Goal: Task Accomplishment & Management: Use online tool/utility

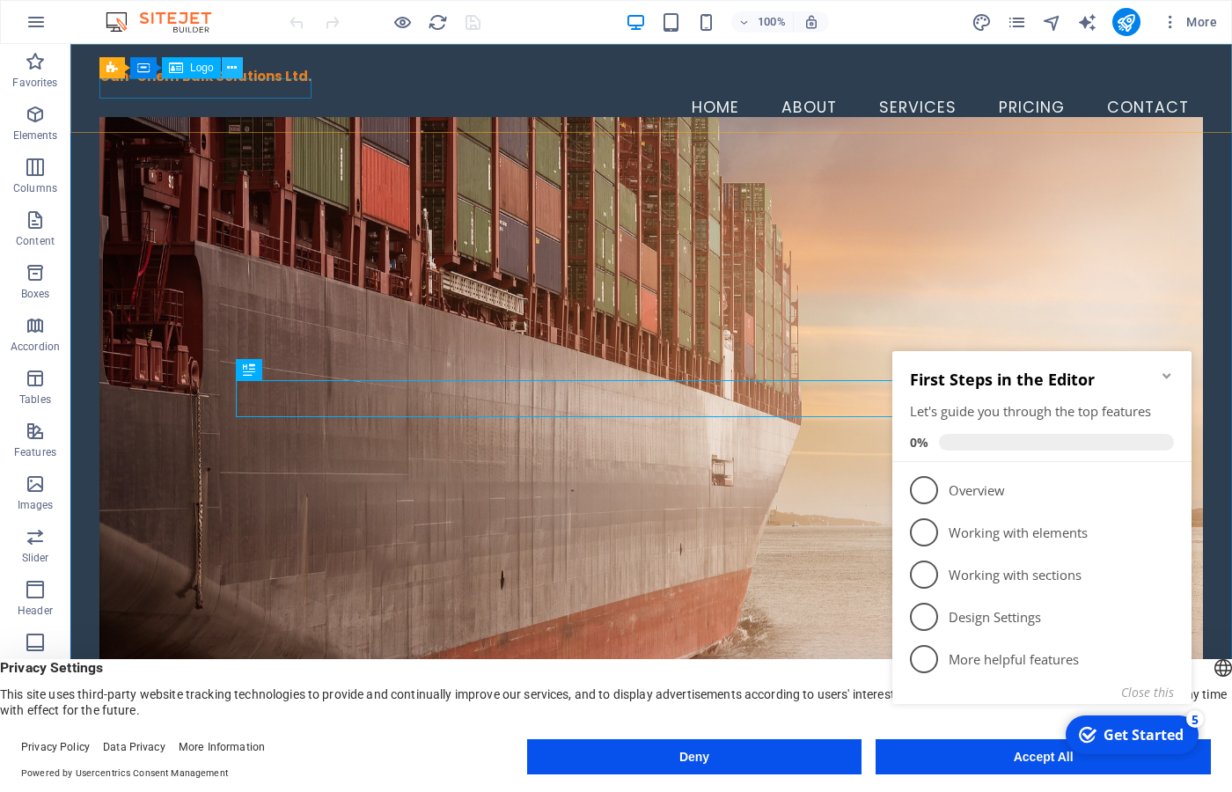
click at [239, 71] on button at bounding box center [232, 67] width 21 height 21
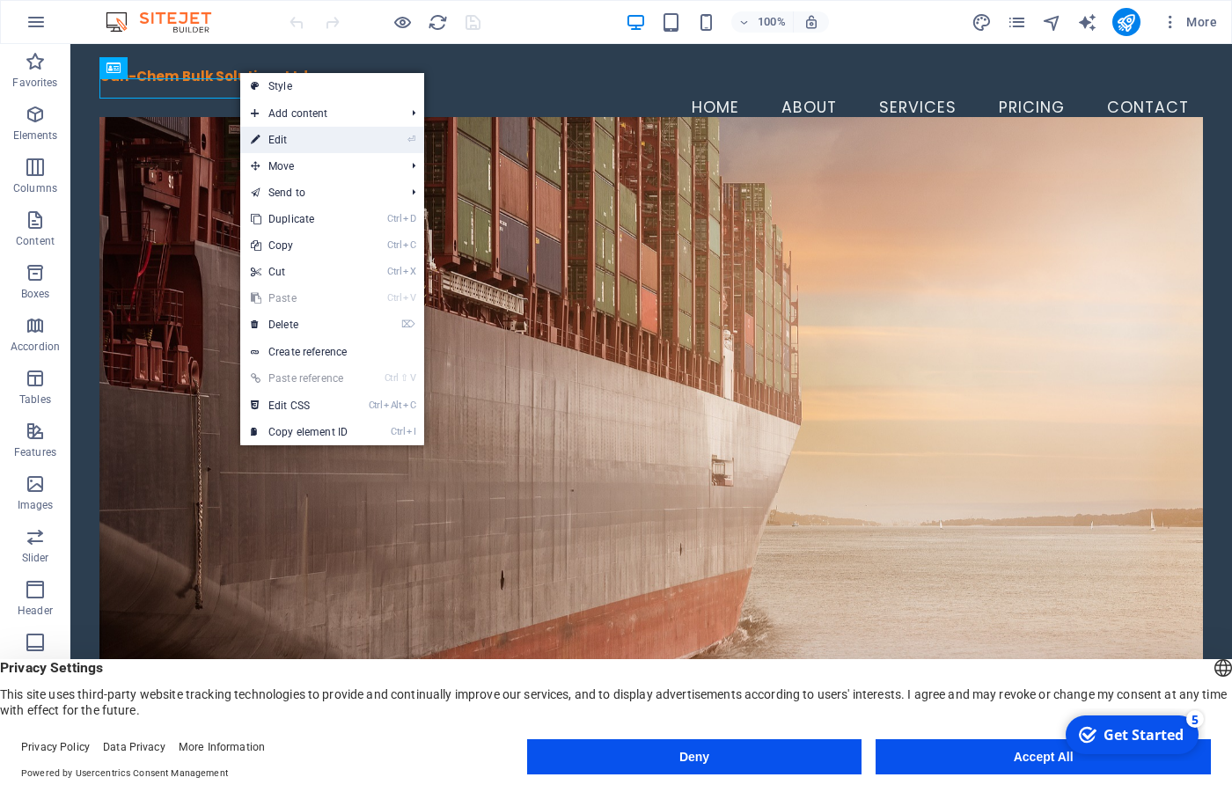
click at [251, 140] on icon at bounding box center [255, 140] width 9 height 26
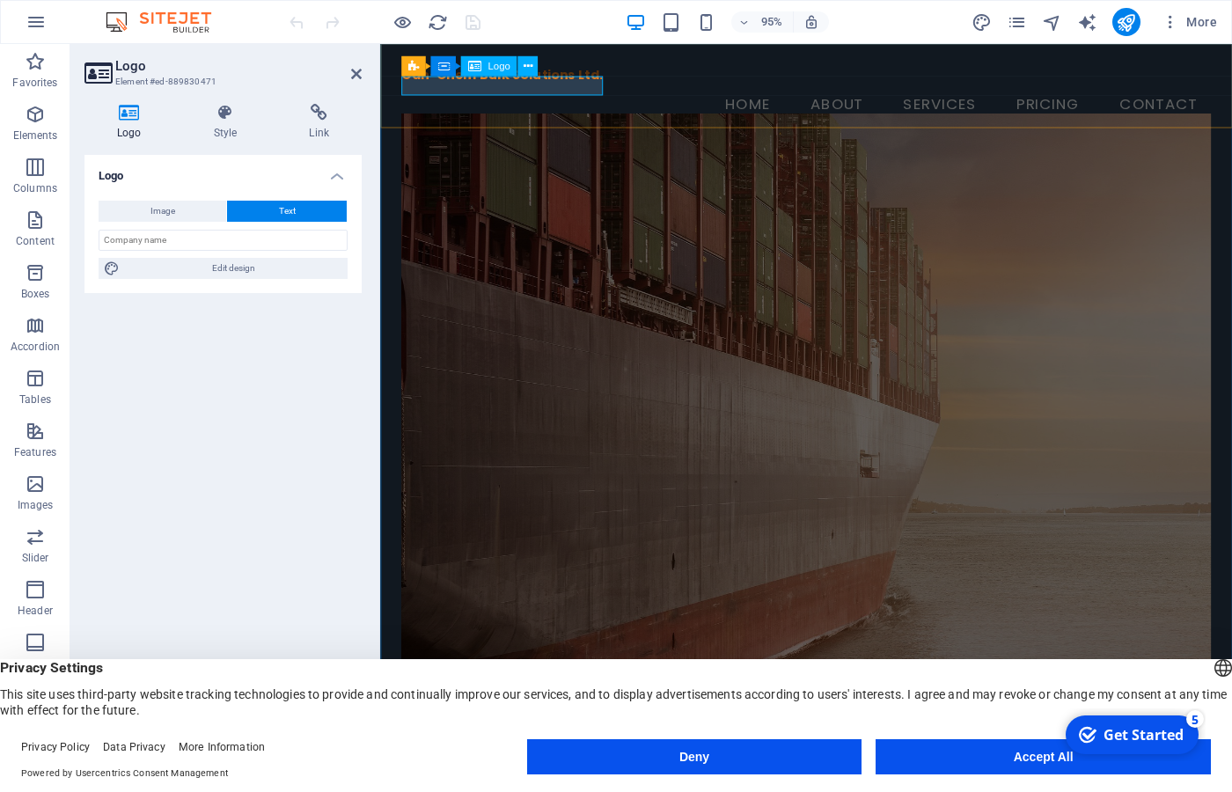
click at [467, 87] on div "Can-Chem Bulk Solutions Ltd." at bounding box center [828, 77] width 852 height 20
click at [478, 87] on div "Can-Chem Bulk Solutions Ltd." at bounding box center [828, 77] width 852 height 20
click at [543, 87] on div "Can-Chem Bulk Solutions Ltd." at bounding box center [828, 77] width 852 height 20
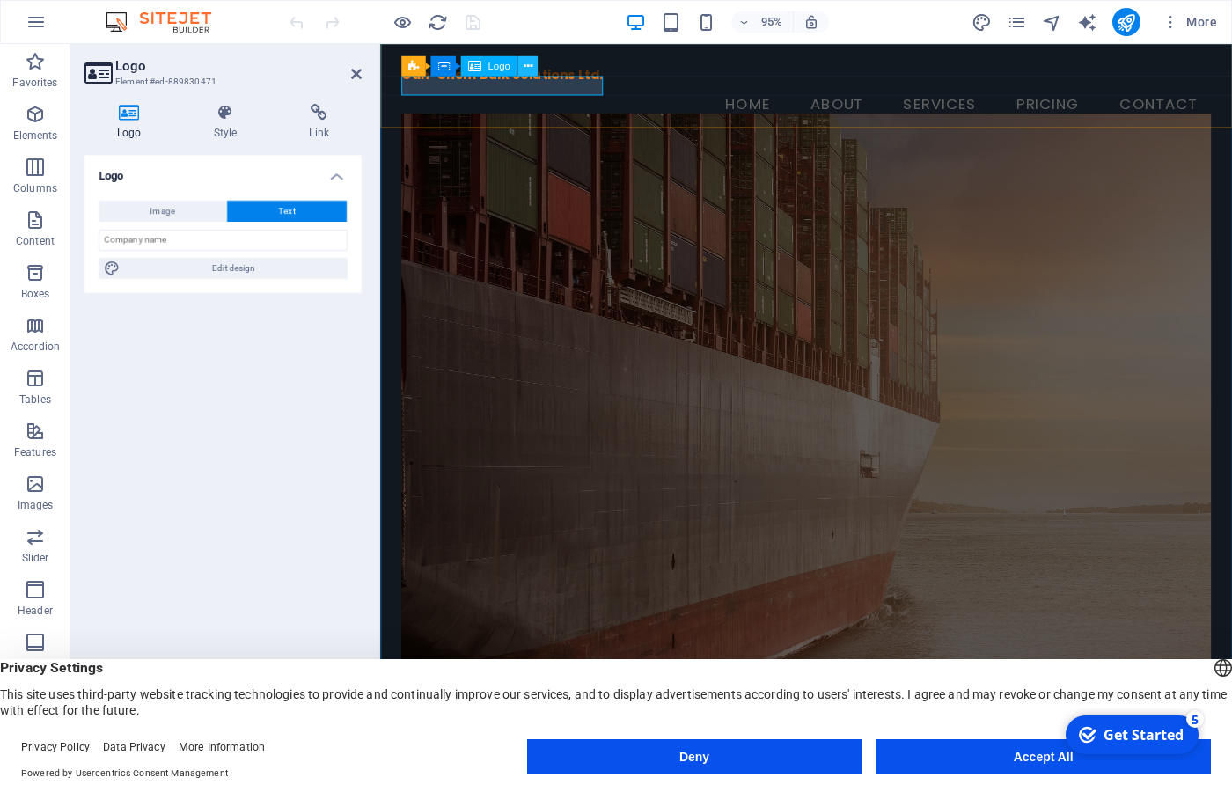
click at [528, 71] on icon at bounding box center [527, 67] width 9 height 18
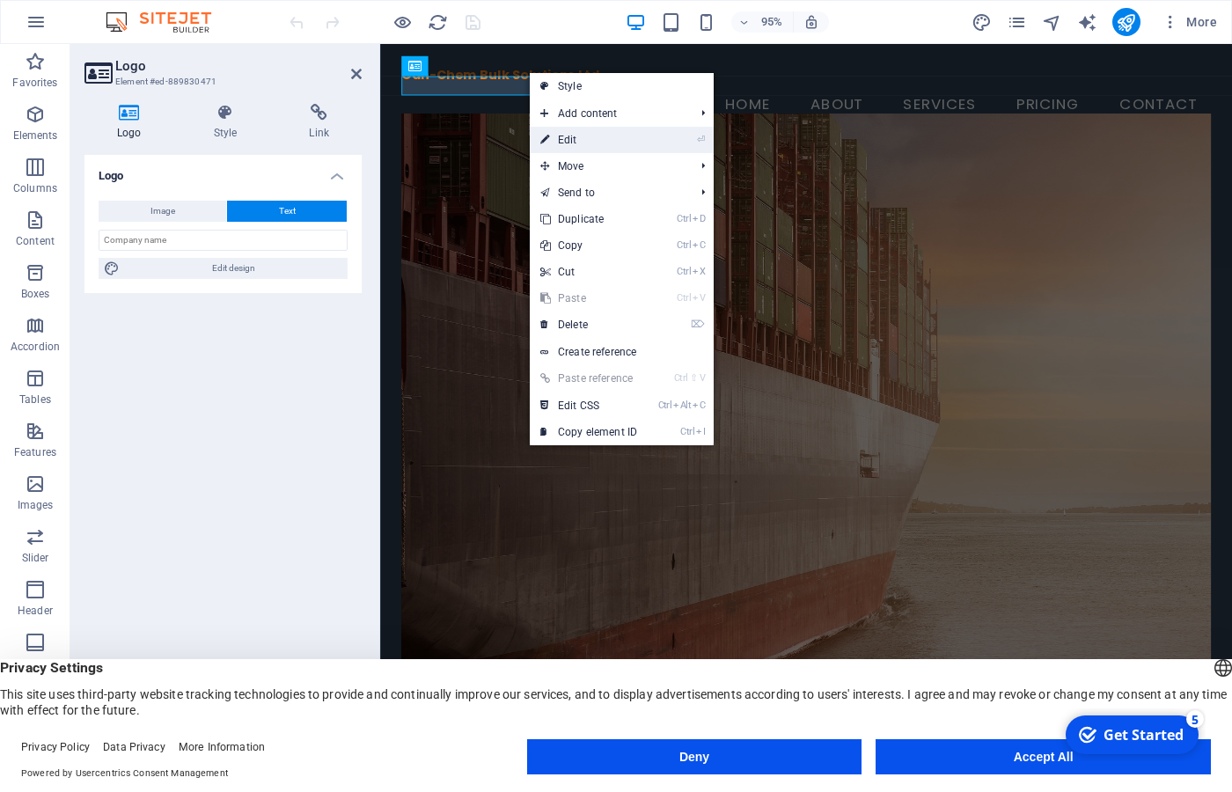
click at [669, 139] on li "⏎ Edit" at bounding box center [622, 140] width 184 height 26
click at [613, 132] on link "⏎ Edit" at bounding box center [589, 140] width 118 height 26
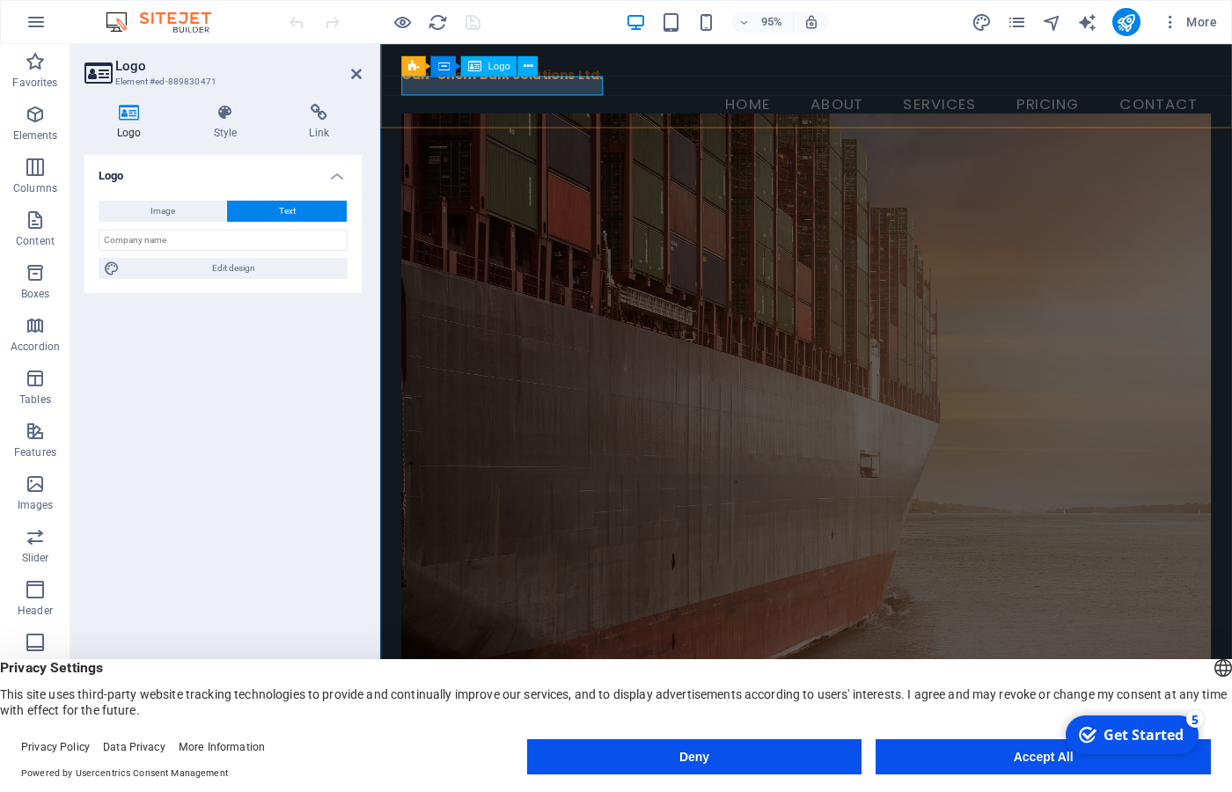
click at [584, 87] on div "Can-Chem Bulk Solutions Ltd." at bounding box center [828, 77] width 852 height 20
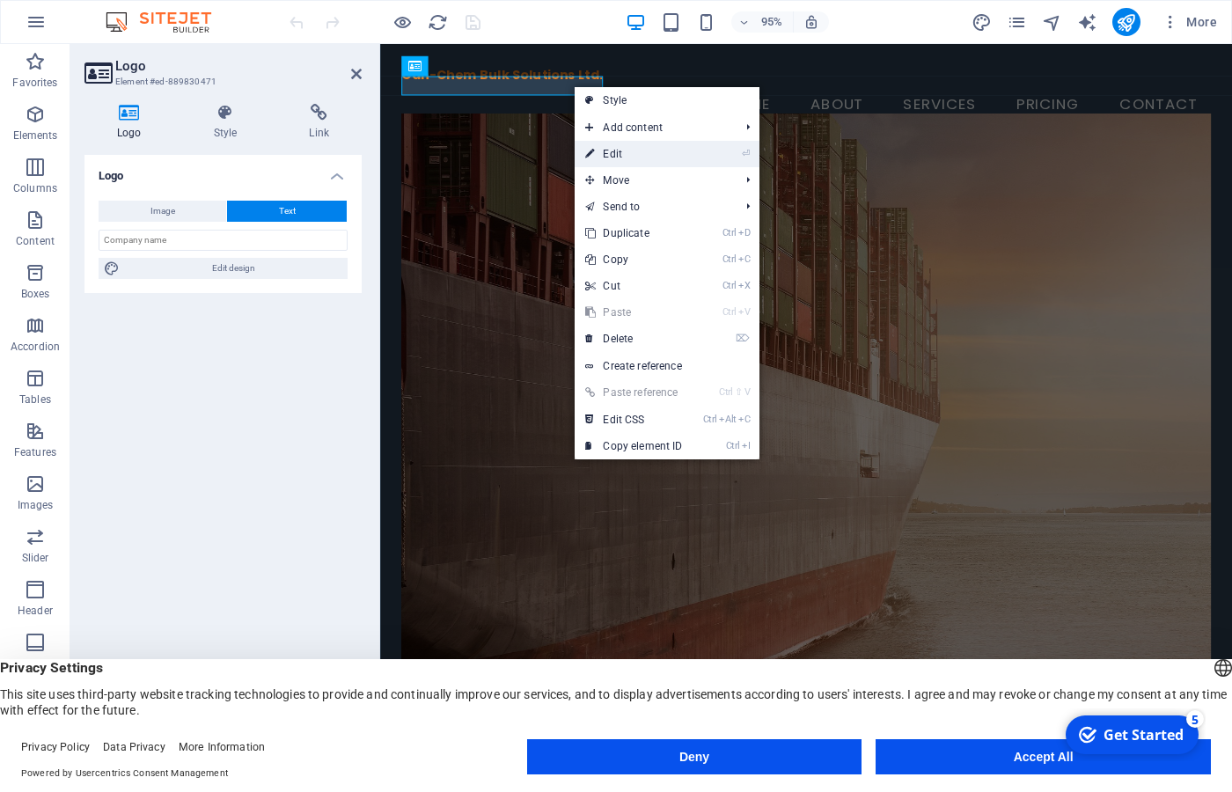
click at [609, 147] on link "⏎ Edit" at bounding box center [634, 154] width 118 height 26
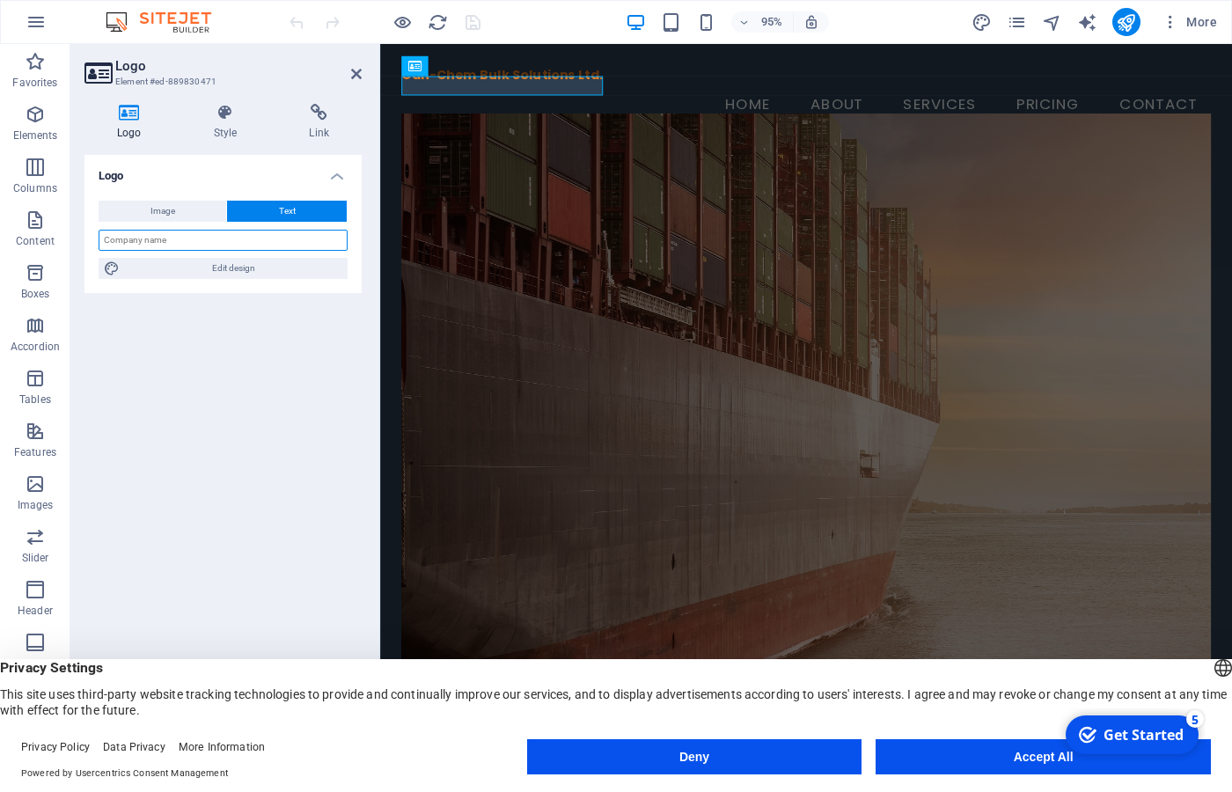
click at [167, 245] on input "text" at bounding box center [223, 240] width 249 height 21
click at [352, 78] on icon at bounding box center [356, 74] width 11 height 14
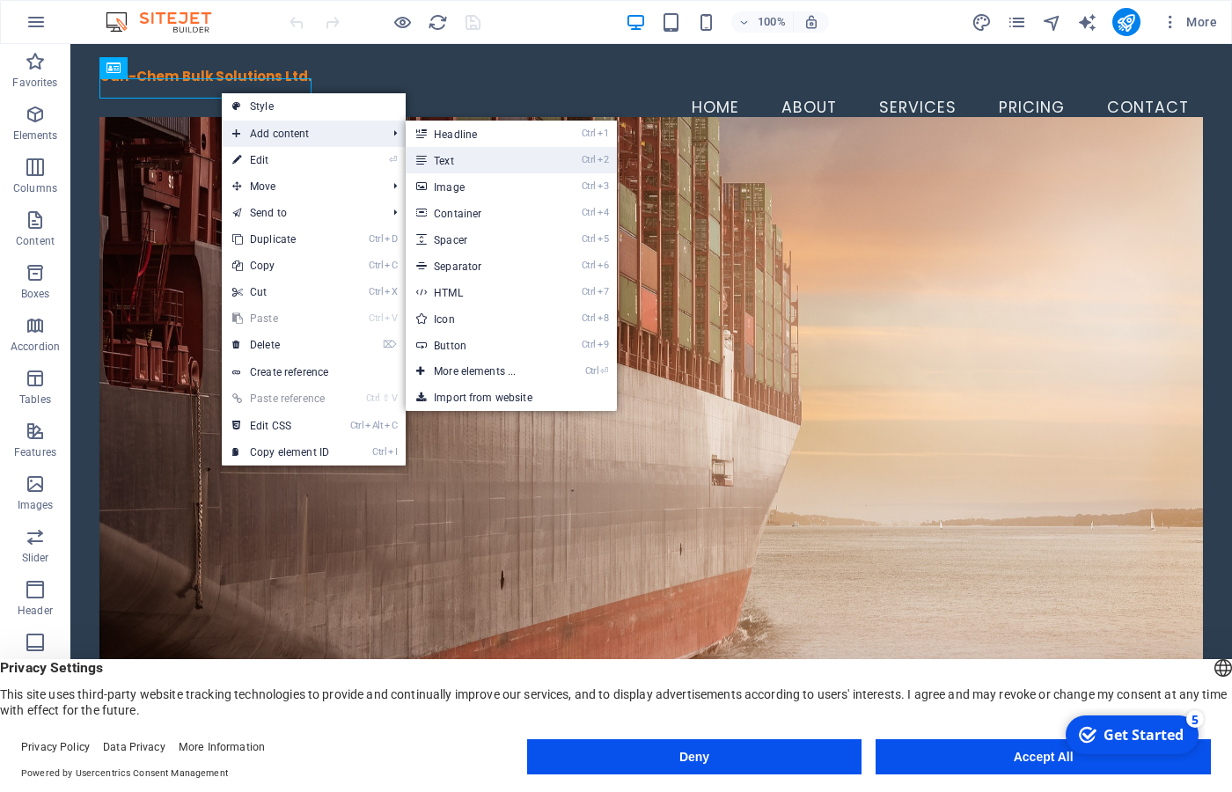
drag, startPoint x: 441, startPoint y: 157, endPoint x: 64, endPoint y: 119, distance: 378.7
click at [441, 157] on link "Ctrl 2 Text" at bounding box center [478, 160] width 145 height 26
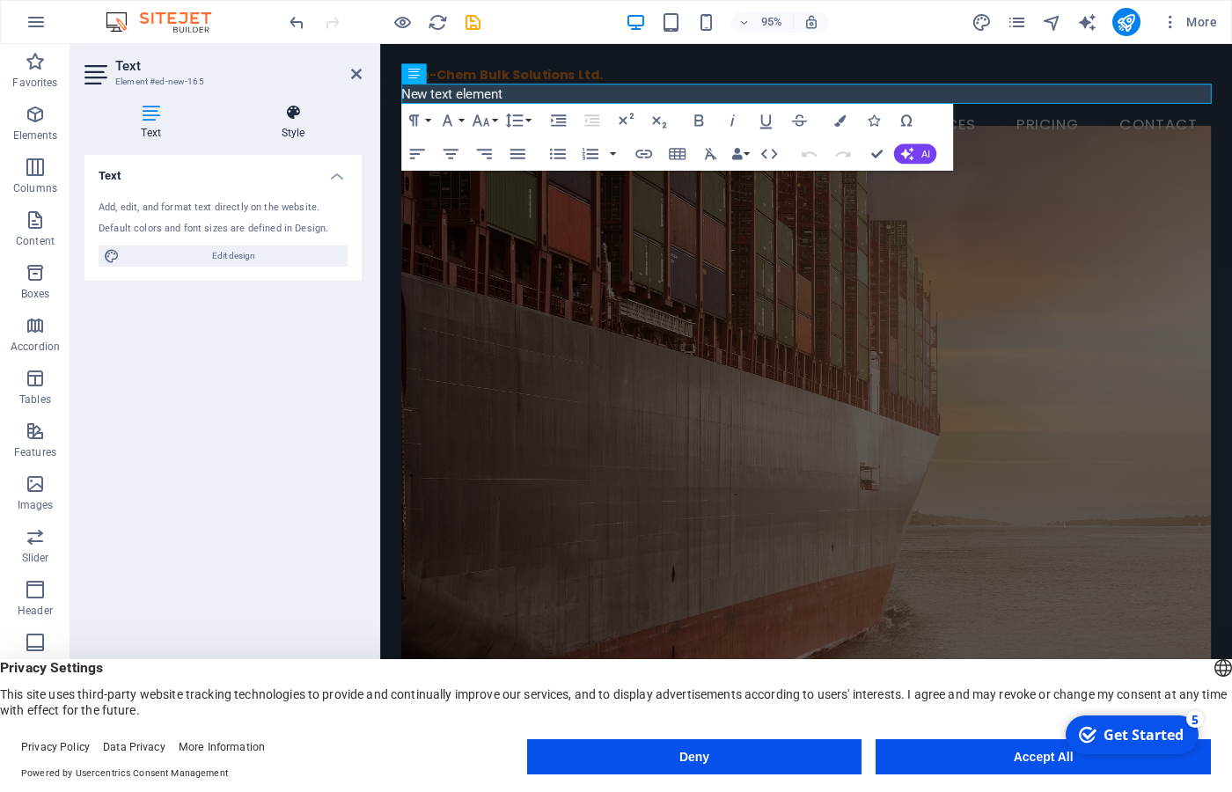
click at [279, 123] on h4 "Style" at bounding box center [292, 122] width 137 height 37
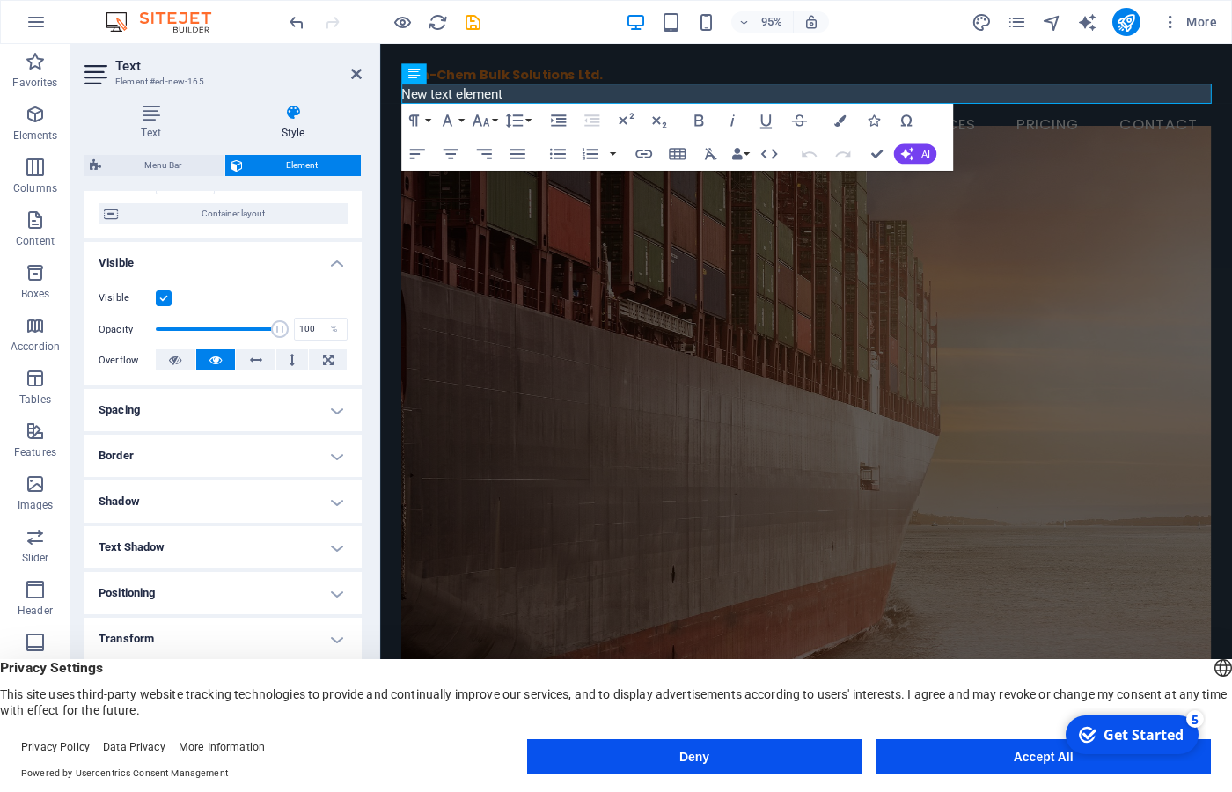
scroll to position [185, 0]
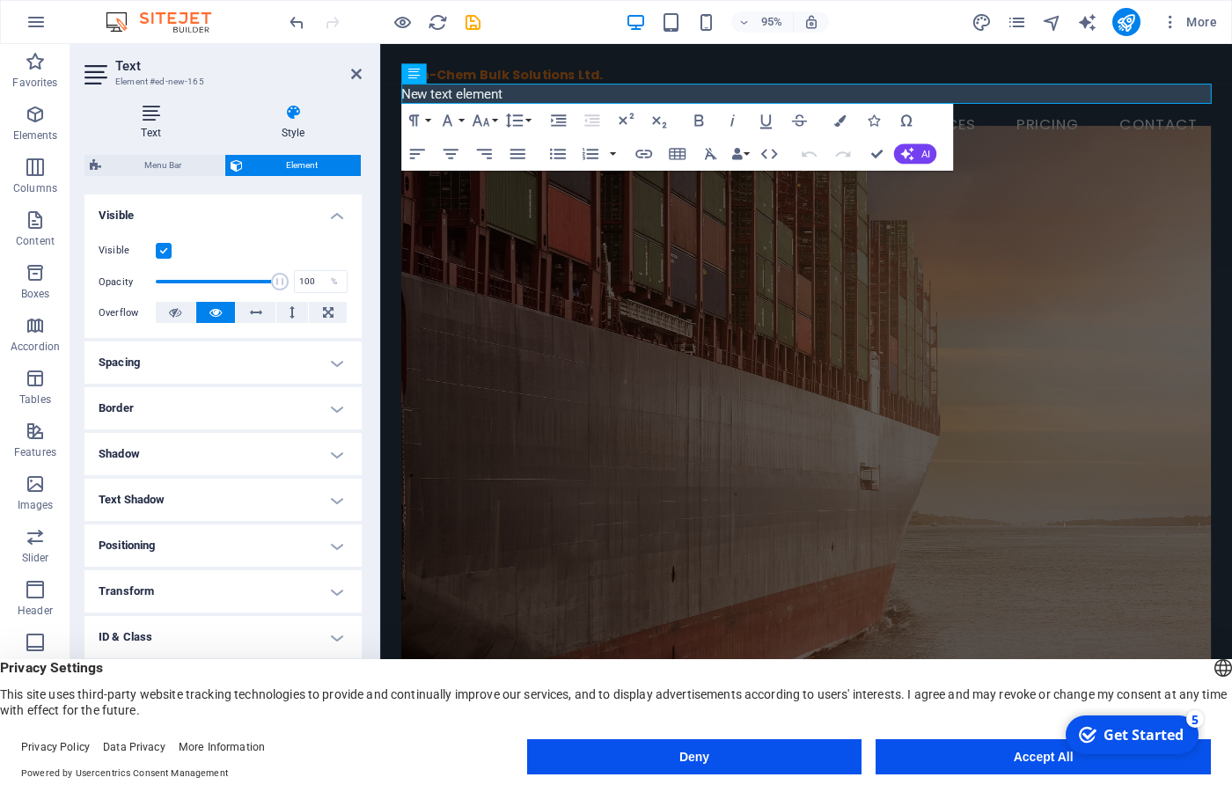
click at [144, 118] on icon at bounding box center [151, 113] width 133 height 18
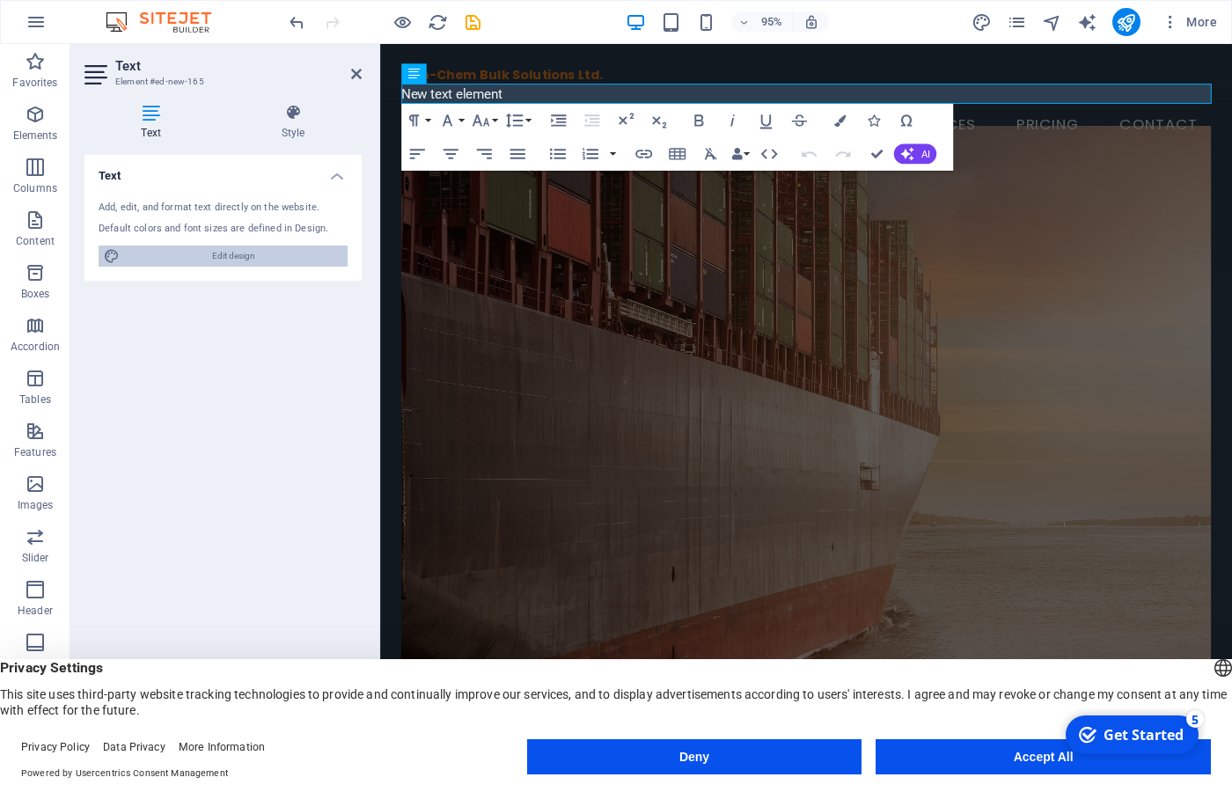
click at [201, 254] on span "Edit design" at bounding box center [233, 256] width 217 height 21
select select "px"
select select "200"
select select "px"
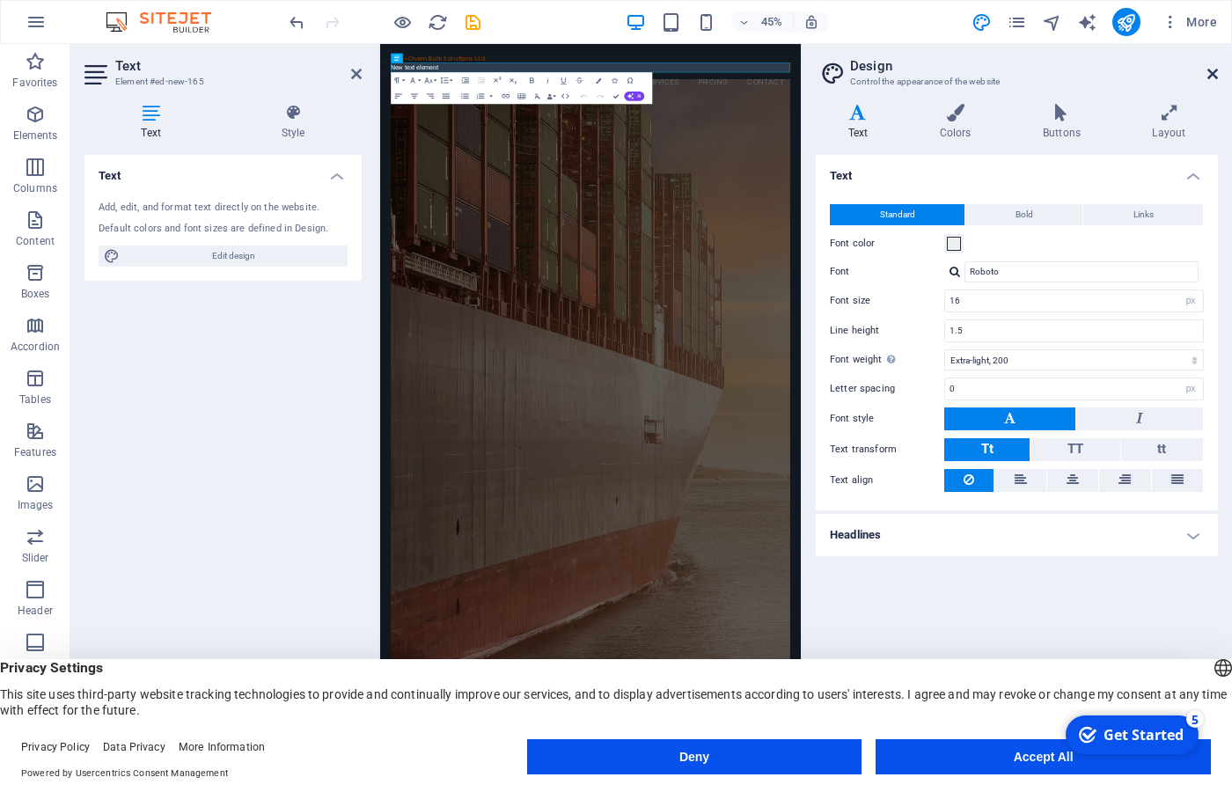
click at [1214, 70] on icon at bounding box center [1213, 74] width 11 height 14
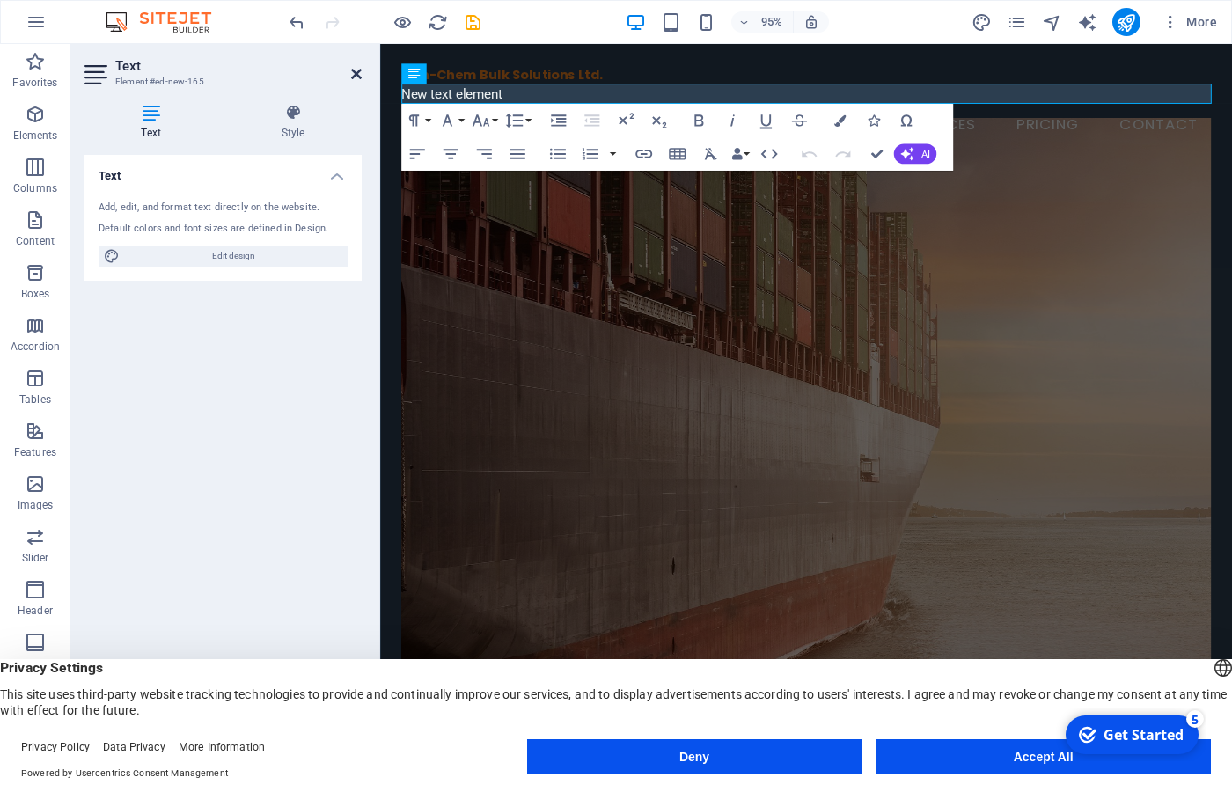
drag, startPoint x: 355, startPoint y: 76, endPoint x: 283, endPoint y: 32, distance: 83.8
click at [355, 76] on icon at bounding box center [356, 74] width 11 height 14
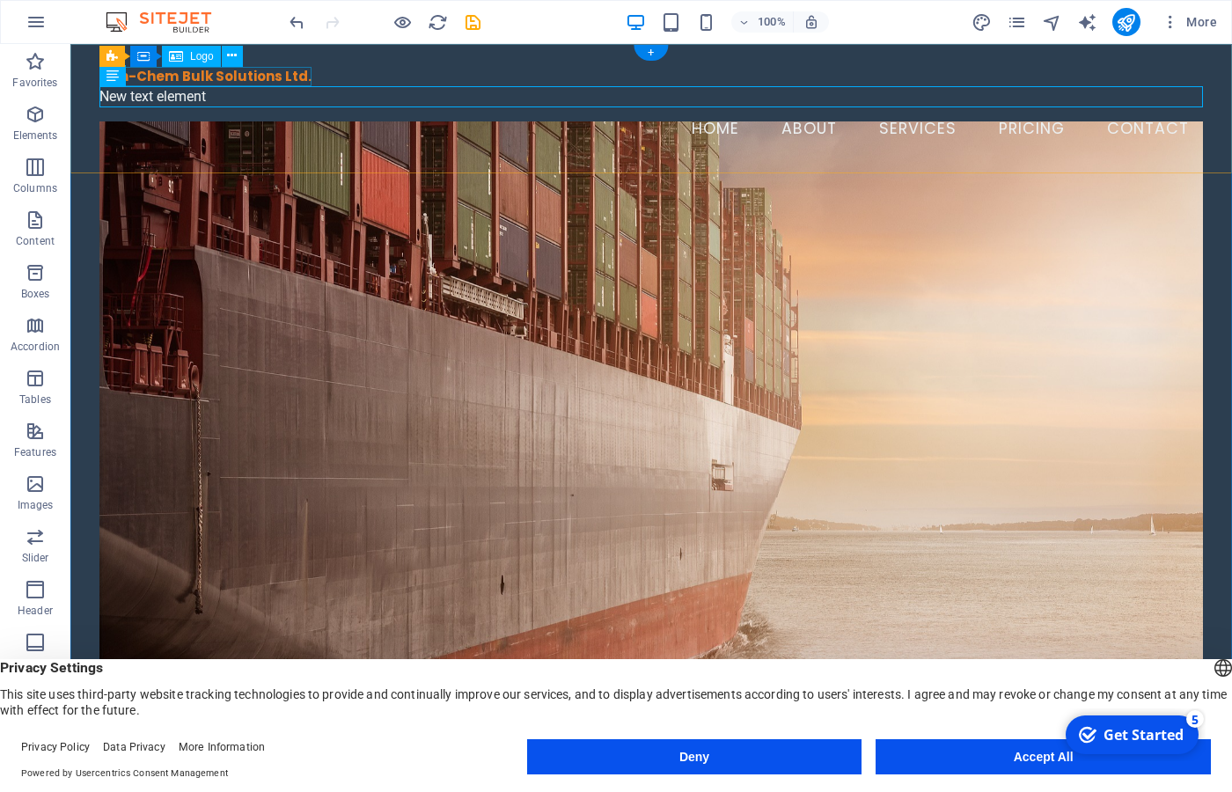
click at [273, 76] on div "Can-Chem Bulk Solutions Ltd." at bounding box center [651, 77] width 1104 height 20
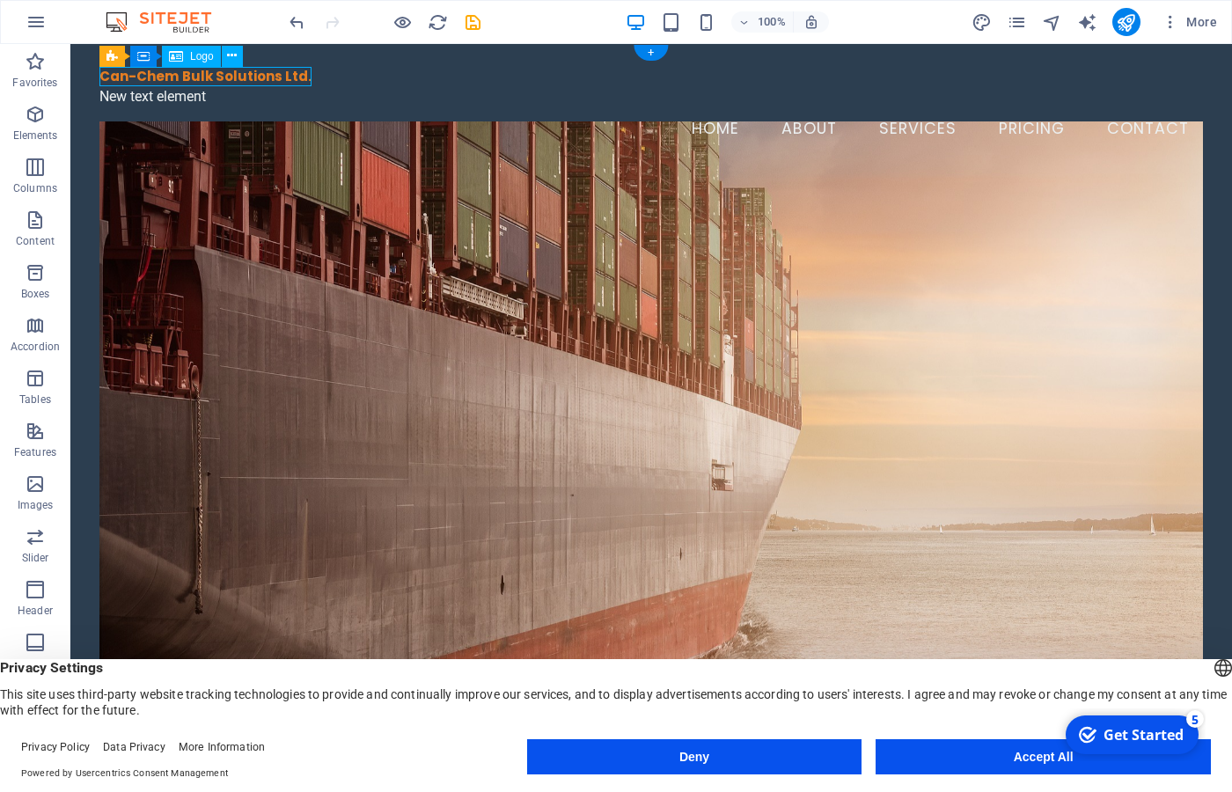
click at [273, 76] on div "Can-Chem Bulk Solutions Ltd." at bounding box center [651, 77] width 1104 height 20
click at [193, 96] on div "New text element" at bounding box center [651, 96] width 1104 height 21
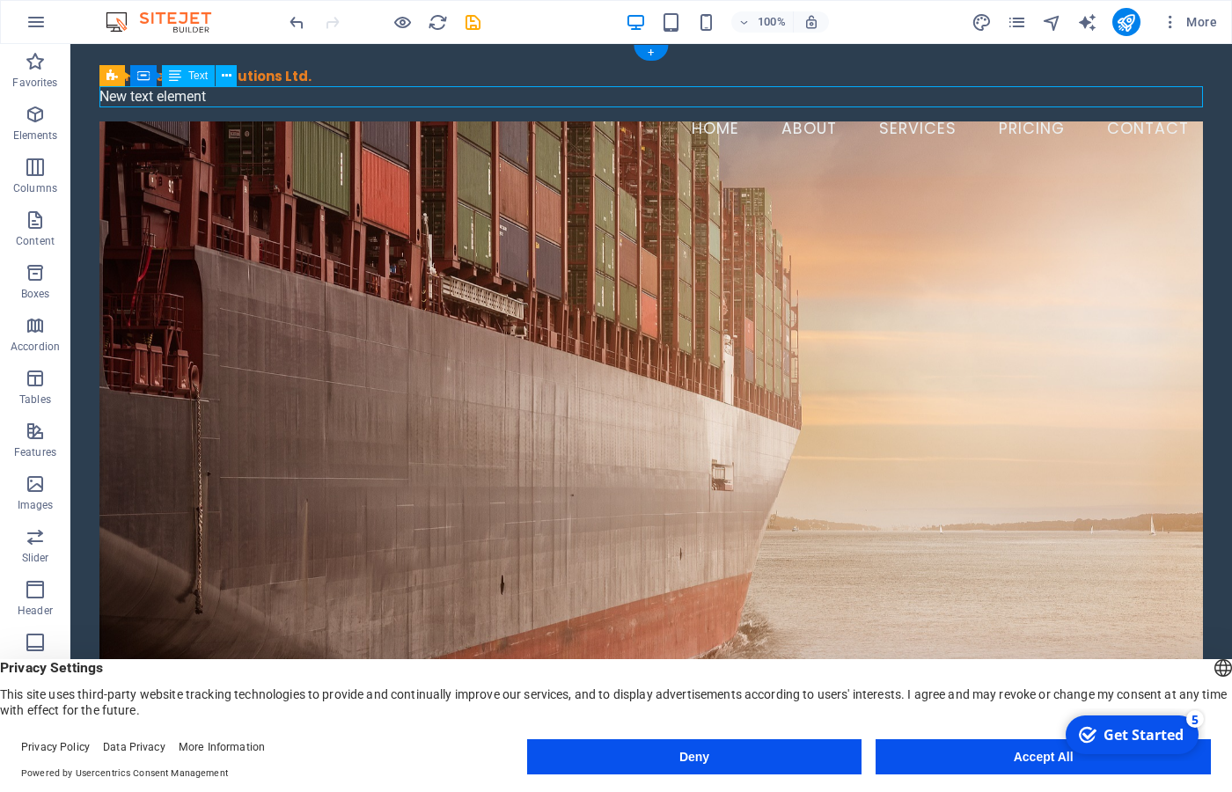
click at [193, 96] on div "New text element" at bounding box center [651, 96] width 1104 height 21
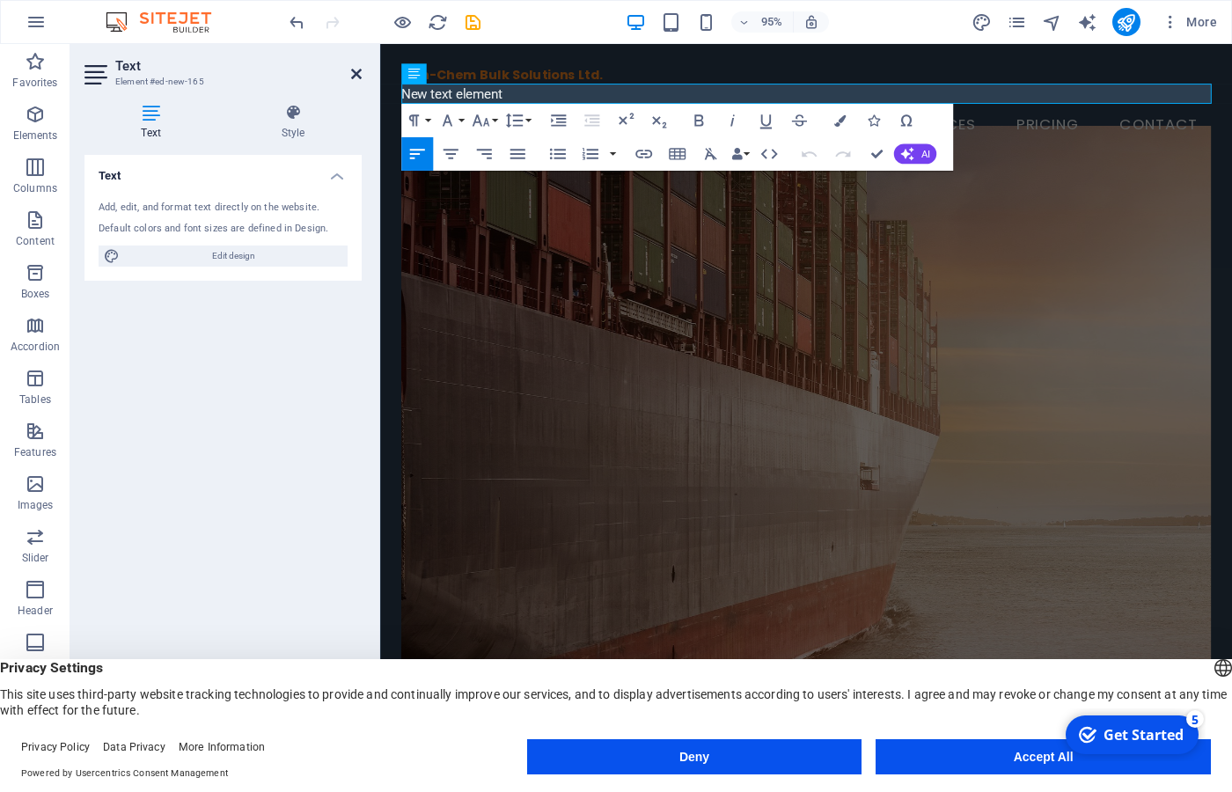
click at [355, 71] on icon at bounding box center [356, 74] width 11 height 14
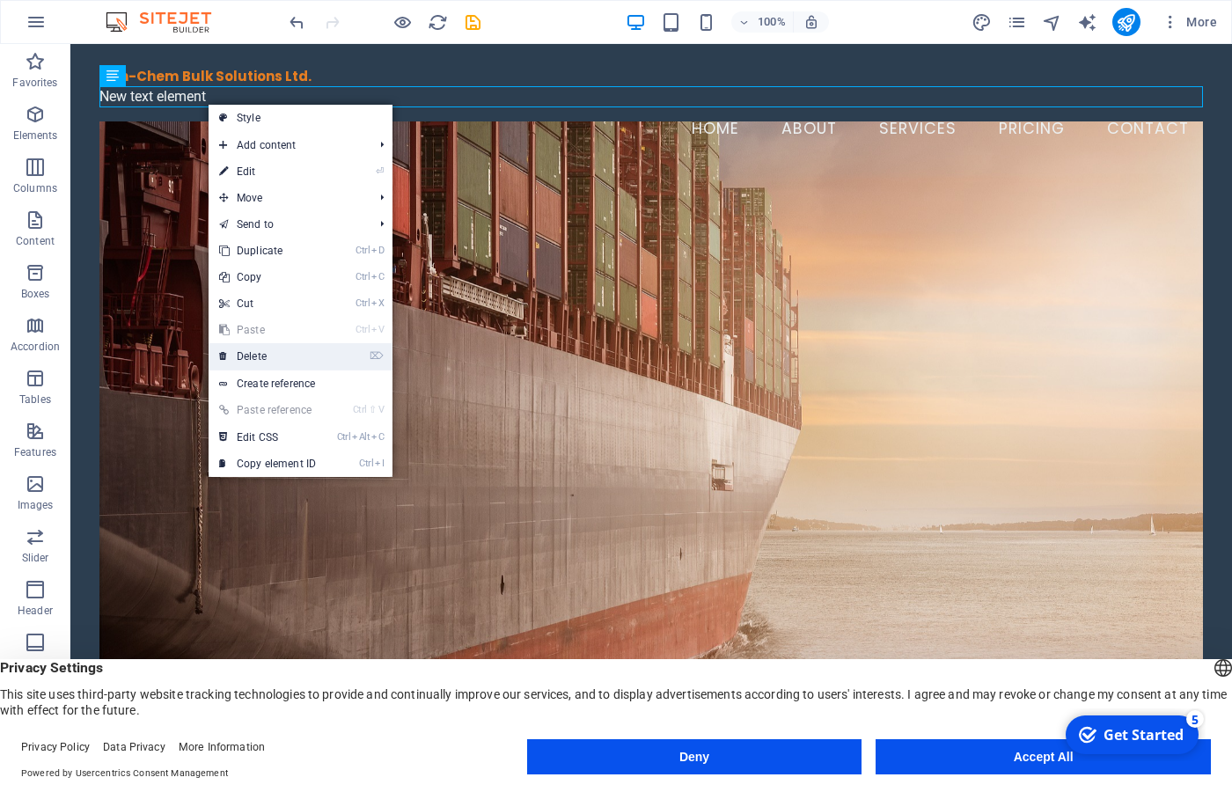
click at [250, 360] on link "⌦ Delete" at bounding box center [268, 356] width 118 height 26
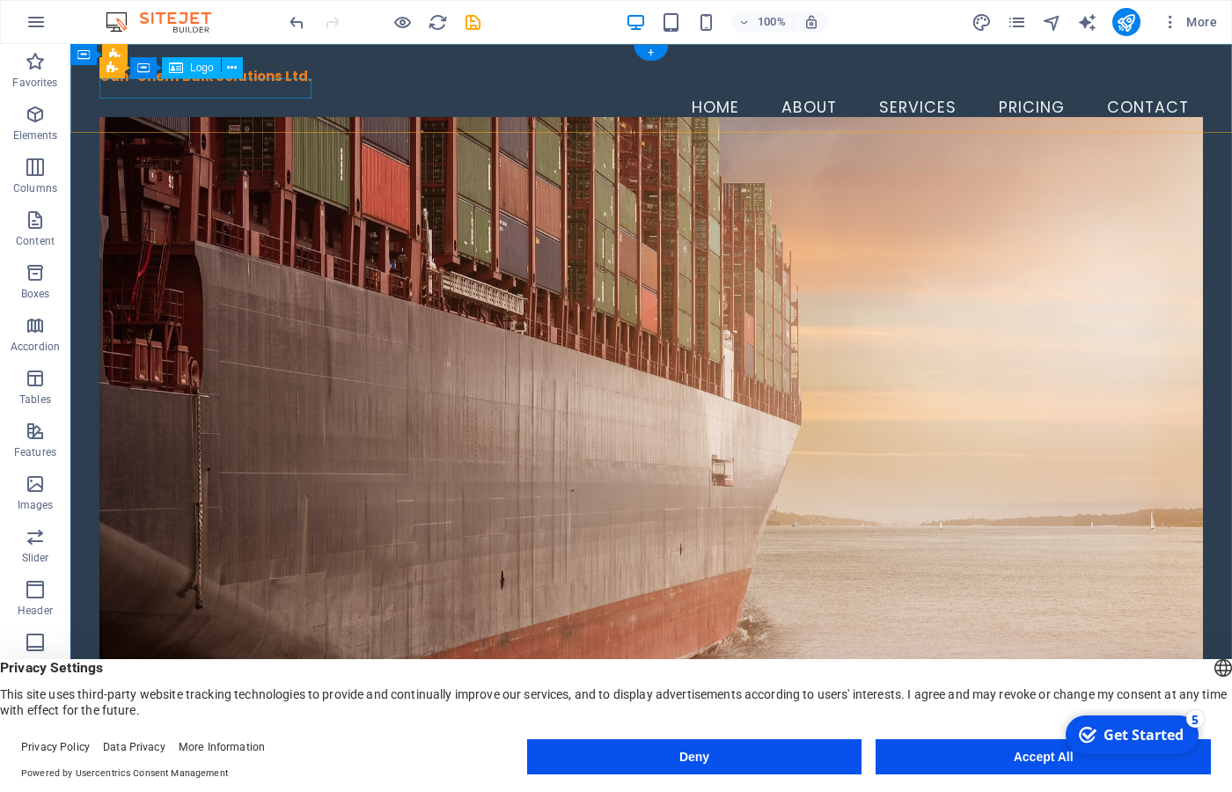
click at [259, 87] on div "Can-Chem Bulk Solutions Ltd." at bounding box center [651, 77] width 1104 height 20
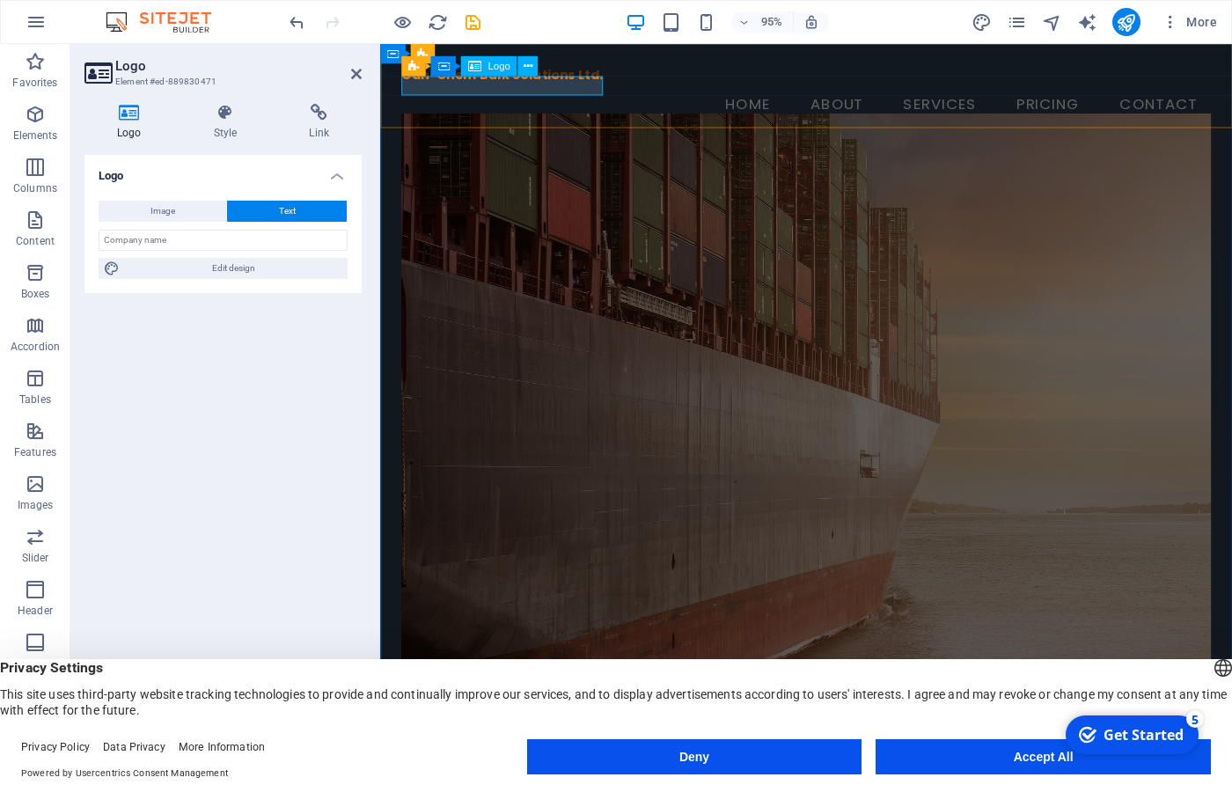
click at [523, 87] on div "Can-Chem Bulk Solutions Ltd." at bounding box center [828, 77] width 852 height 20
click at [234, 114] on icon at bounding box center [225, 113] width 89 height 18
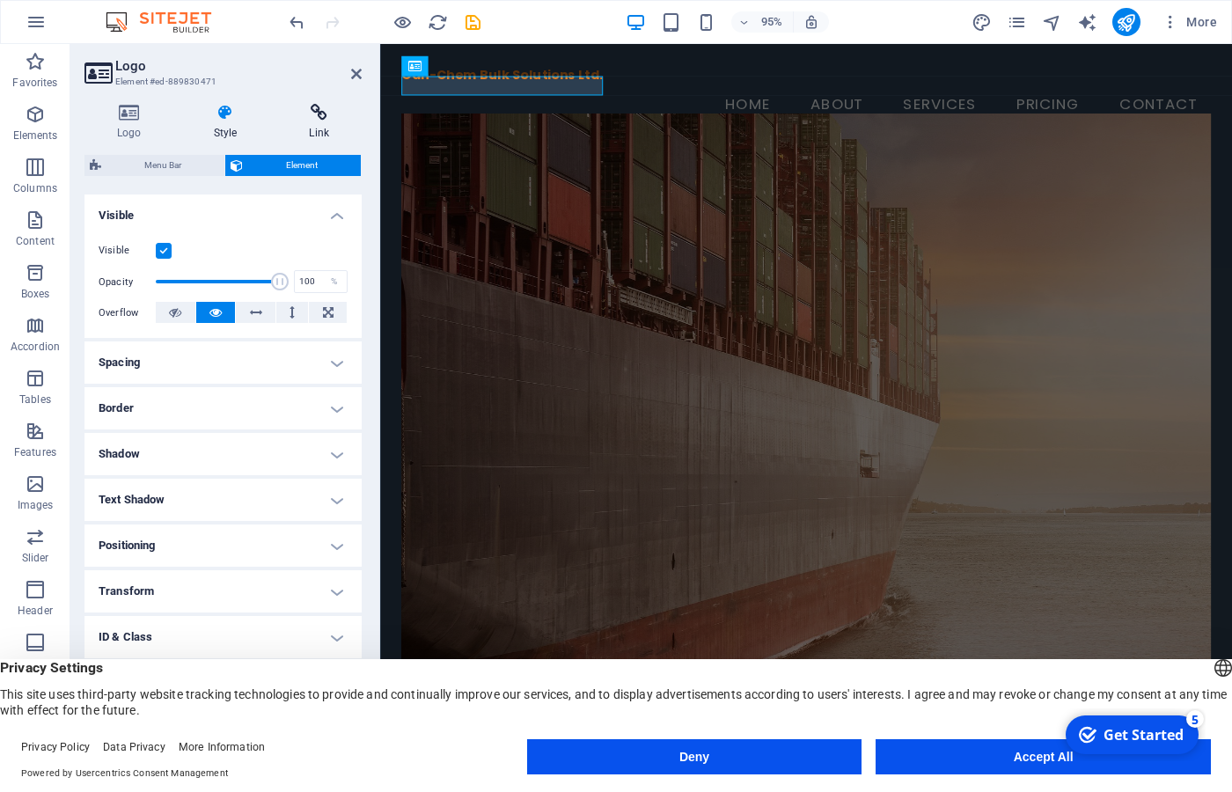
click at [312, 114] on icon at bounding box center [318, 113] width 85 height 18
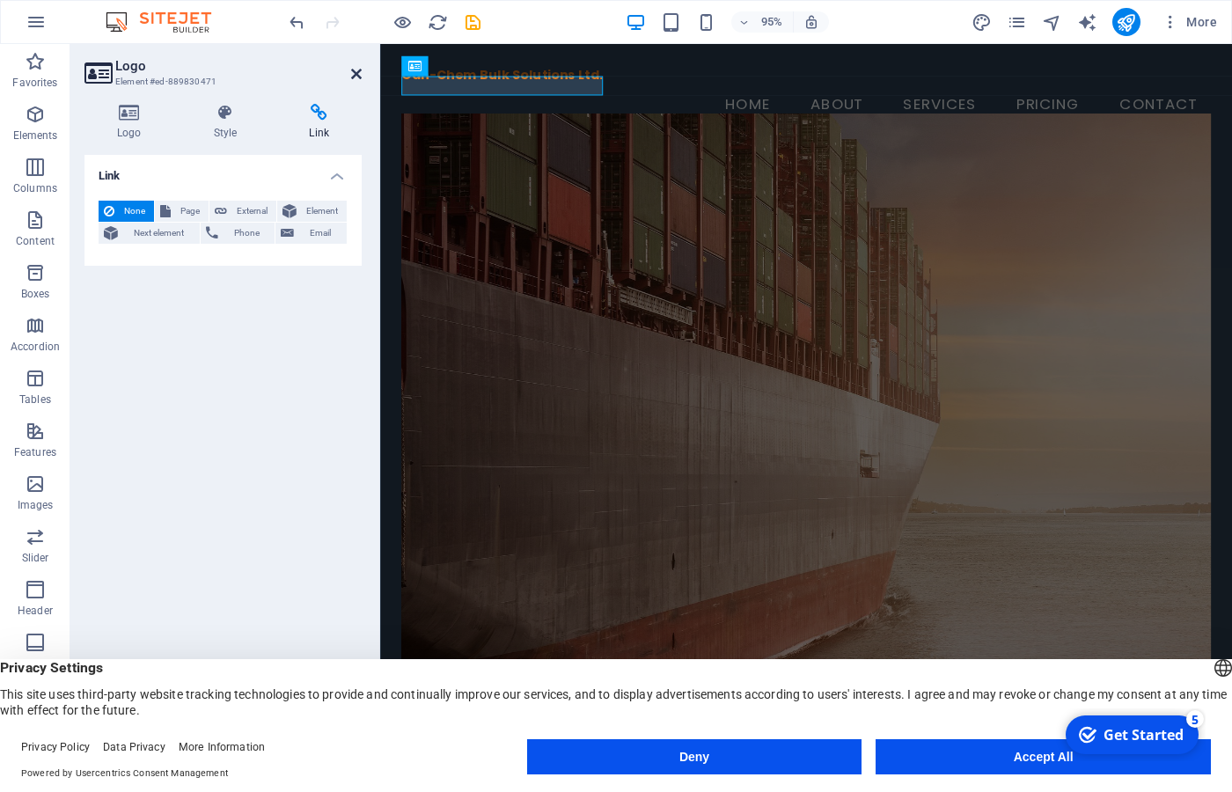
click at [358, 73] on icon at bounding box center [356, 74] width 11 height 14
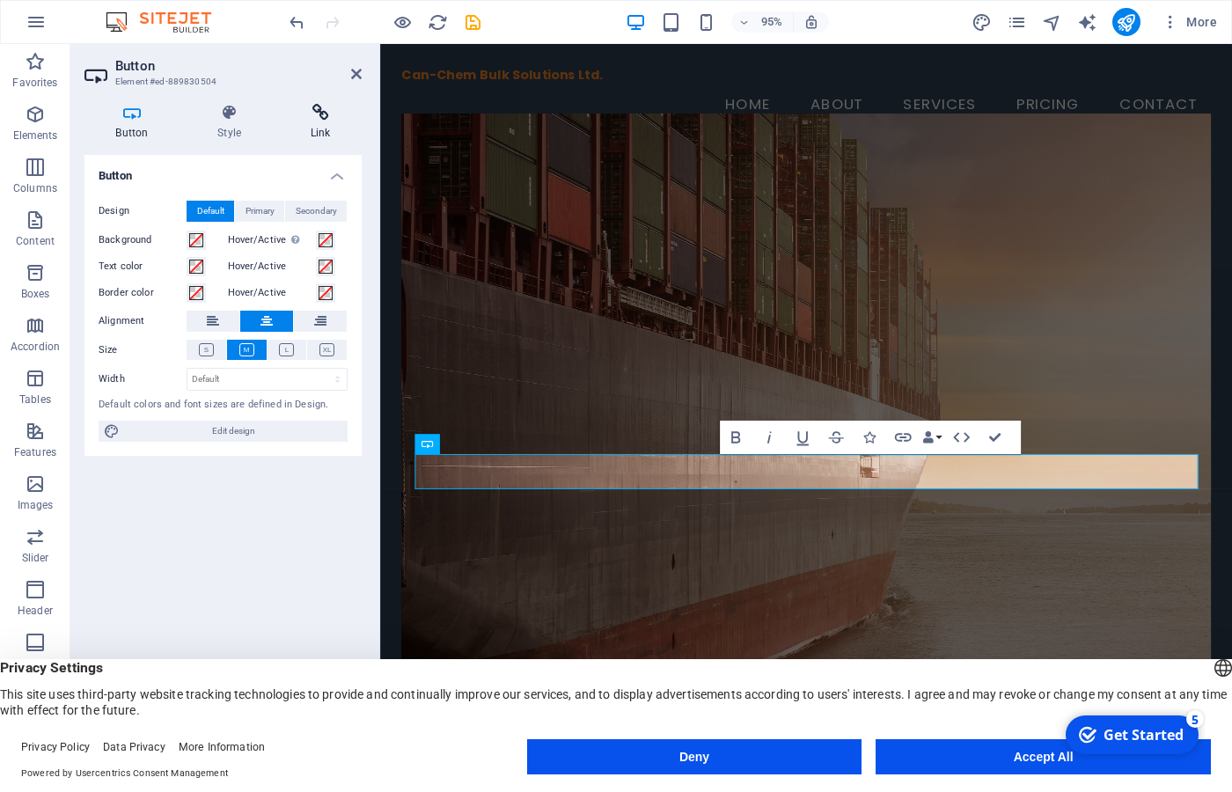
click at [320, 131] on h4 "Link" at bounding box center [320, 122] width 83 height 37
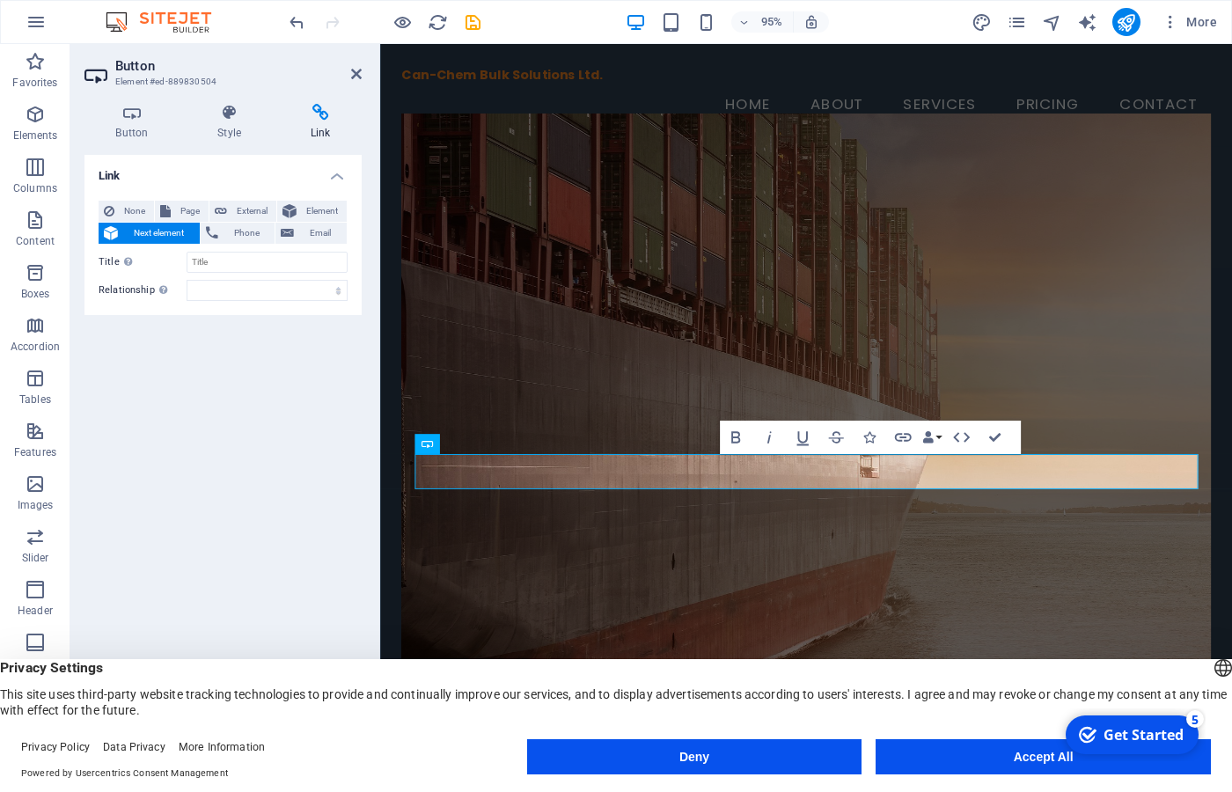
click at [217, 363] on div "Link None Page External Element Next element Phone Email Page Home Subpage Lega…" at bounding box center [223, 452] width 277 height 595
click at [353, 77] on icon at bounding box center [356, 74] width 11 height 14
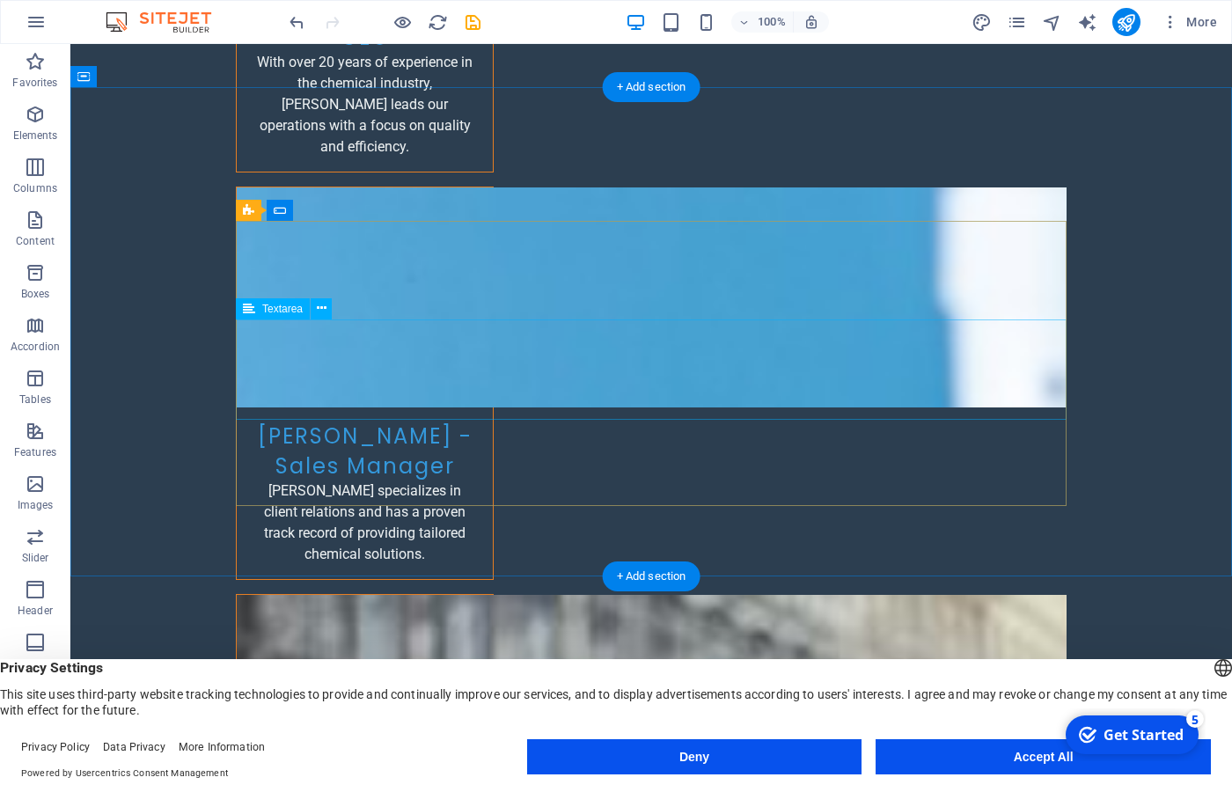
scroll to position [6979, 0]
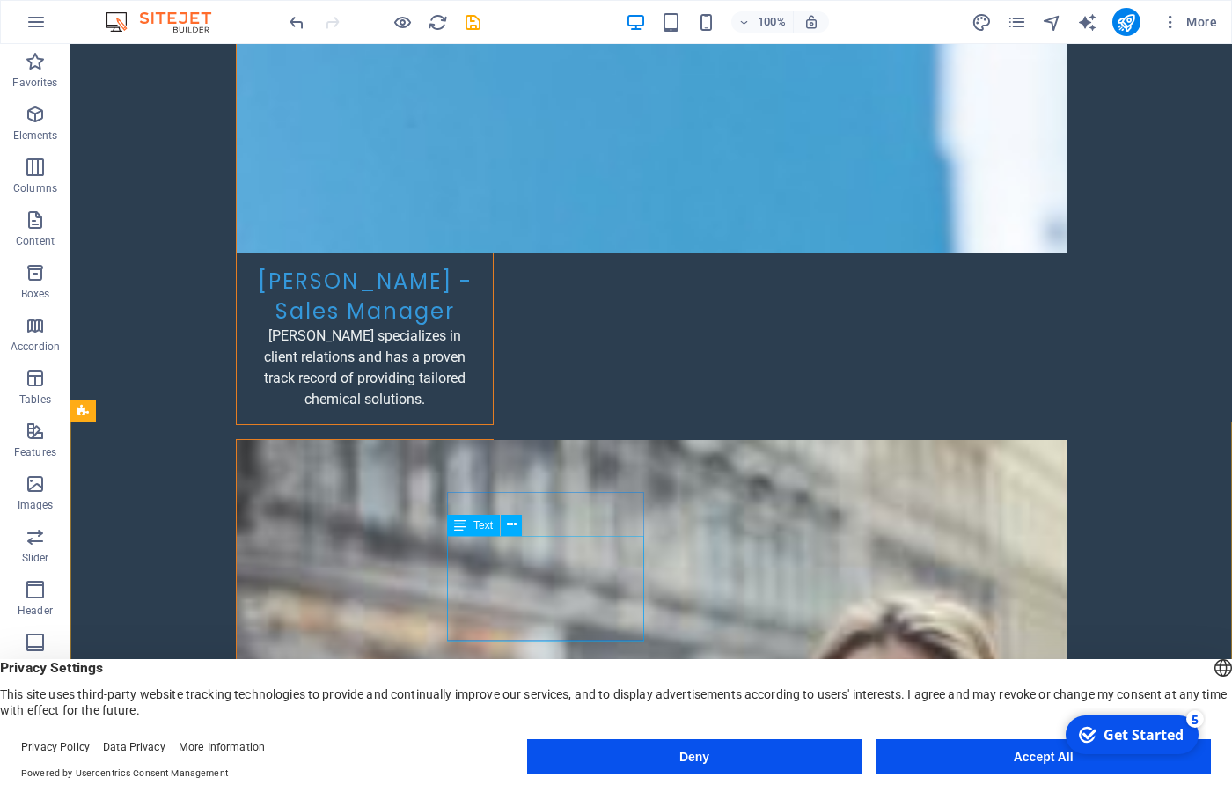
click at [480, 536] on div "Text" at bounding box center [490, 526] width 86 height 22
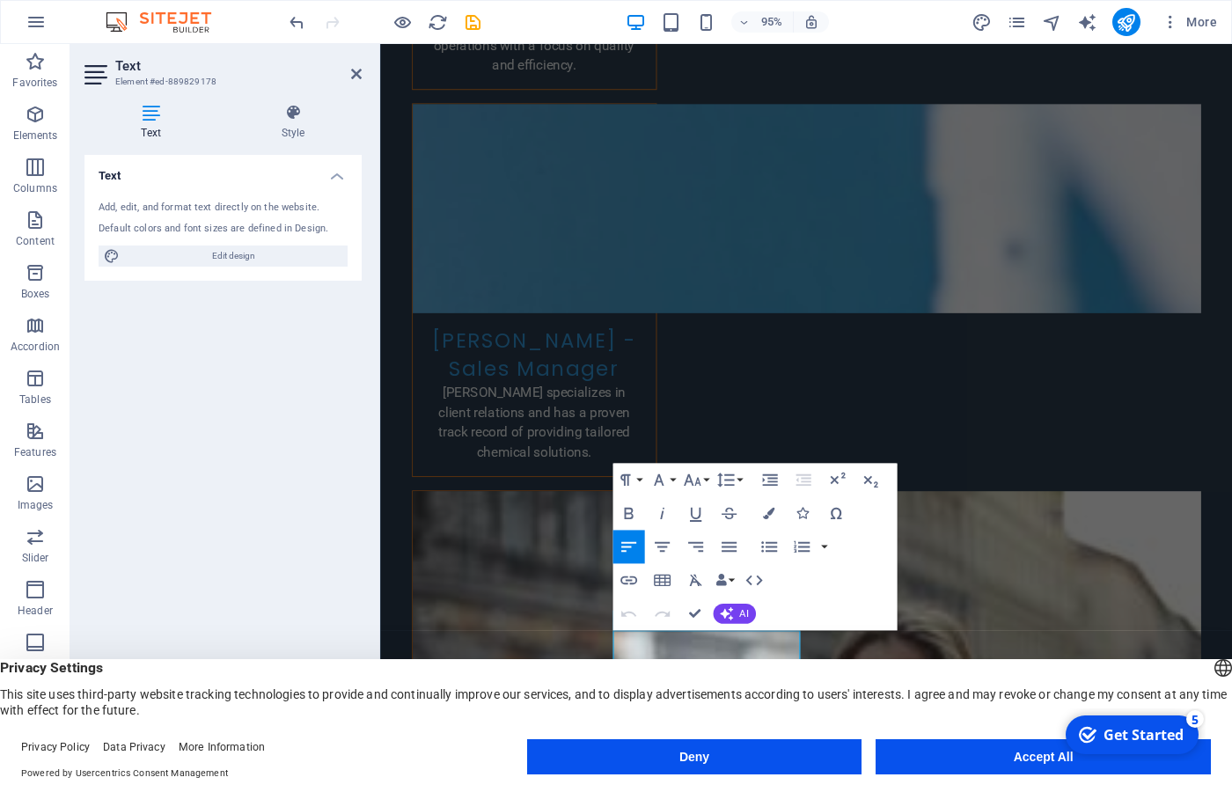
click at [992, 761] on button "Accept All" at bounding box center [1043, 756] width 335 height 35
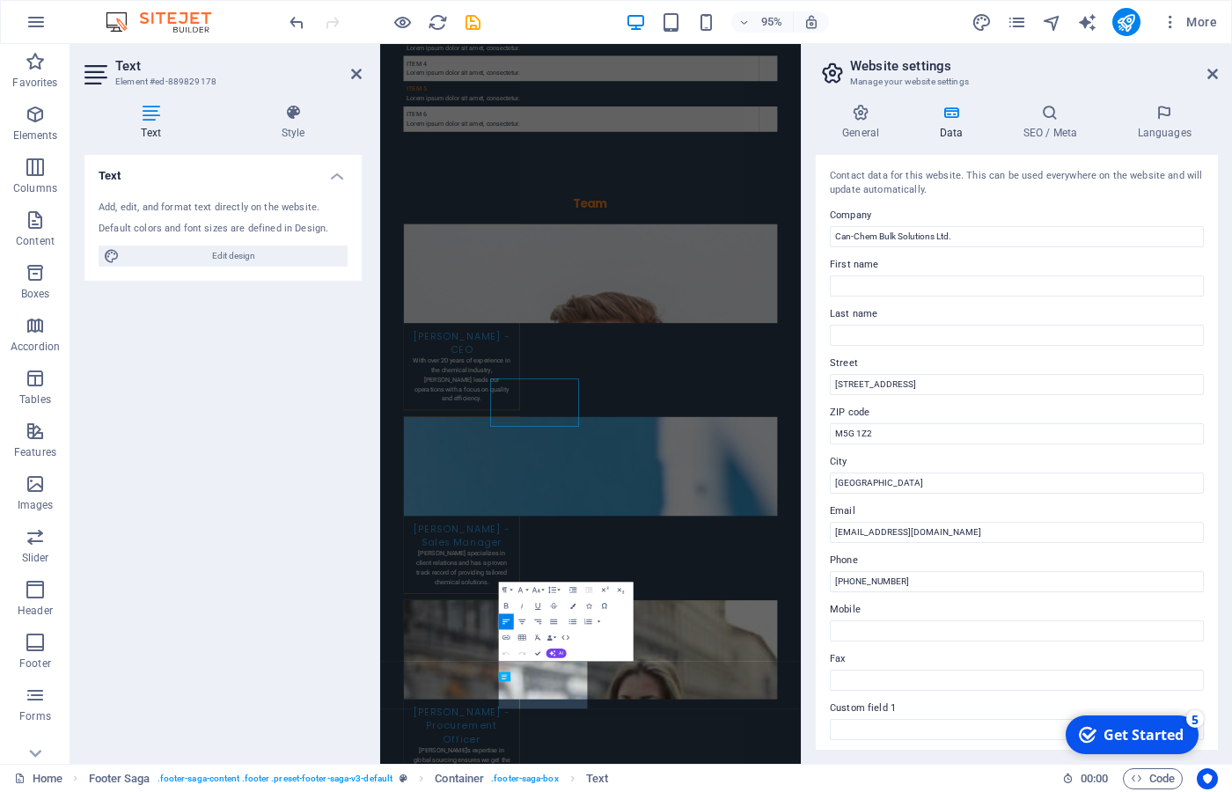
scroll to position [6758, 0]
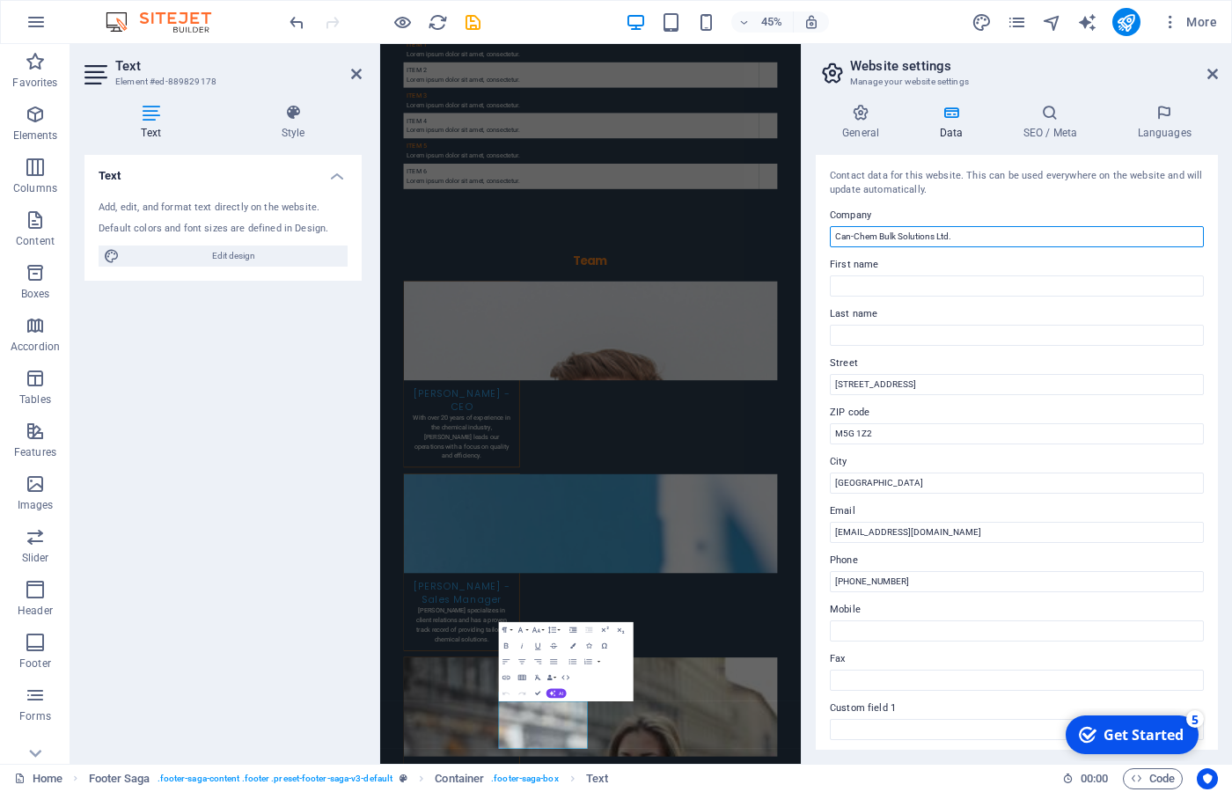
drag, startPoint x: 879, startPoint y: 232, endPoint x: 673, endPoint y: 181, distance: 212.2
click at [830, 226] on input "Can-Chem Bulk Solutions Ltd." at bounding box center [1017, 236] width 374 height 21
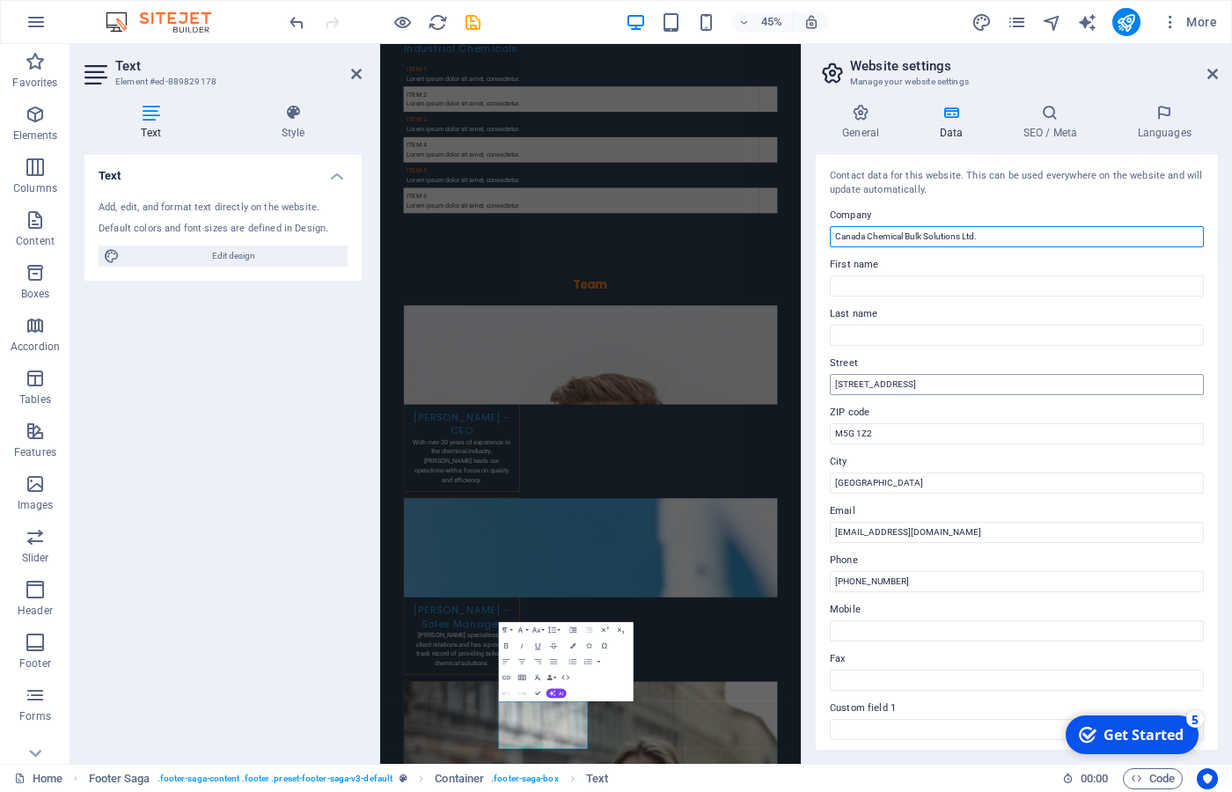
type input "Canada Chemical Bulk Solutions Ltd."
drag, startPoint x: 960, startPoint y: 391, endPoint x: 611, endPoint y: 342, distance: 352.9
click at [830, 374] on input "[STREET_ADDRESS]" at bounding box center [1017, 384] width 374 height 21
type input "[STREET_ADDRESS][PERSON_NAME]"
drag, startPoint x: 909, startPoint y: 432, endPoint x: 746, endPoint y: 426, distance: 163.0
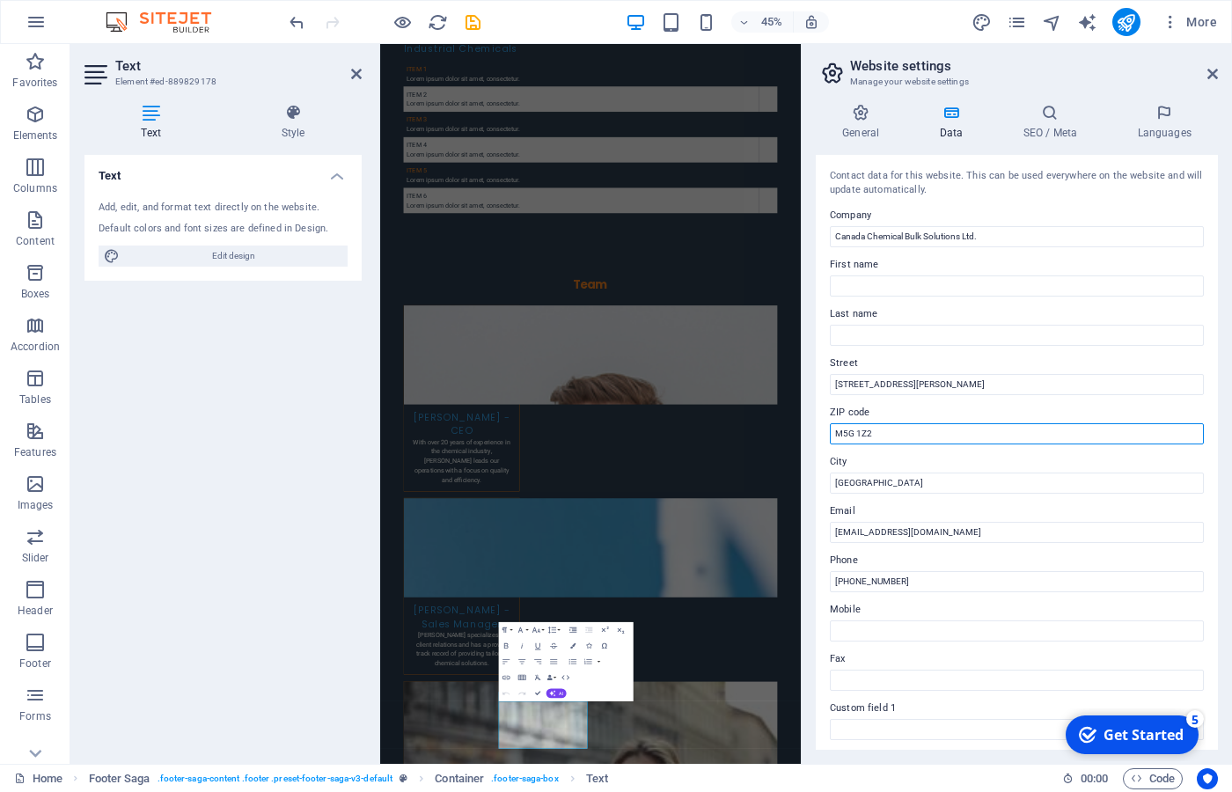
click at [830, 426] on input "M5G 1Z2" at bounding box center [1017, 433] width 374 height 21
type input "M3B 2M3"
click at [937, 376] on input "[STREET_ADDRESS][PERSON_NAME]" at bounding box center [1017, 384] width 374 height 21
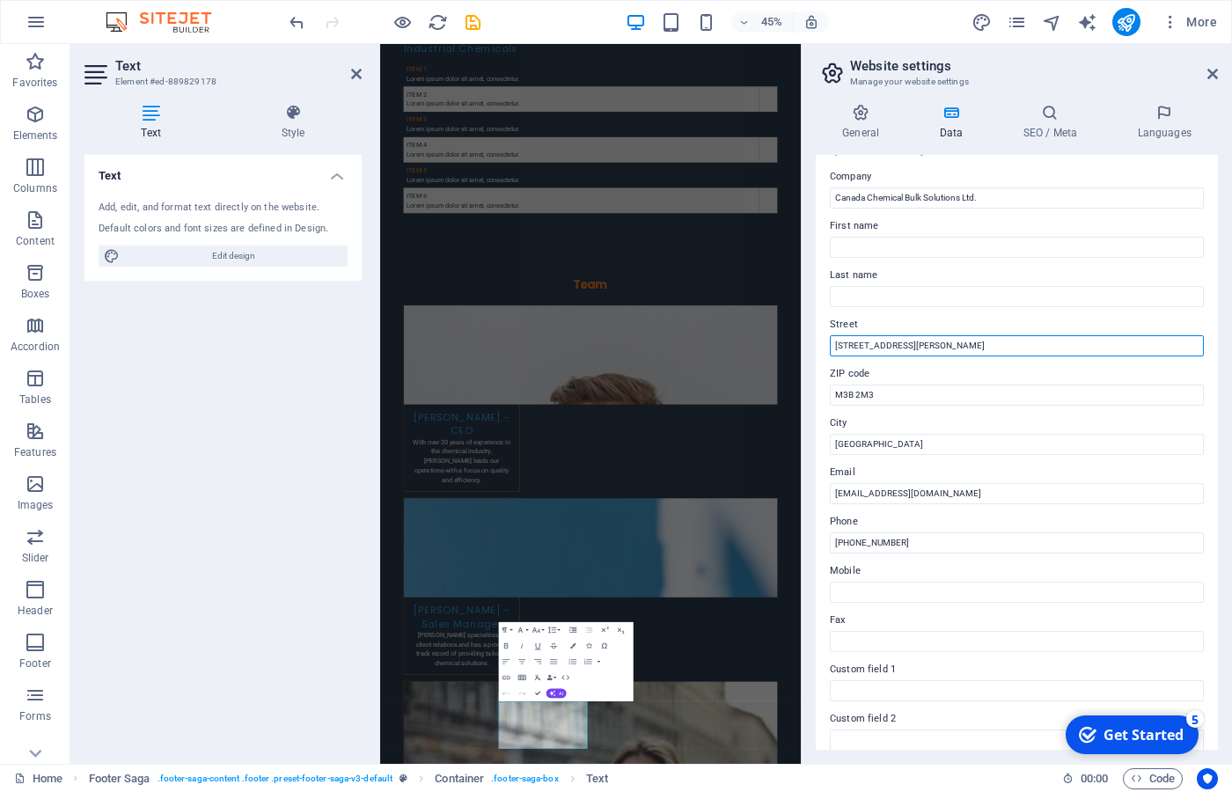
scroll to position [0, 0]
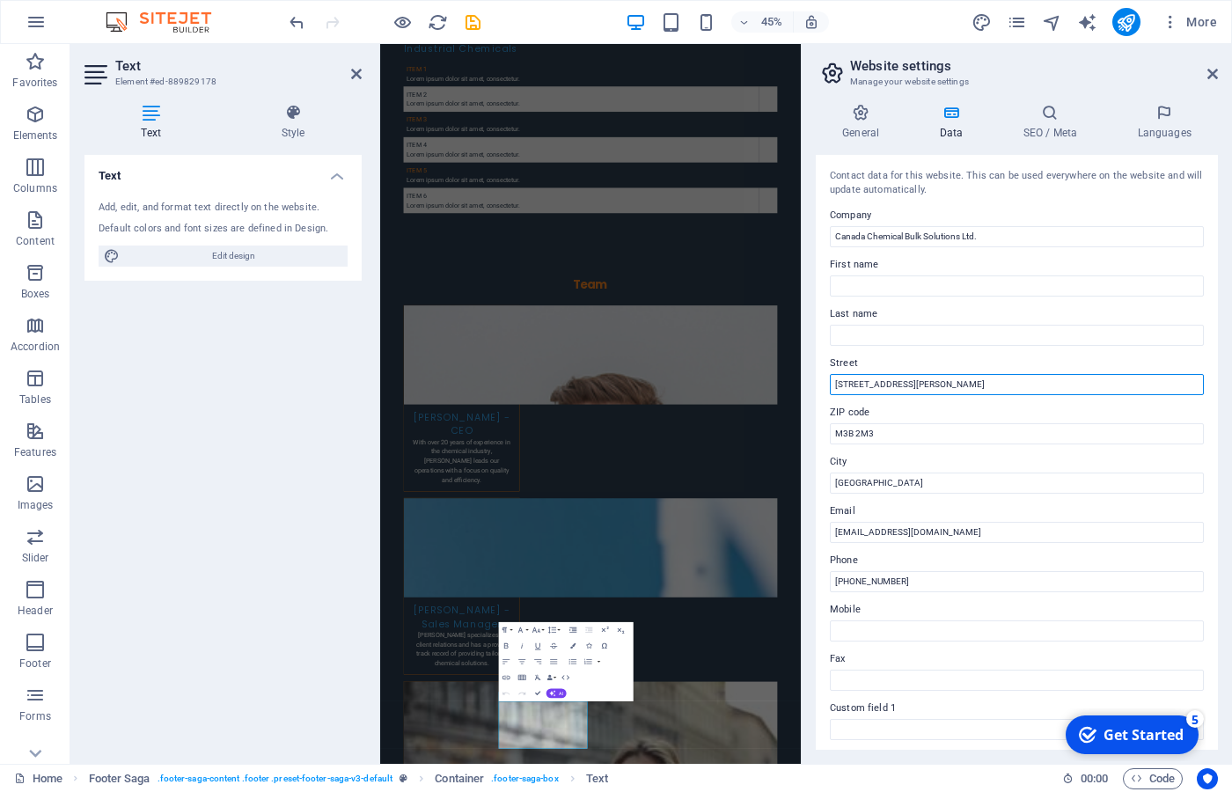
type input "[STREET_ADDRESS][PERSON_NAME]"
click at [1073, 88] on h3 "Manage your website settings" at bounding box center [1016, 82] width 333 height 16
click at [1040, 115] on icon at bounding box center [1050, 113] width 107 height 18
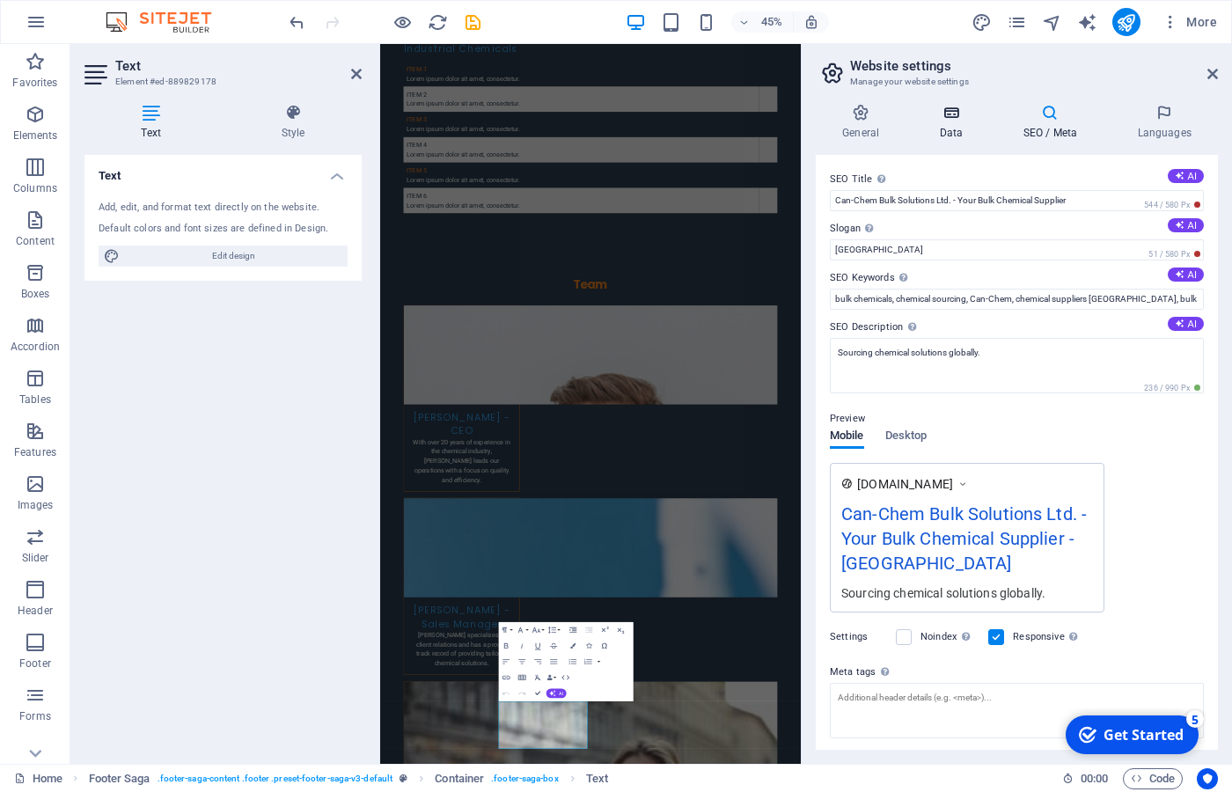
click at [956, 122] on h4 "Data" at bounding box center [955, 122] width 84 height 37
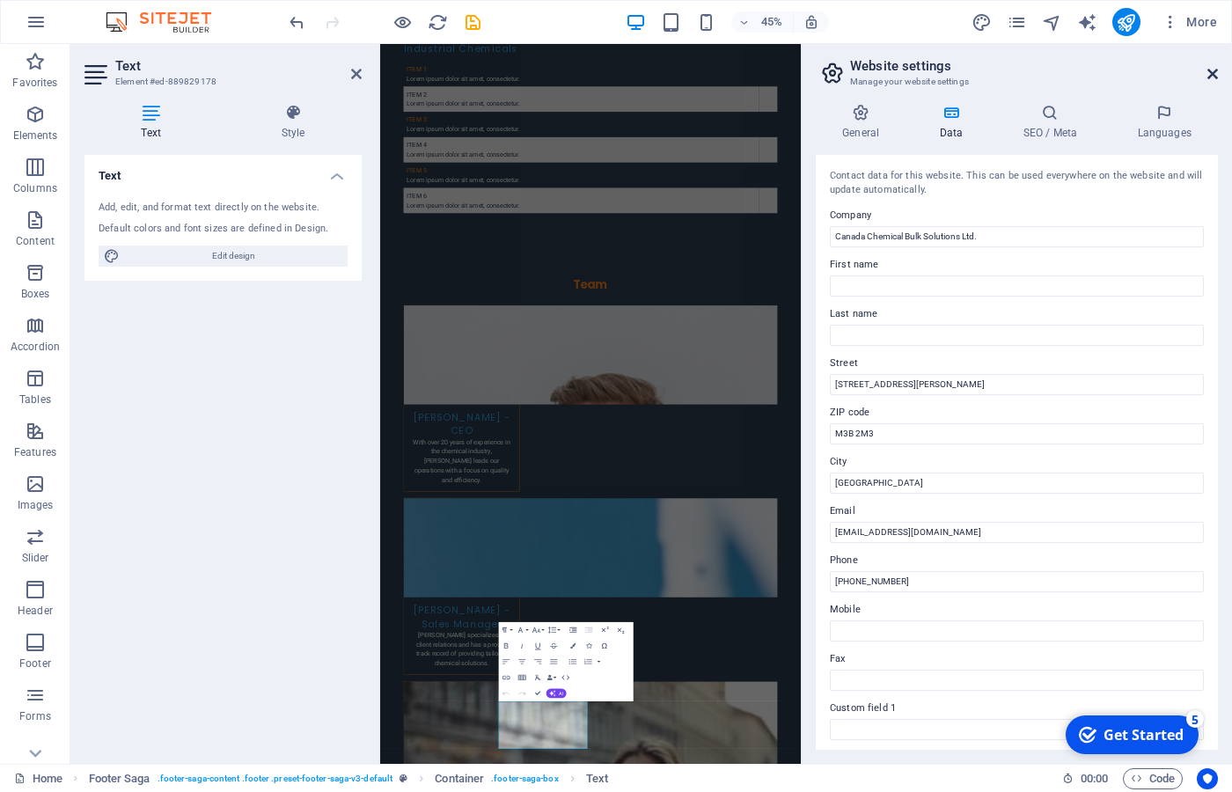
drag, startPoint x: 1210, startPoint y: 70, endPoint x: 589, endPoint y: 175, distance: 629.5
click at [1210, 70] on icon at bounding box center [1213, 74] width 11 height 14
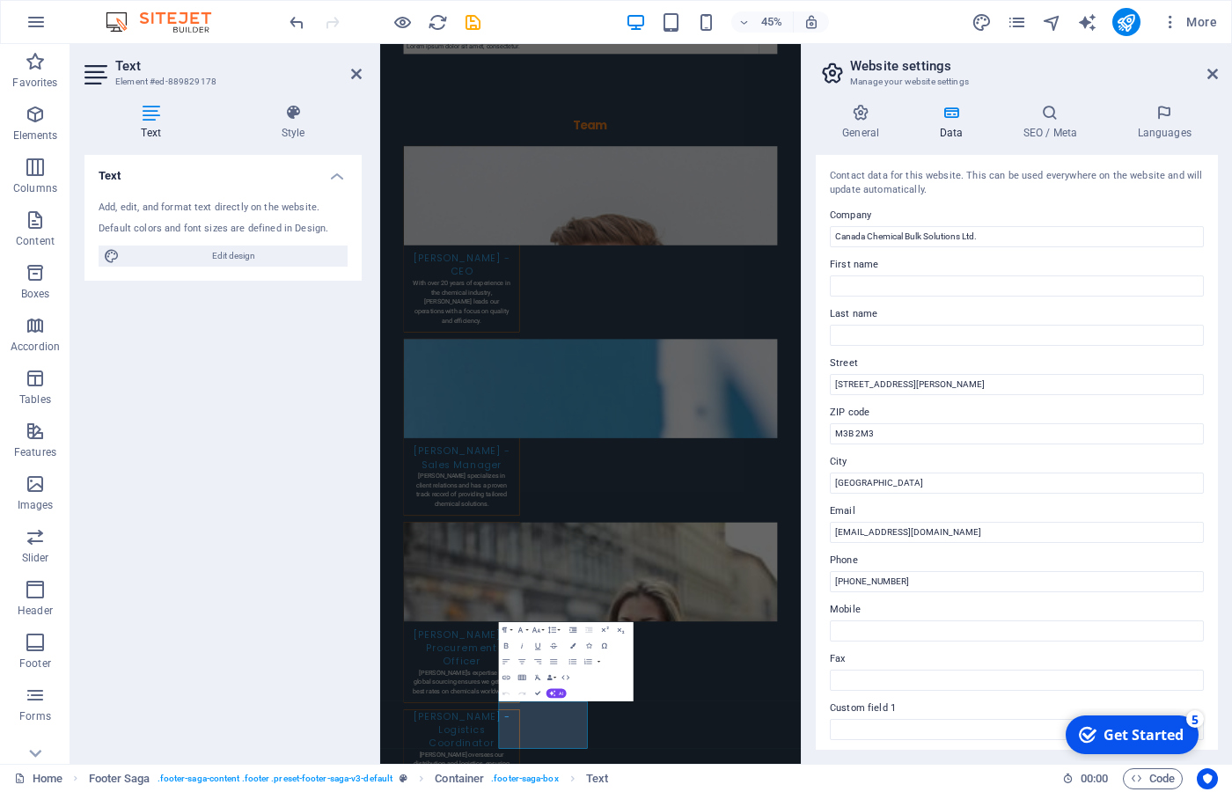
scroll to position [6974, 0]
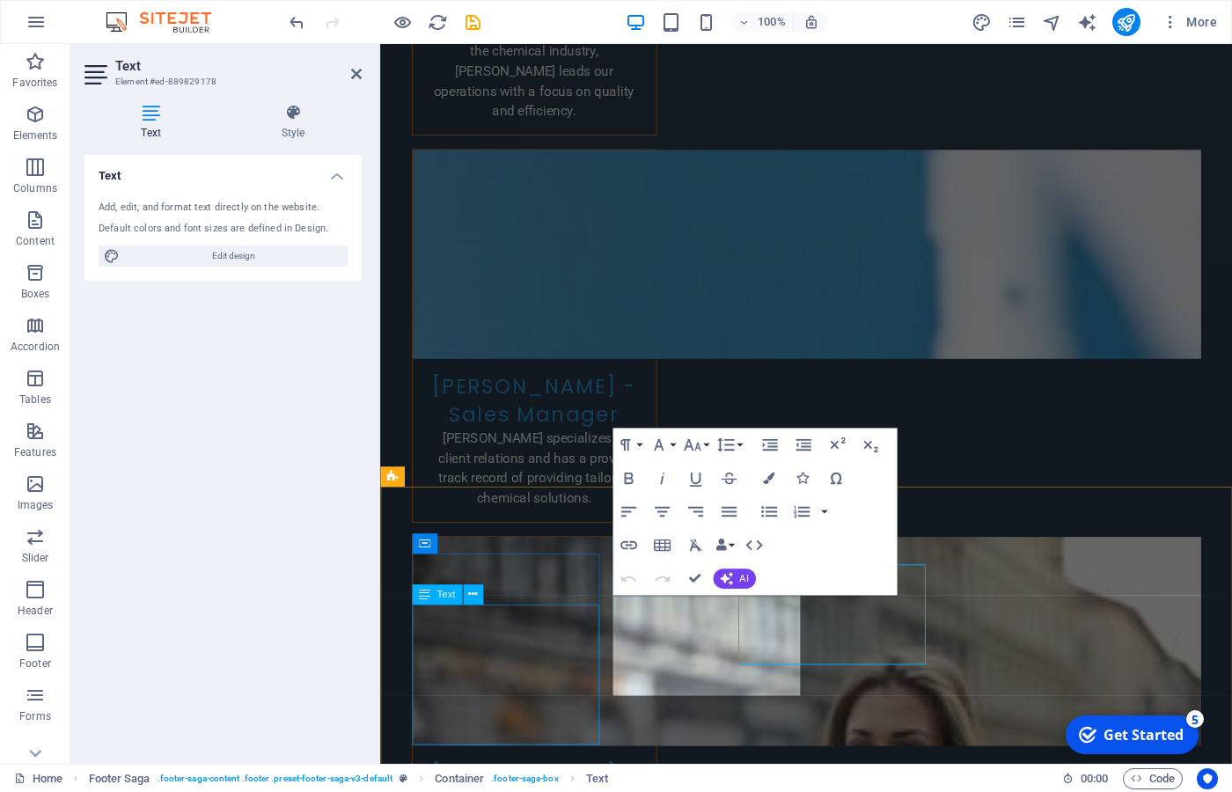
scroll to position [6922, 0]
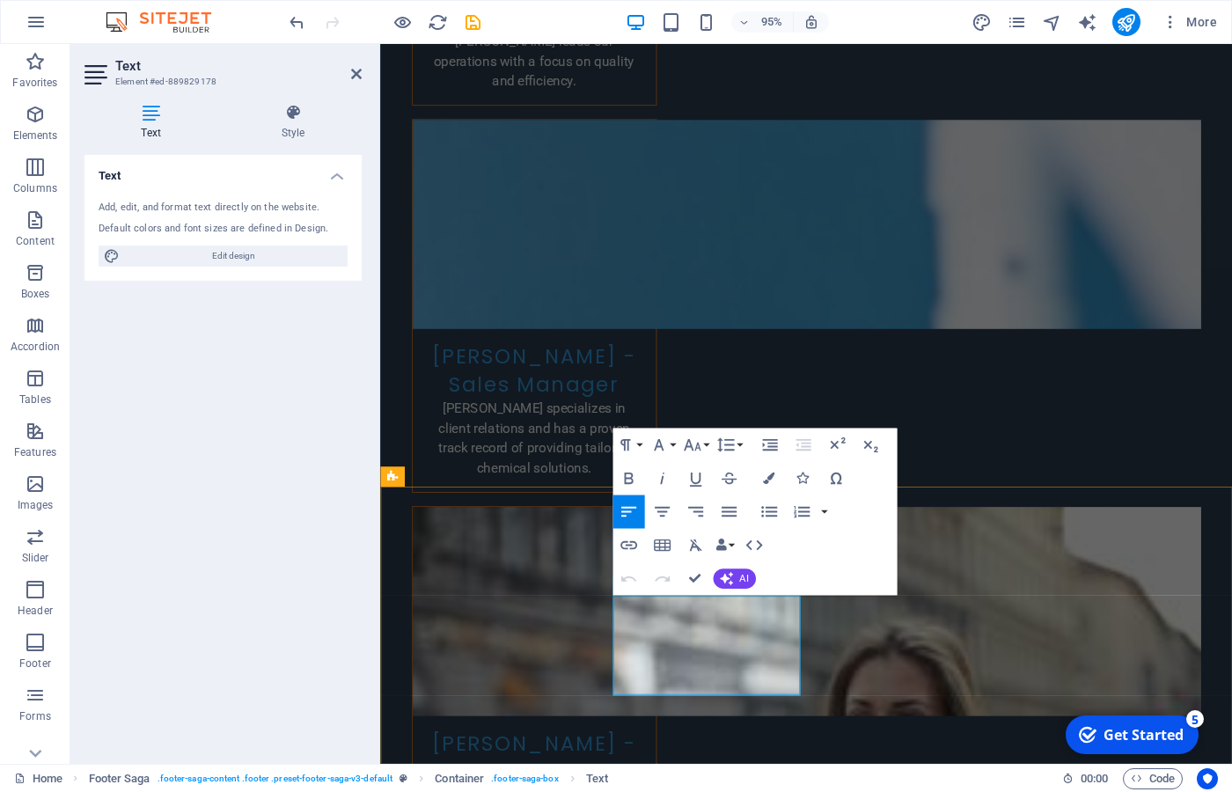
drag, startPoint x: 684, startPoint y: 697, endPoint x: 616, endPoint y: 694, distance: 67.9
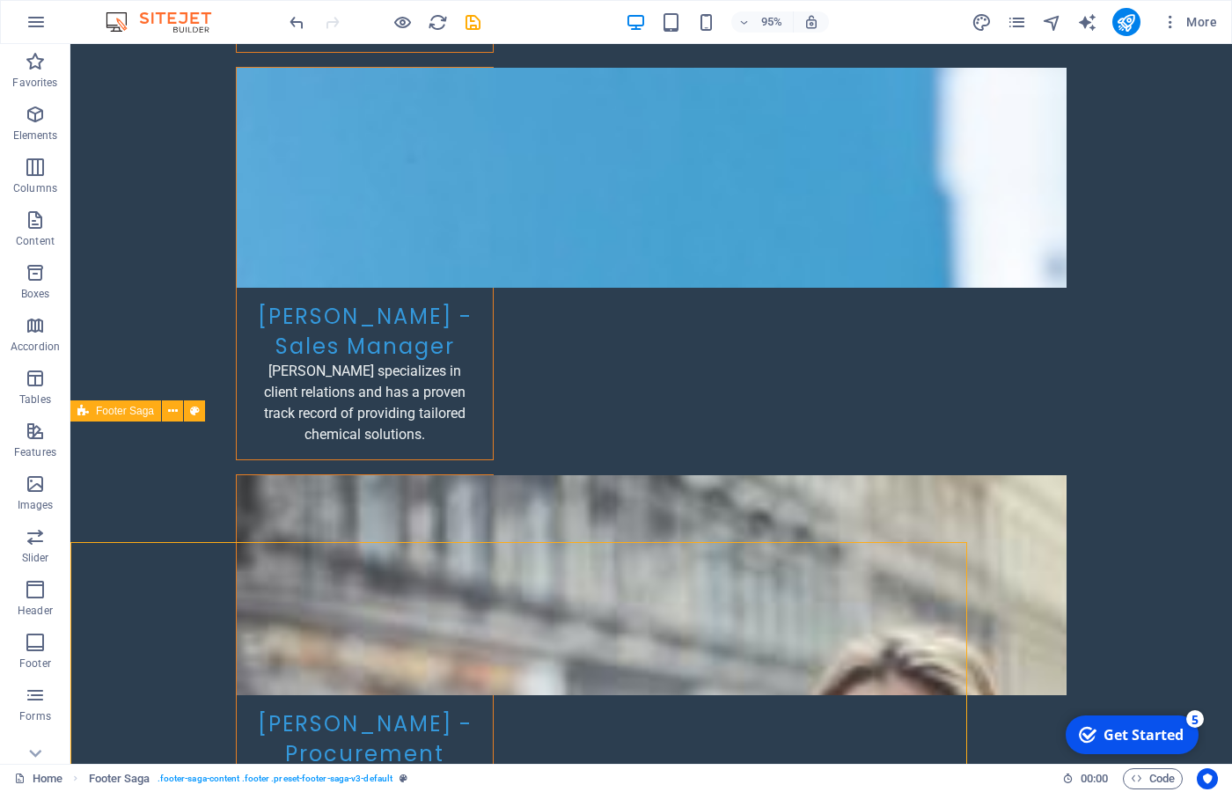
select select "footer"
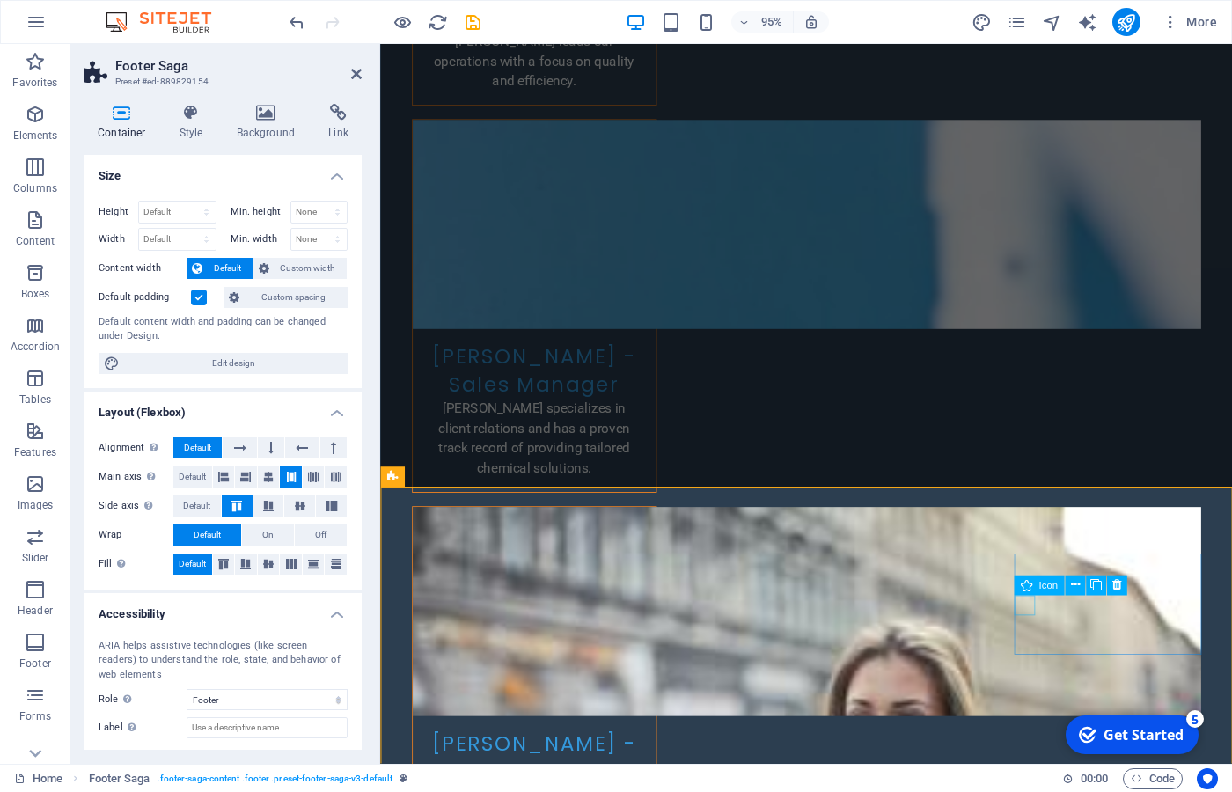
select select "xMidYMid"
select select "px"
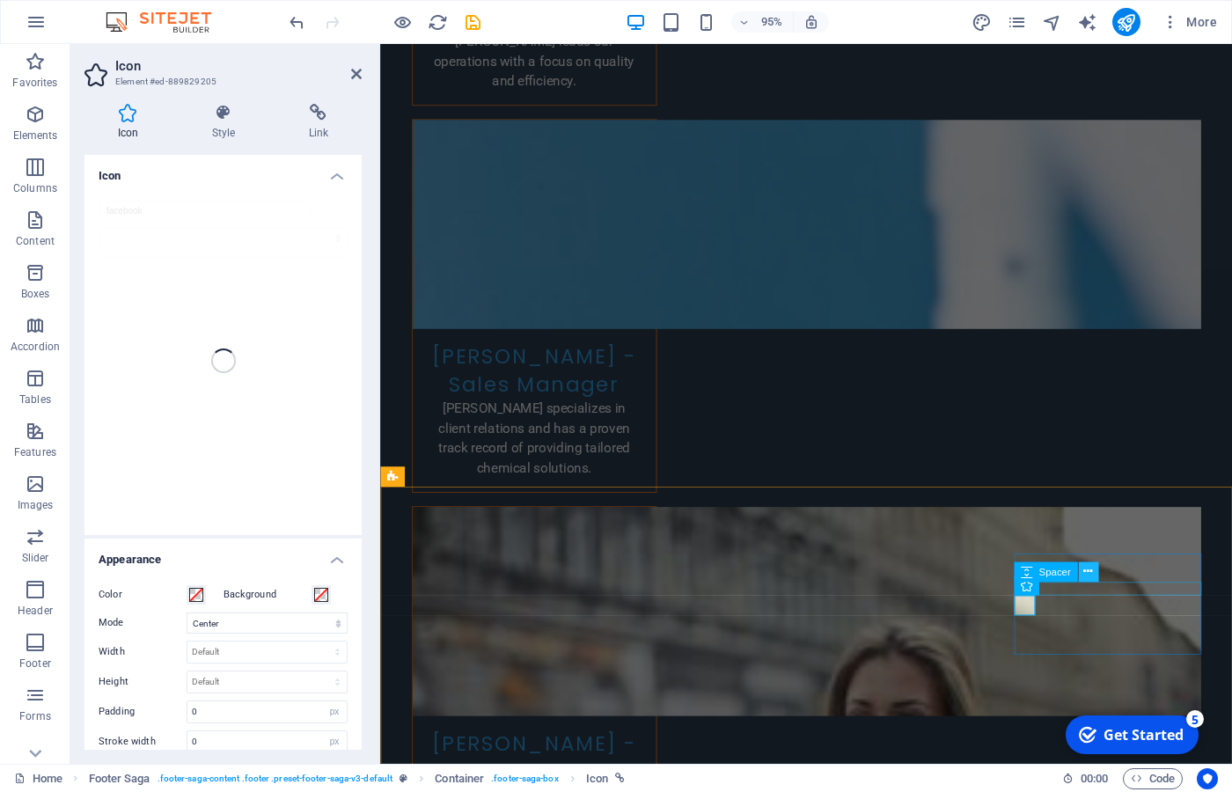
click at [1092, 574] on icon at bounding box center [1088, 572] width 9 height 18
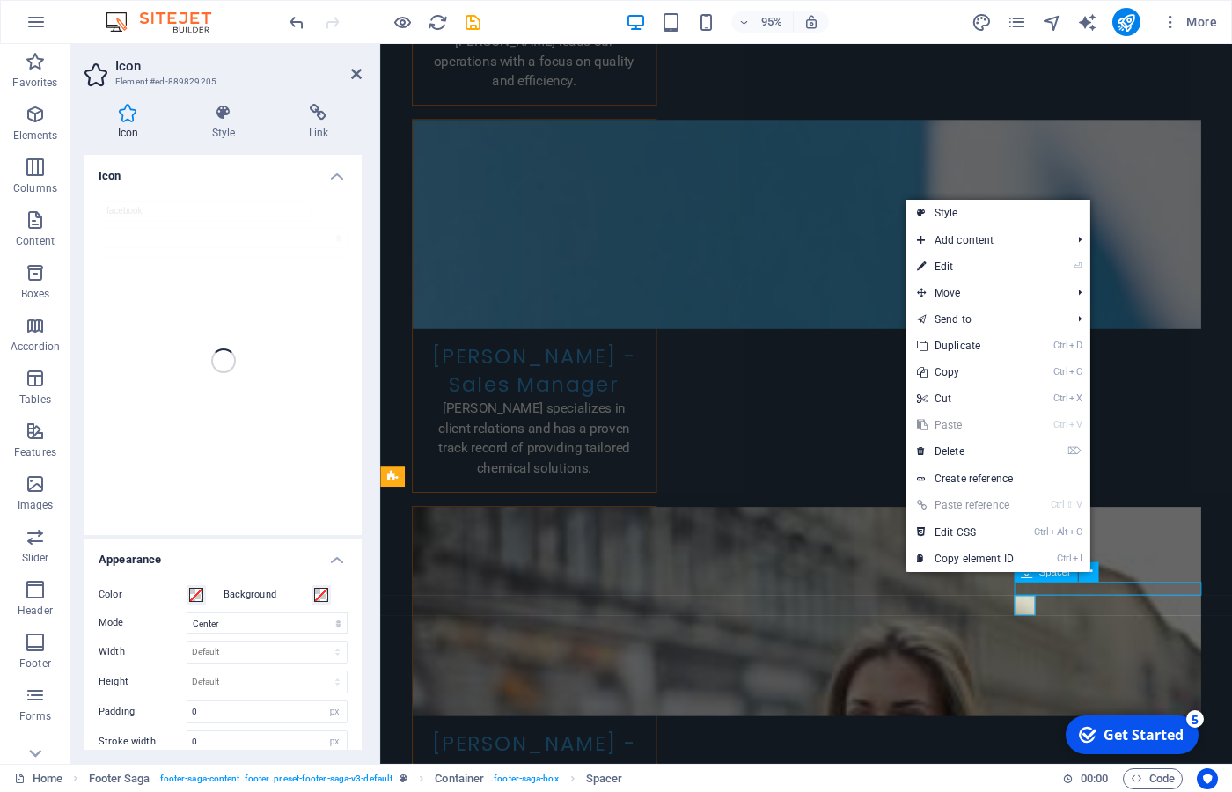
scroll to position [6890, 0]
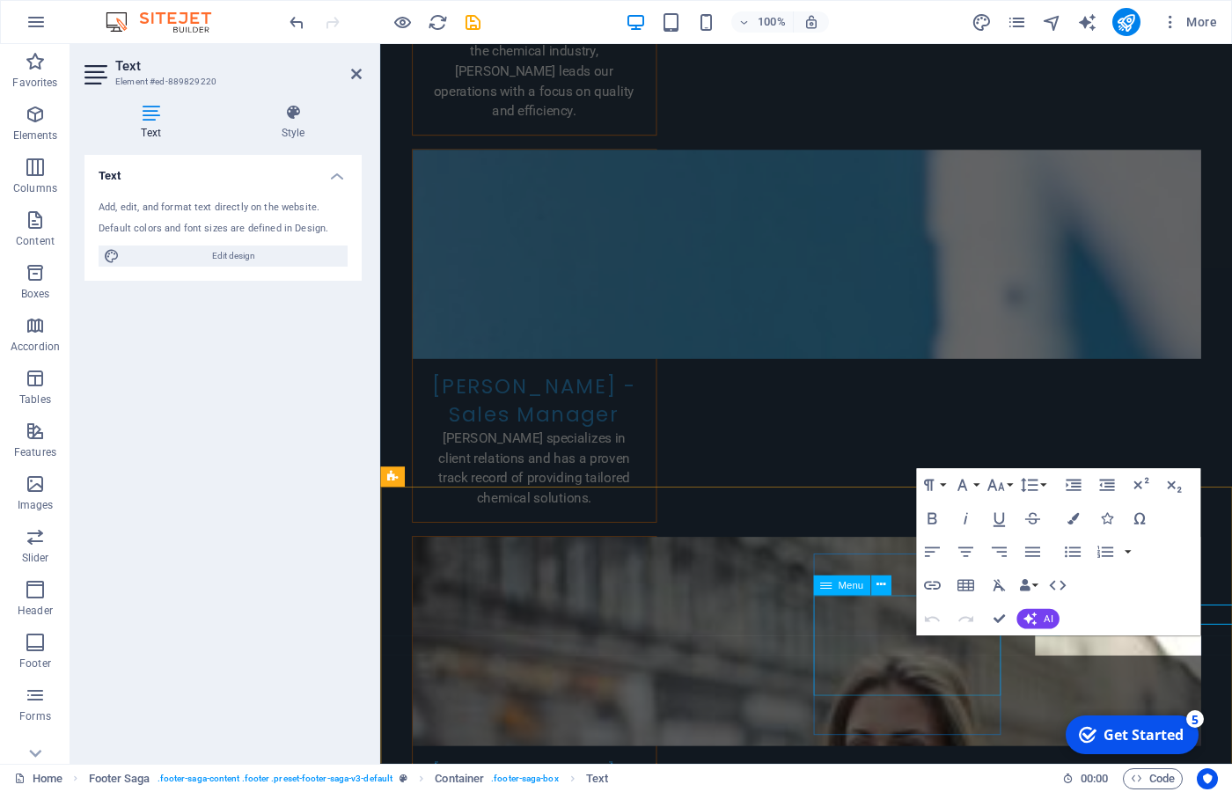
scroll to position [6922, 0]
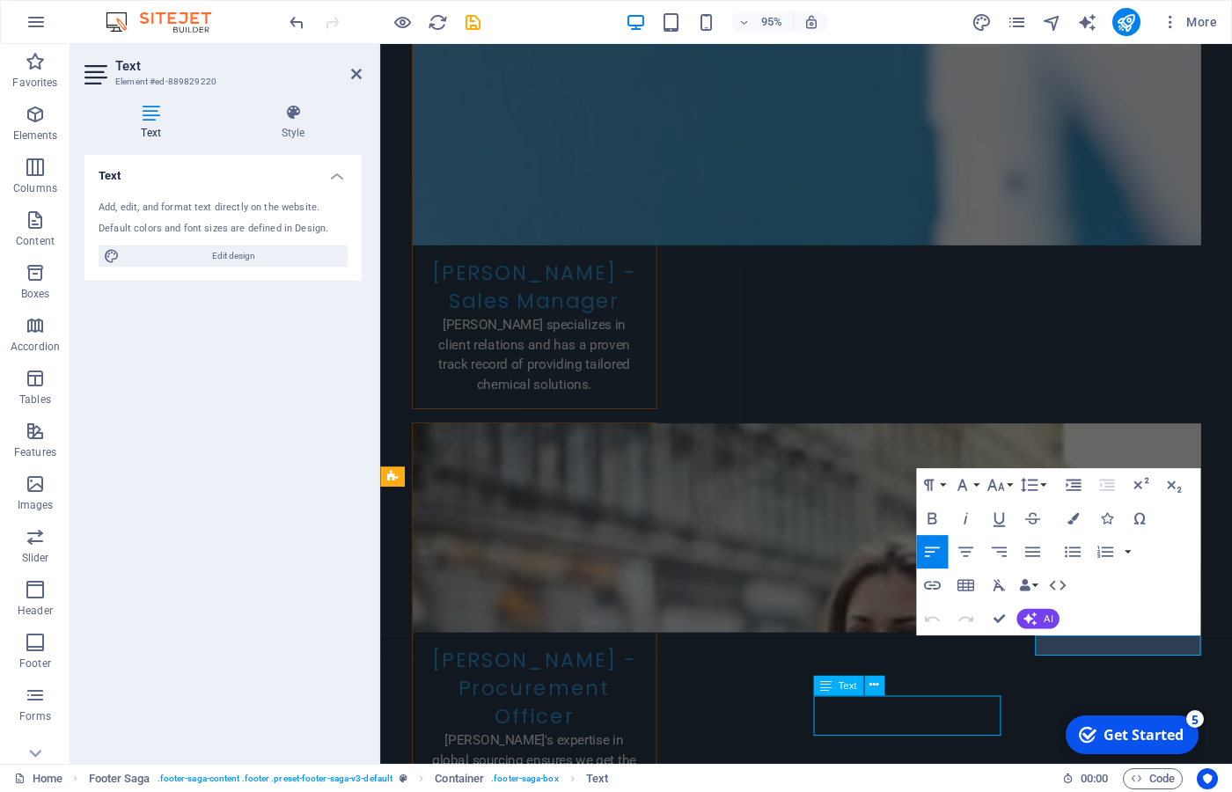
scroll to position [6890, 0]
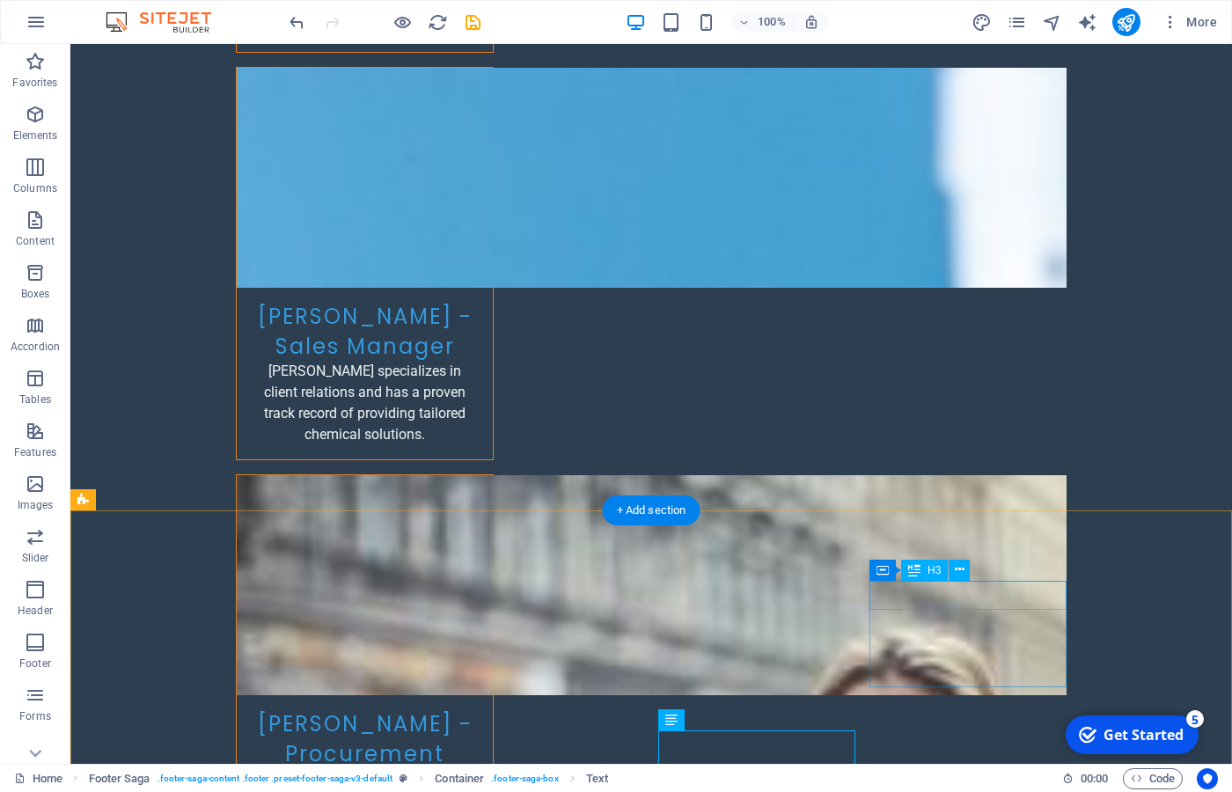
drag, startPoint x: 999, startPoint y: 595, endPoint x: 977, endPoint y: 583, distance: 25.2
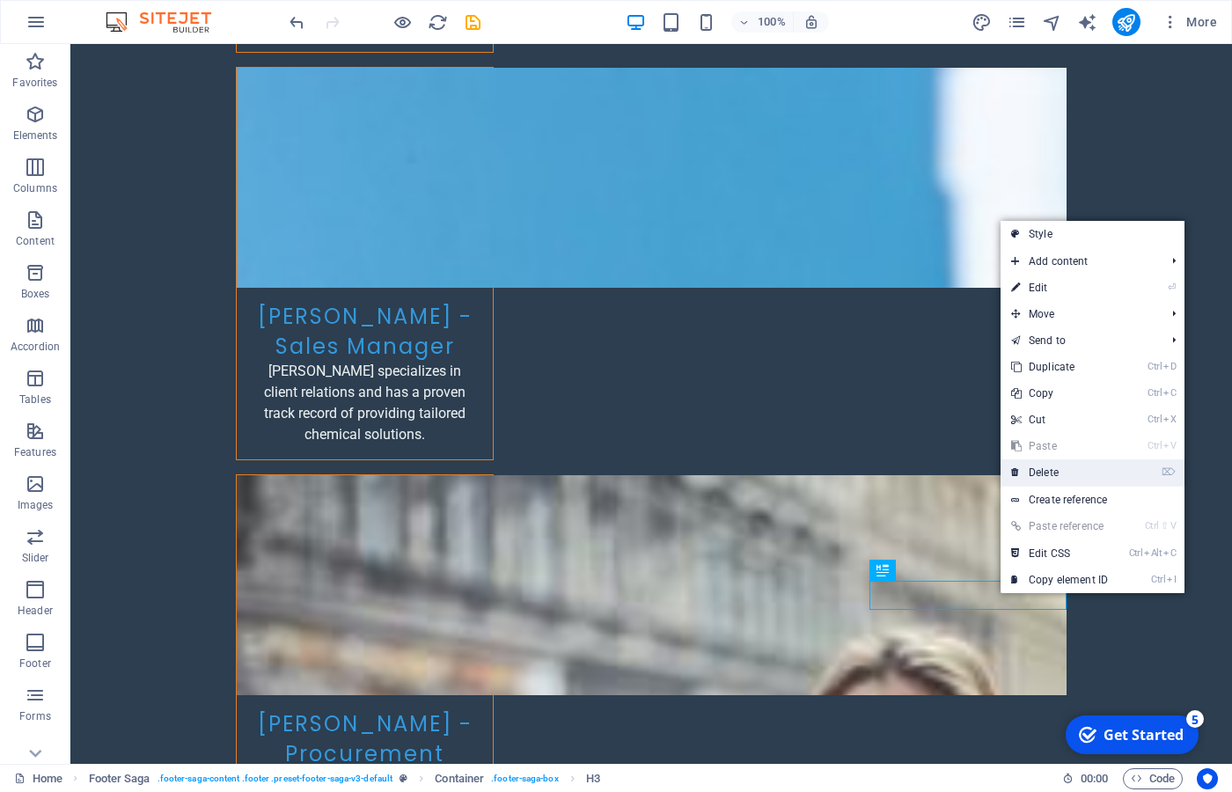
click at [1053, 472] on link "⌦ Delete" at bounding box center [1060, 473] width 118 height 26
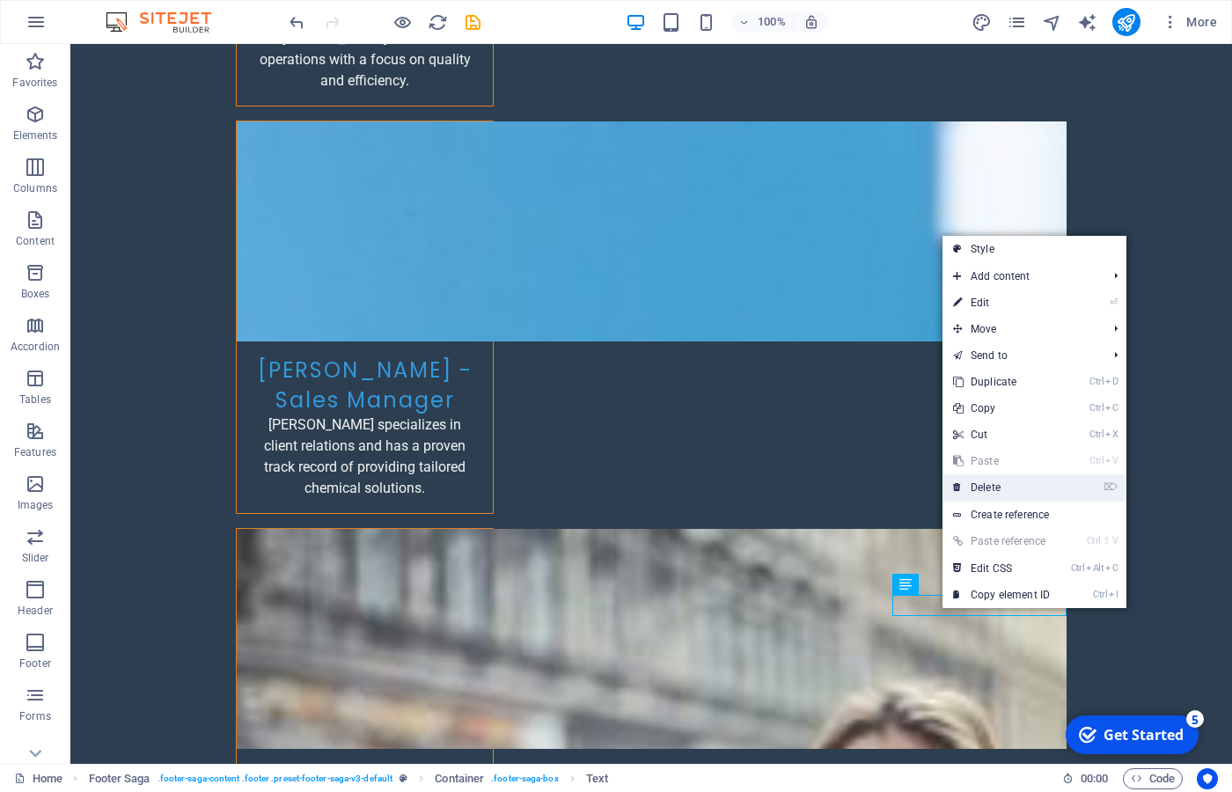
click at [1019, 499] on link "⌦ Delete" at bounding box center [1002, 487] width 118 height 26
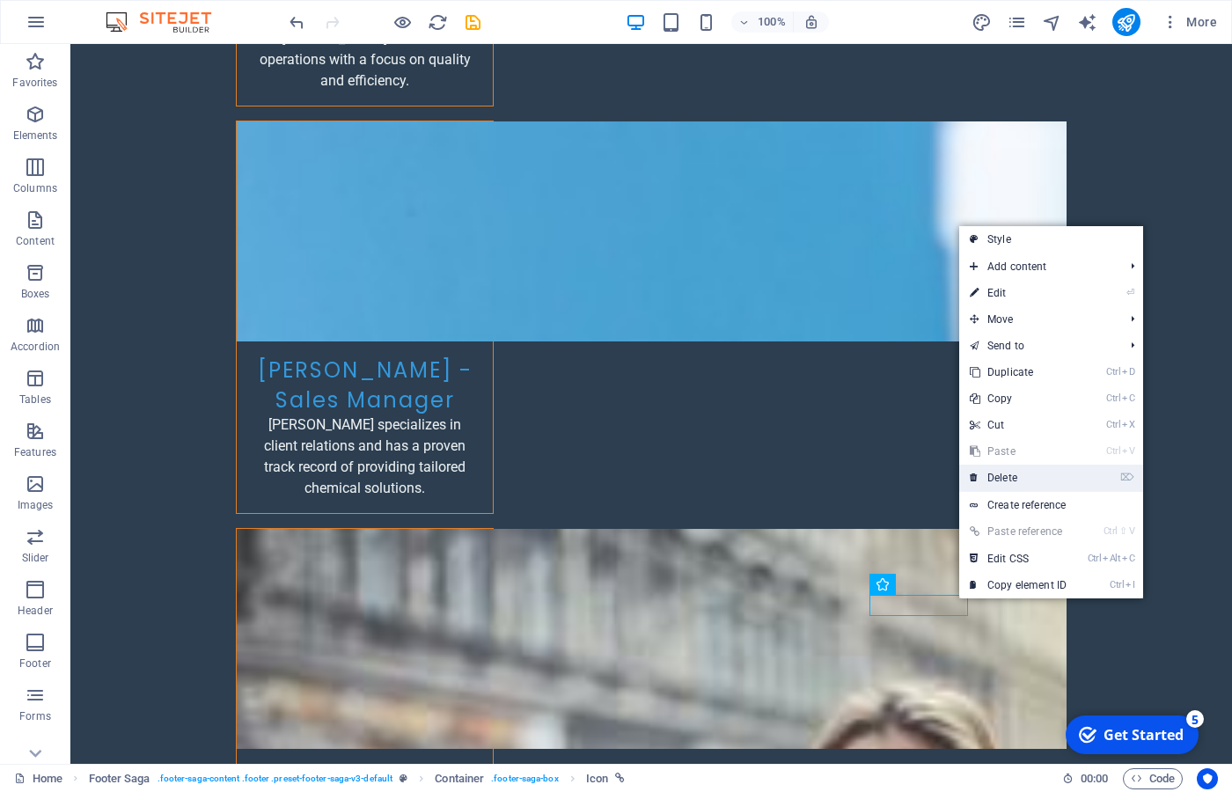
drag, startPoint x: 1019, startPoint y: 472, endPoint x: 945, endPoint y: 435, distance: 82.7
click at [1019, 472] on link "⌦ Delete" at bounding box center [1019, 478] width 118 height 26
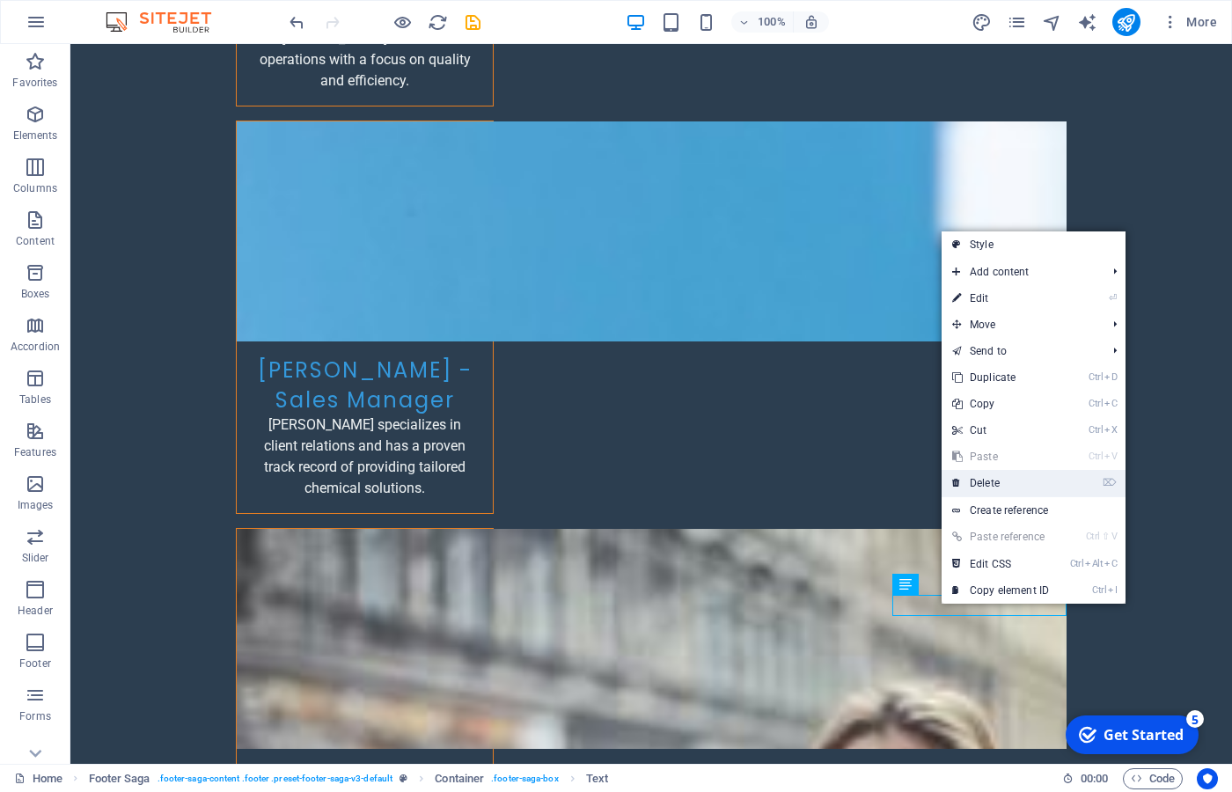
click at [1000, 491] on link "⌦ Delete" at bounding box center [1001, 483] width 118 height 26
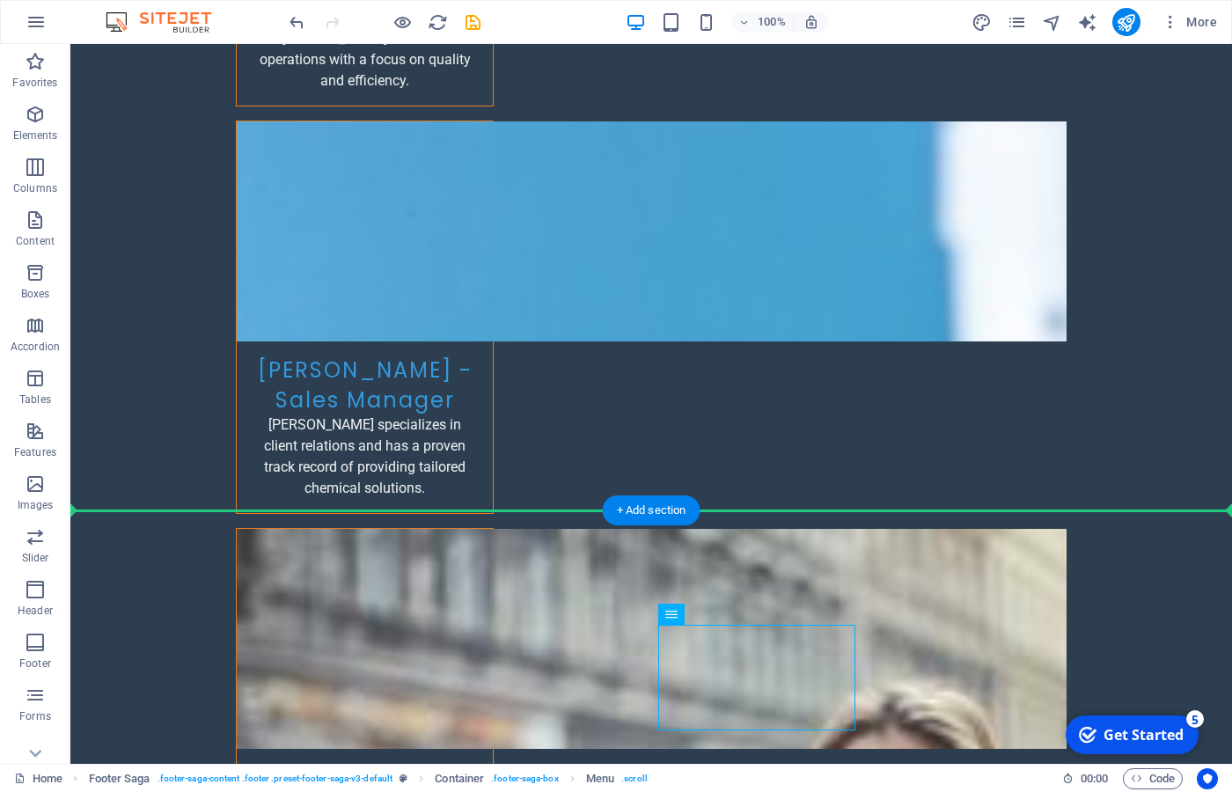
drag, startPoint x: 746, startPoint y: 642, endPoint x: 1012, endPoint y: 636, distance: 266.8
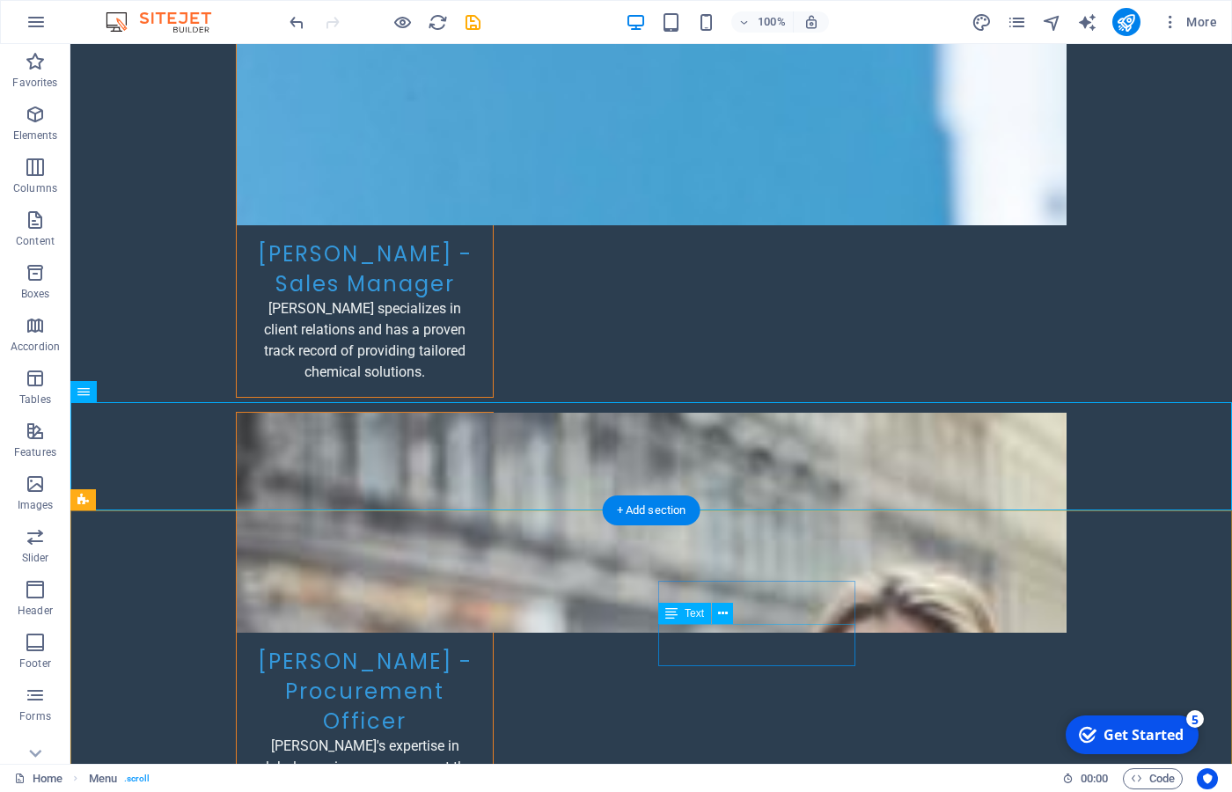
scroll to position [7087, 0]
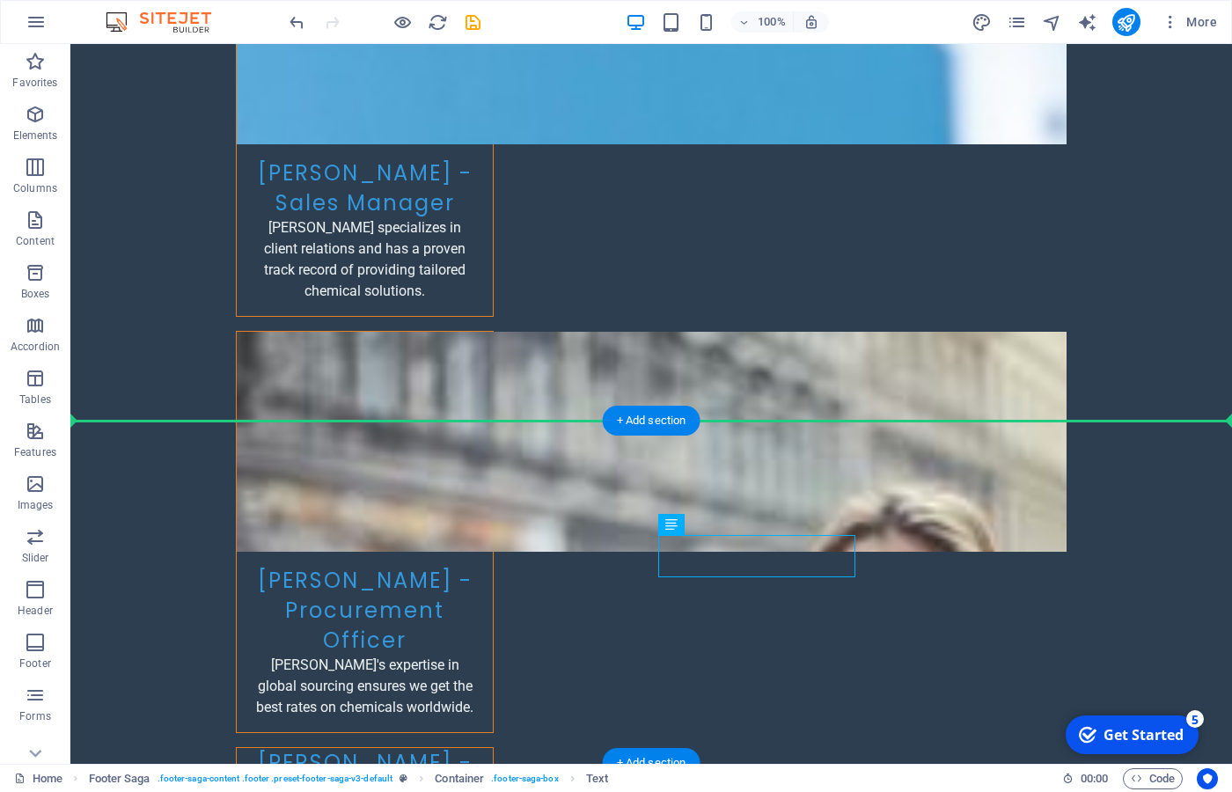
drag, startPoint x: 724, startPoint y: 553, endPoint x: 1139, endPoint y: 580, distance: 416.4
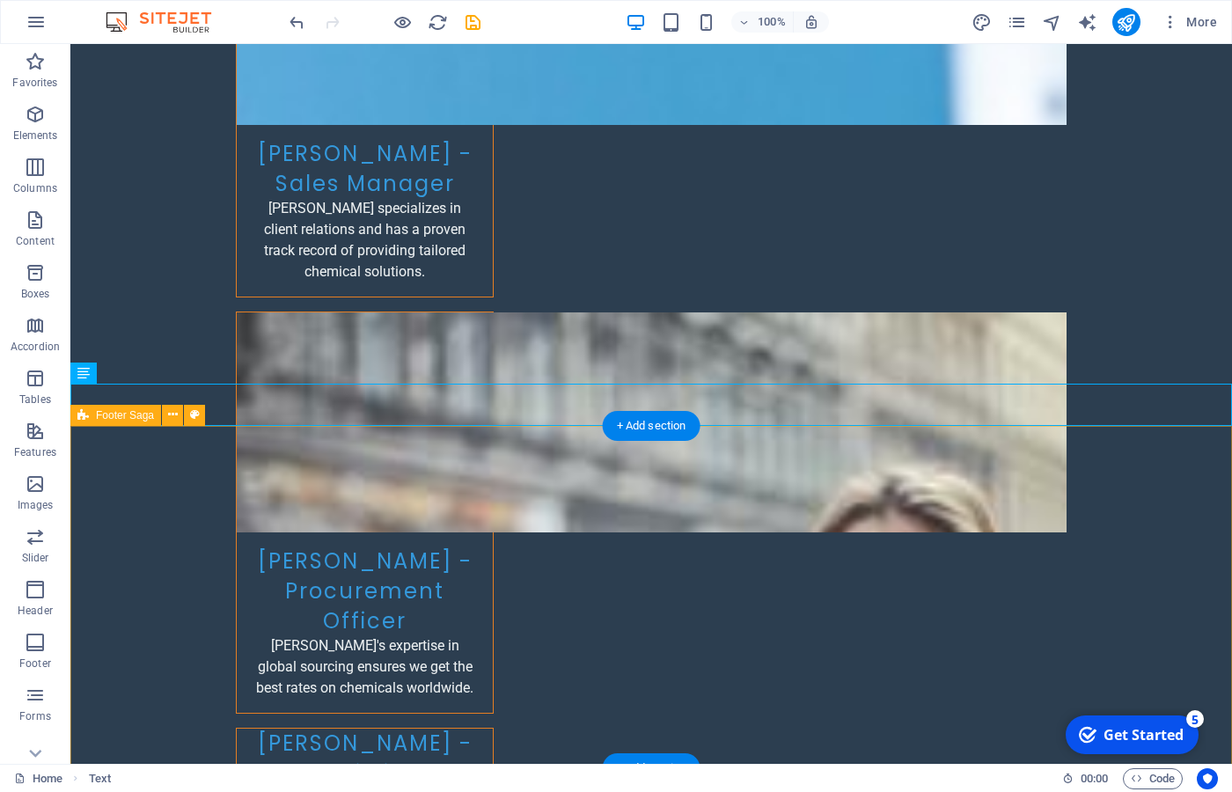
scroll to position [7130, 0]
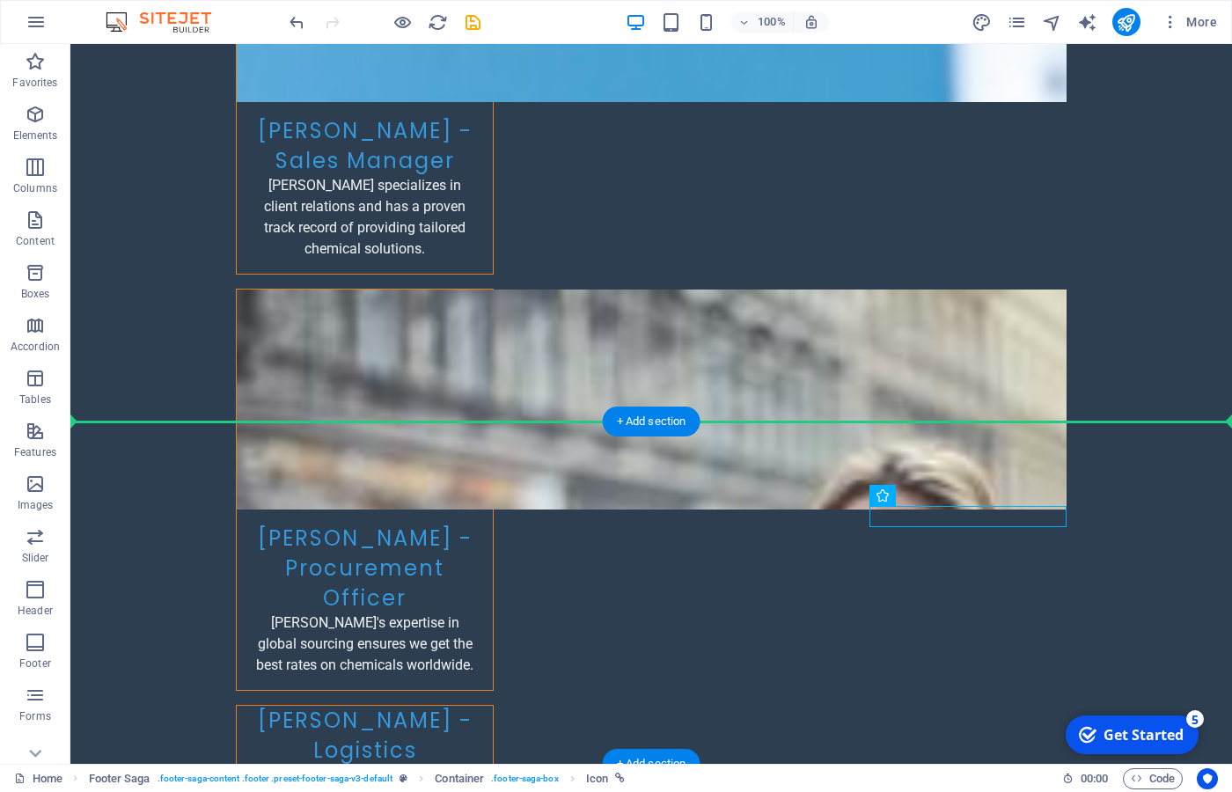
drag, startPoint x: 872, startPoint y: 511, endPoint x: 674, endPoint y: 555, distance: 202.9
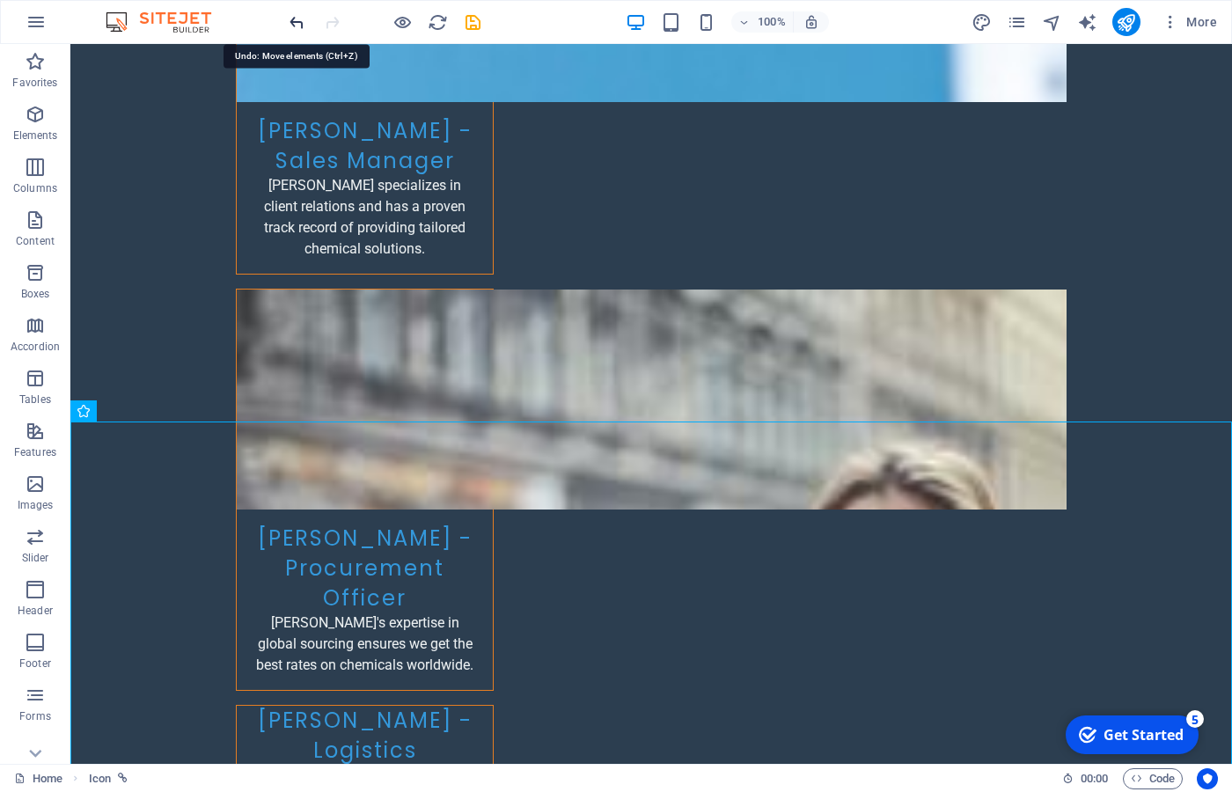
click at [297, 23] on icon "undo" at bounding box center [297, 22] width 20 height 20
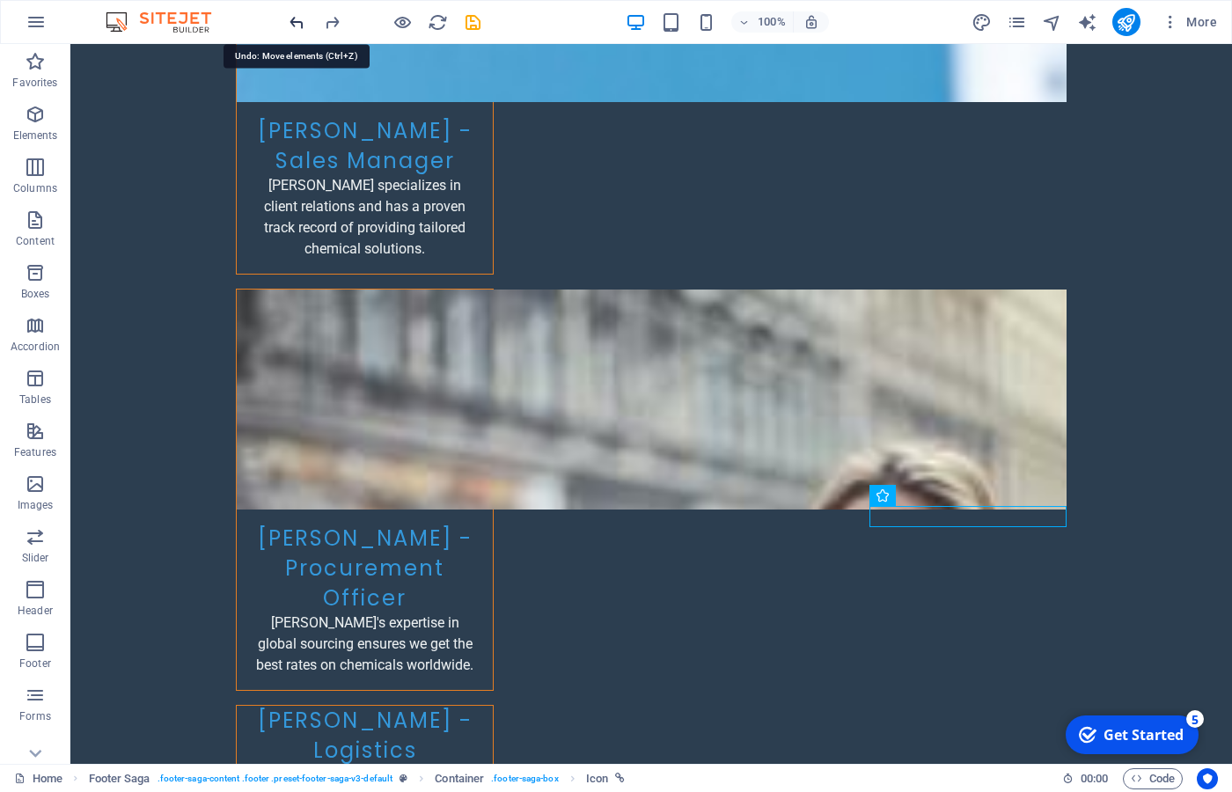
click at [297, 23] on icon "undo" at bounding box center [297, 22] width 20 height 20
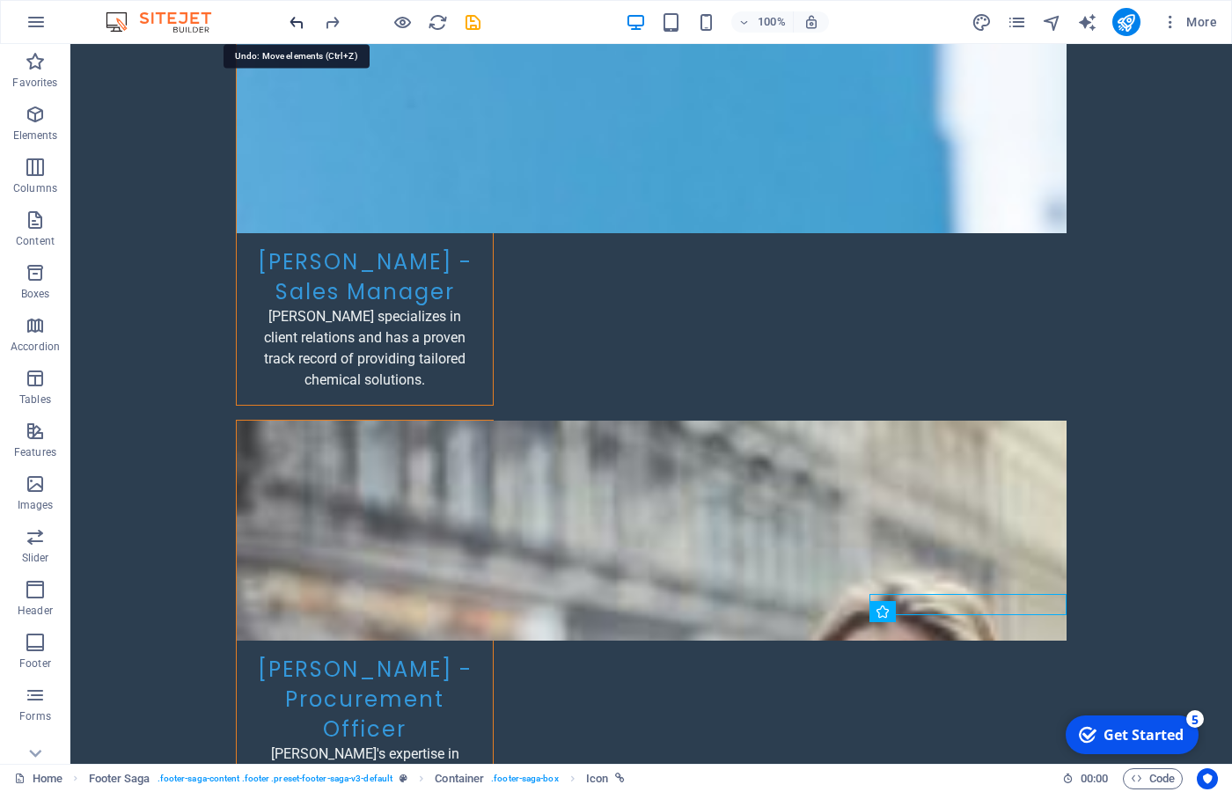
click at [297, 23] on icon "undo" at bounding box center [297, 22] width 20 height 20
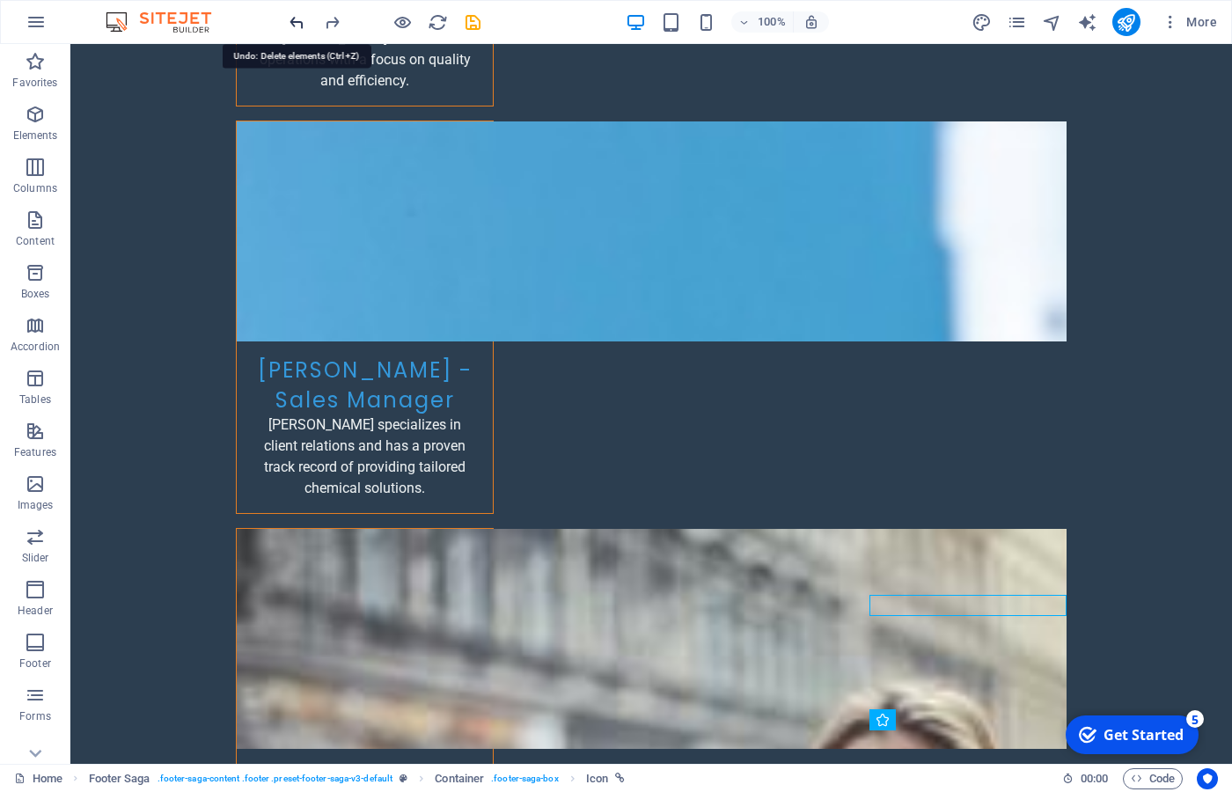
click at [297, 23] on icon "undo" at bounding box center [297, 22] width 20 height 20
click at [331, 21] on icon "redo" at bounding box center [332, 22] width 20 height 20
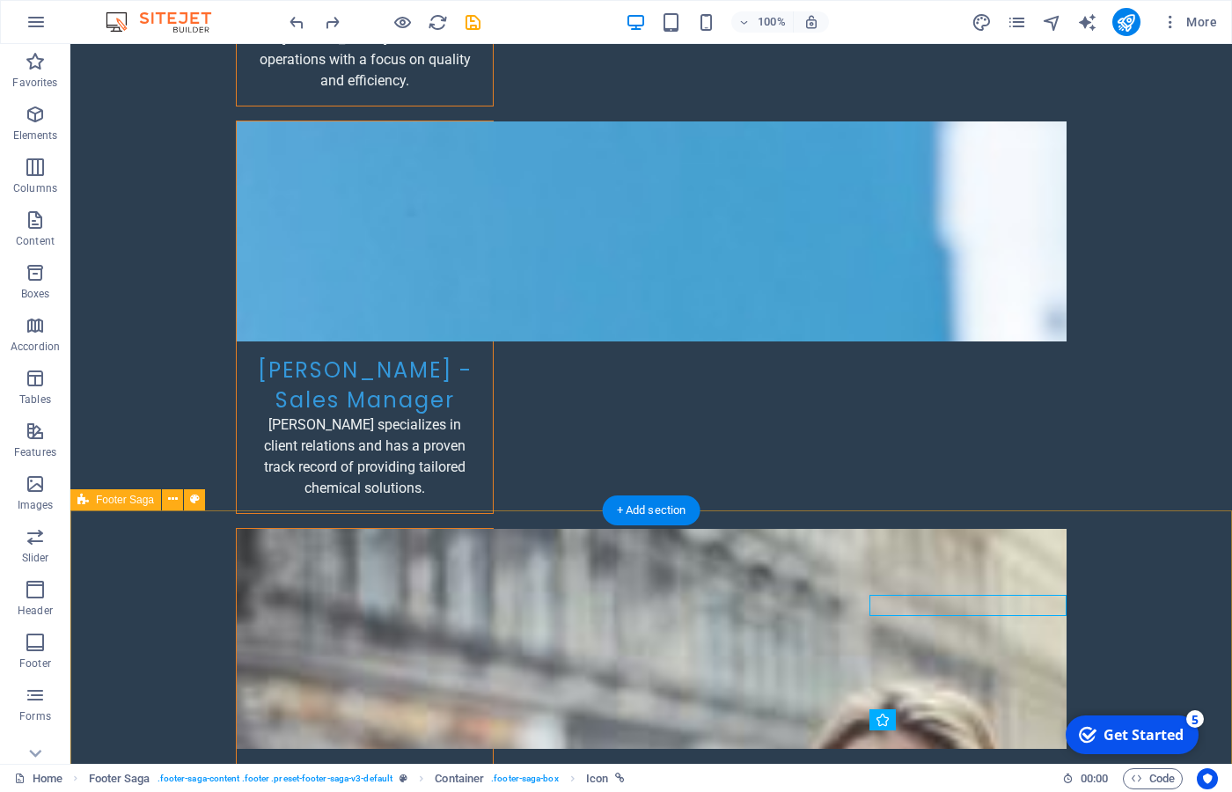
scroll to position [6979, 0]
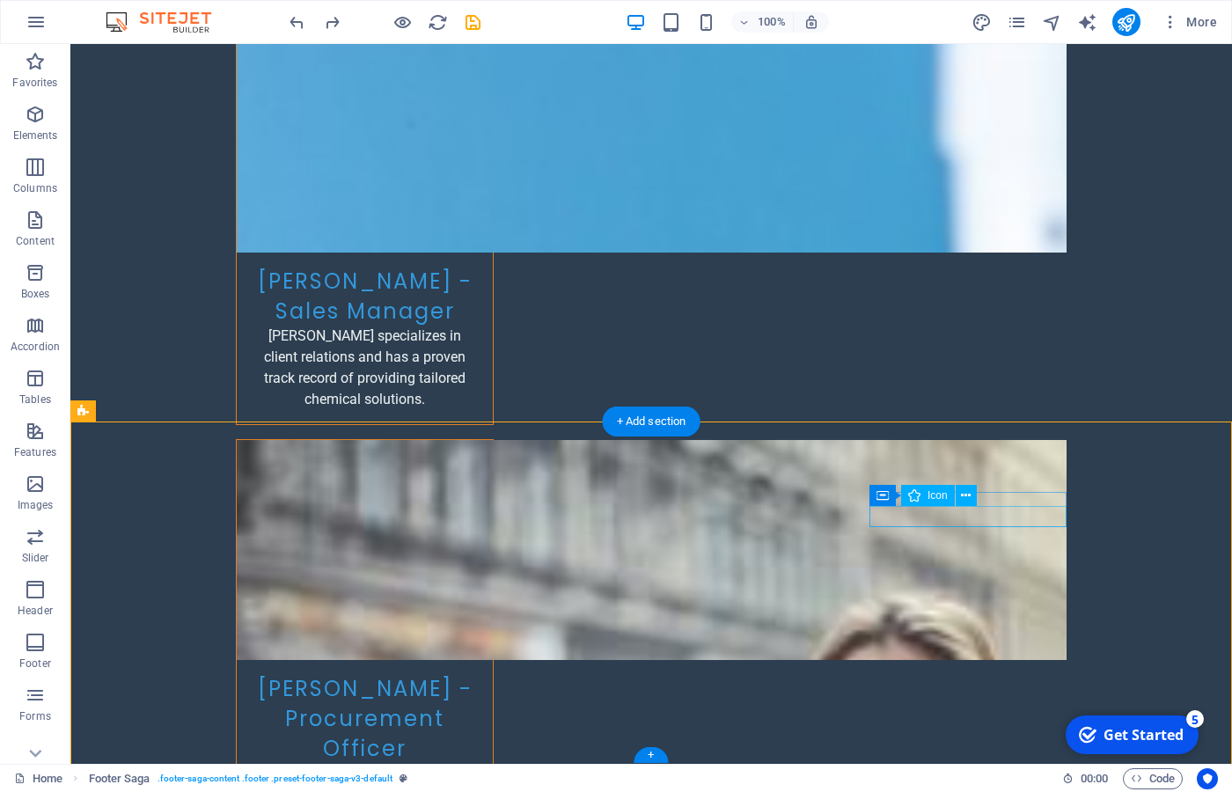
drag, startPoint x: 644, startPoint y: 470, endPoint x: 790, endPoint y: 677, distance: 252.8
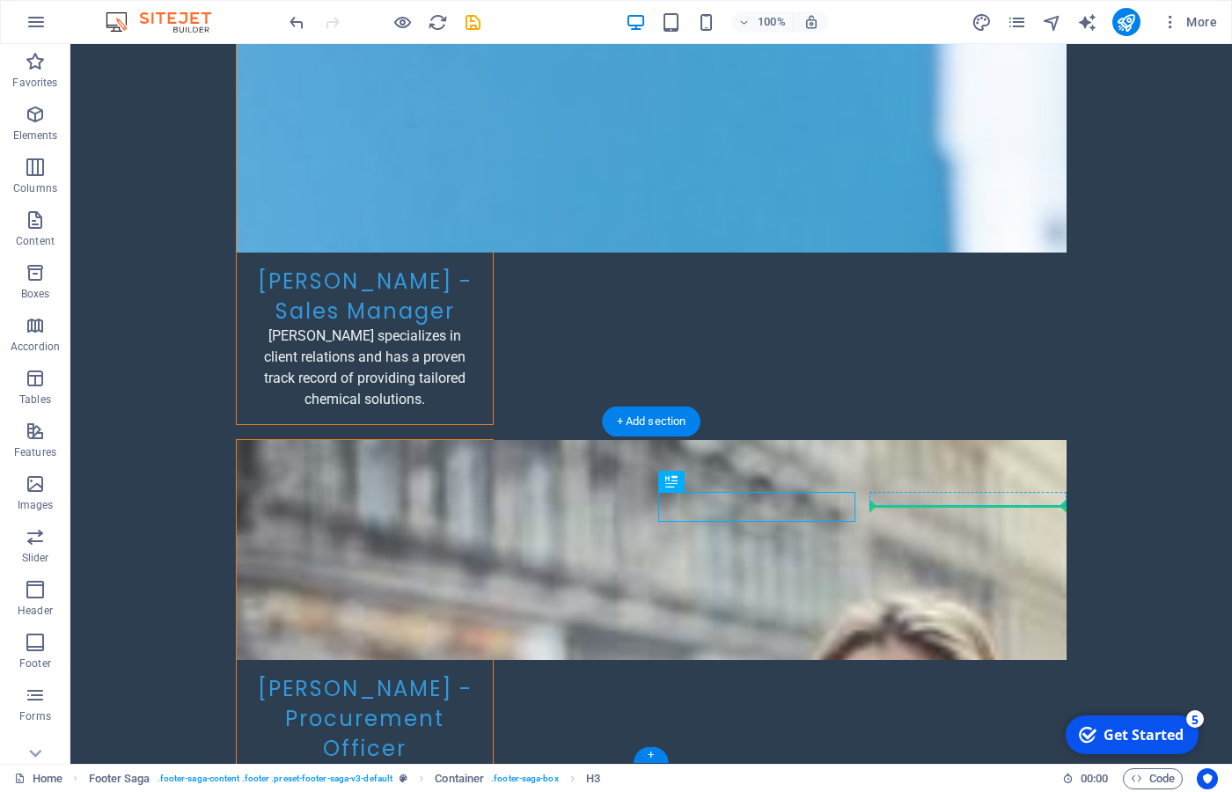
drag, startPoint x: 746, startPoint y: 506, endPoint x: 944, endPoint y: 504, distance: 198.1
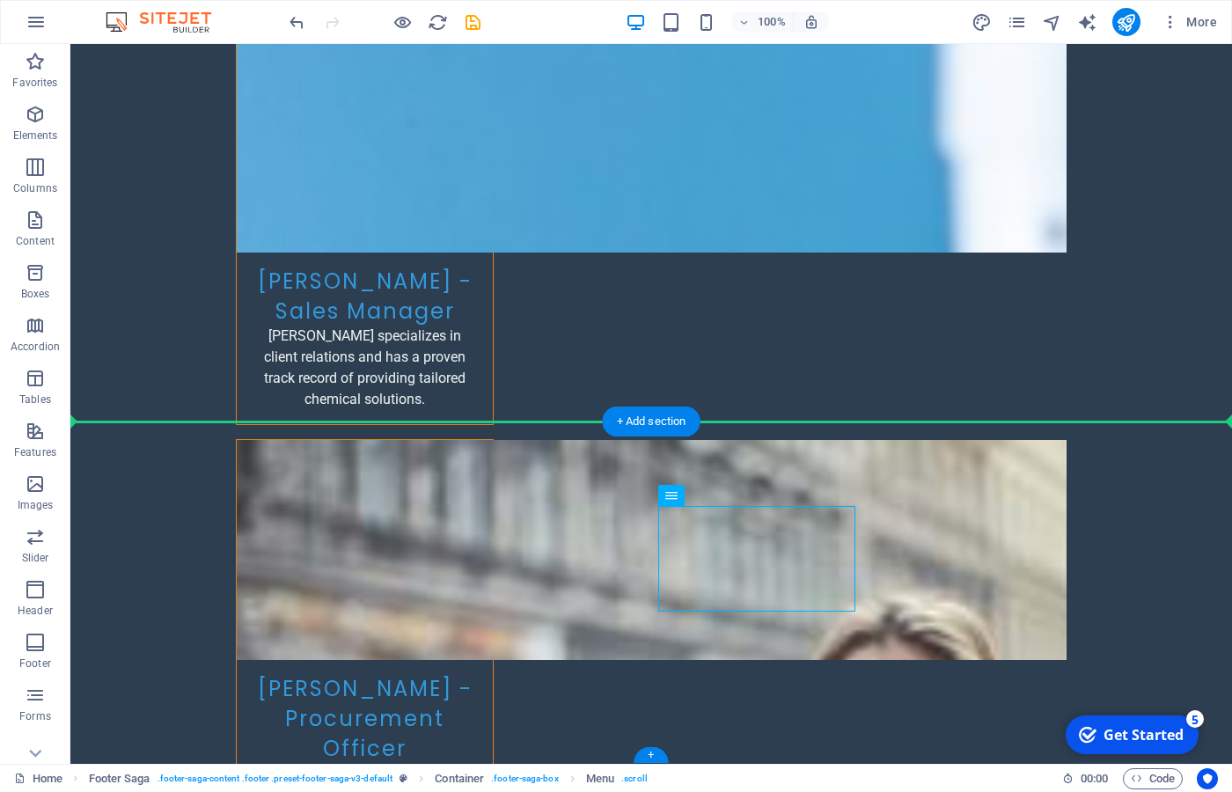
drag, startPoint x: 779, startPoint y: 560, endPoint x: 985, endPoint y: 573, distance: 206.4
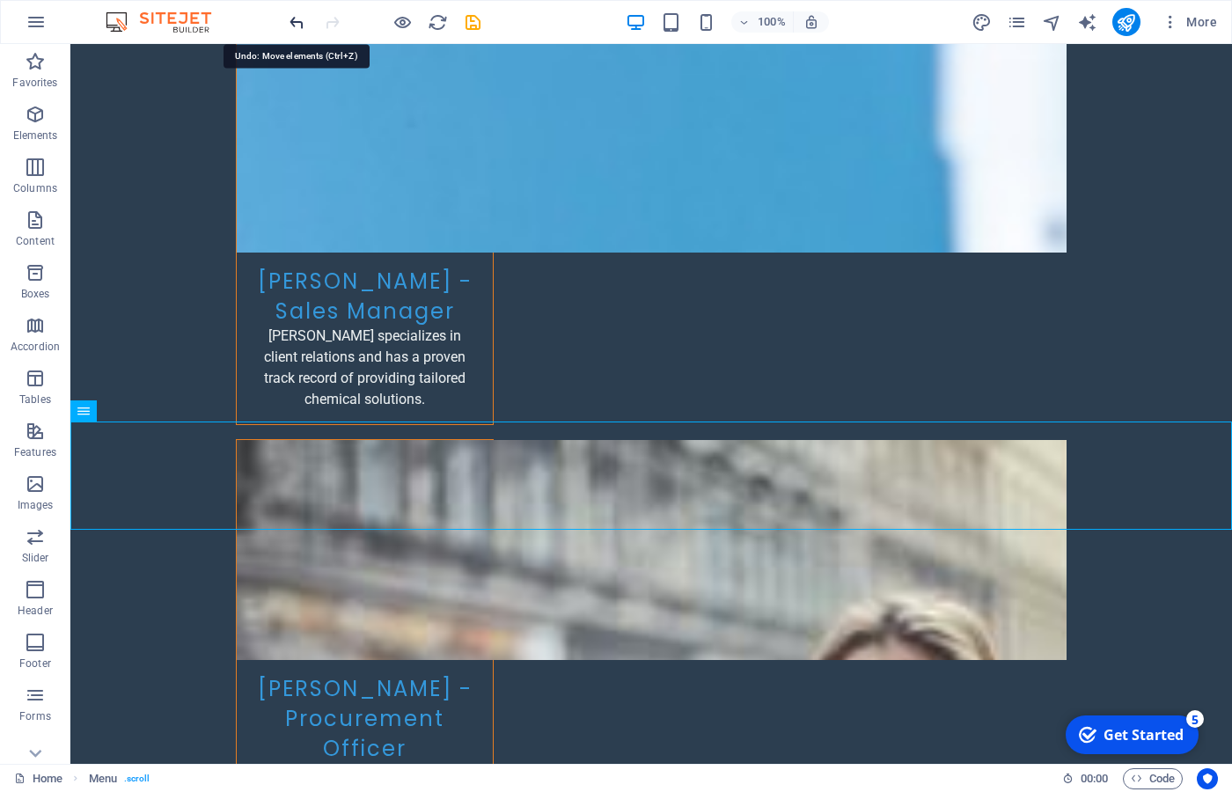
click at [289, 25] on icon "undo" at bounding box center [297, 22] width 20 height 20
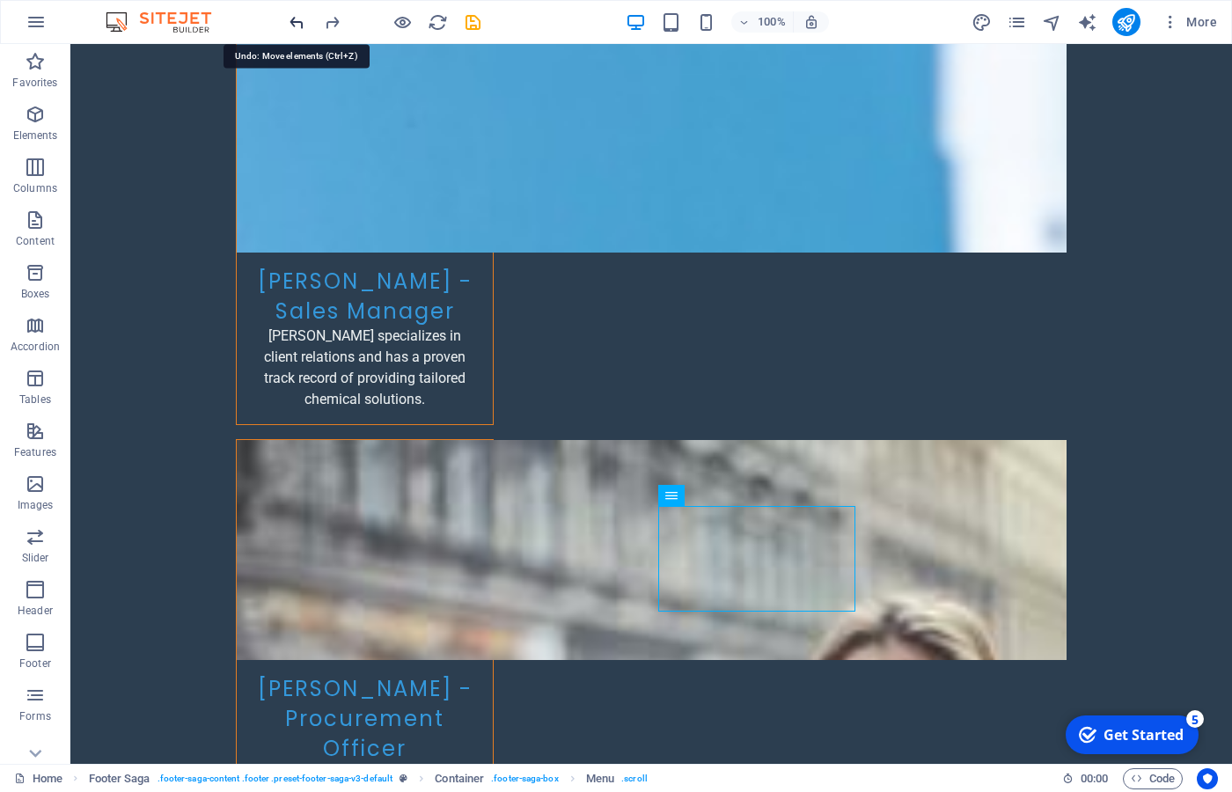
click at [289, 25] on icon "undo" at bounding box center [297, 22] width 20 height 20
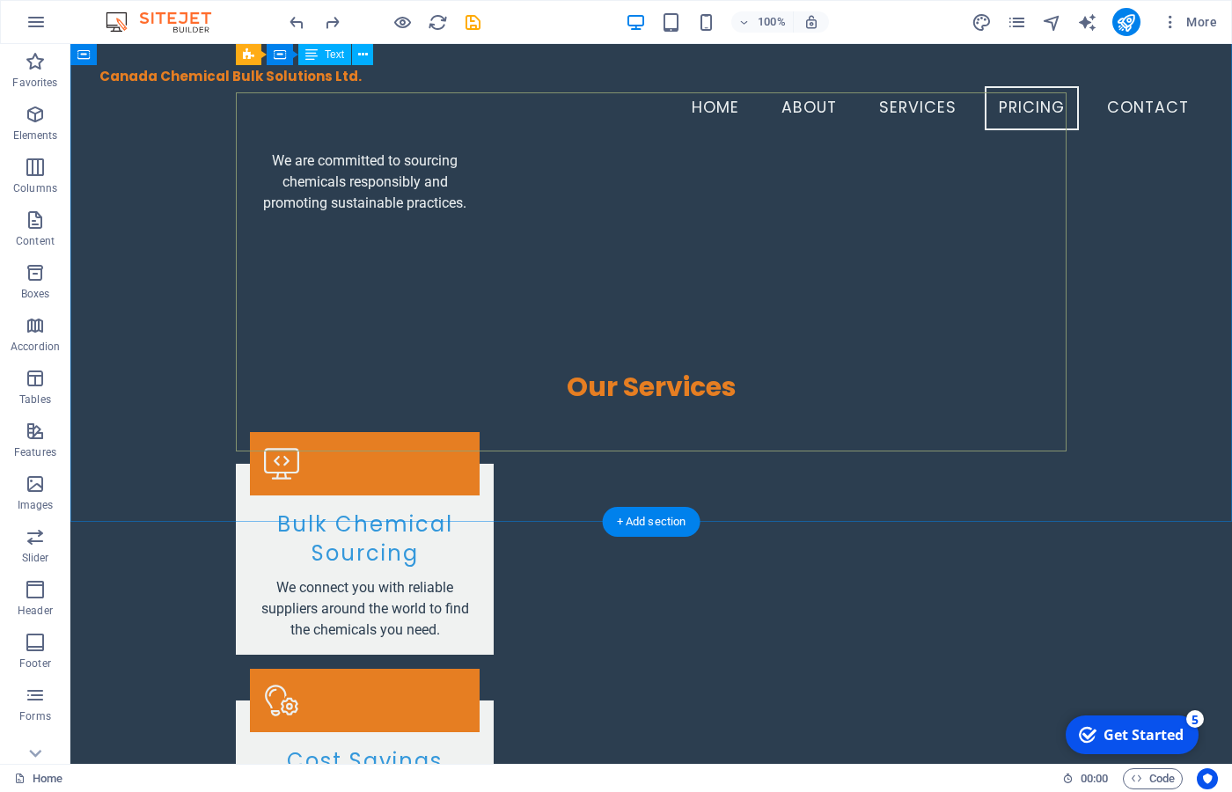
scroll to position [1772, 0]
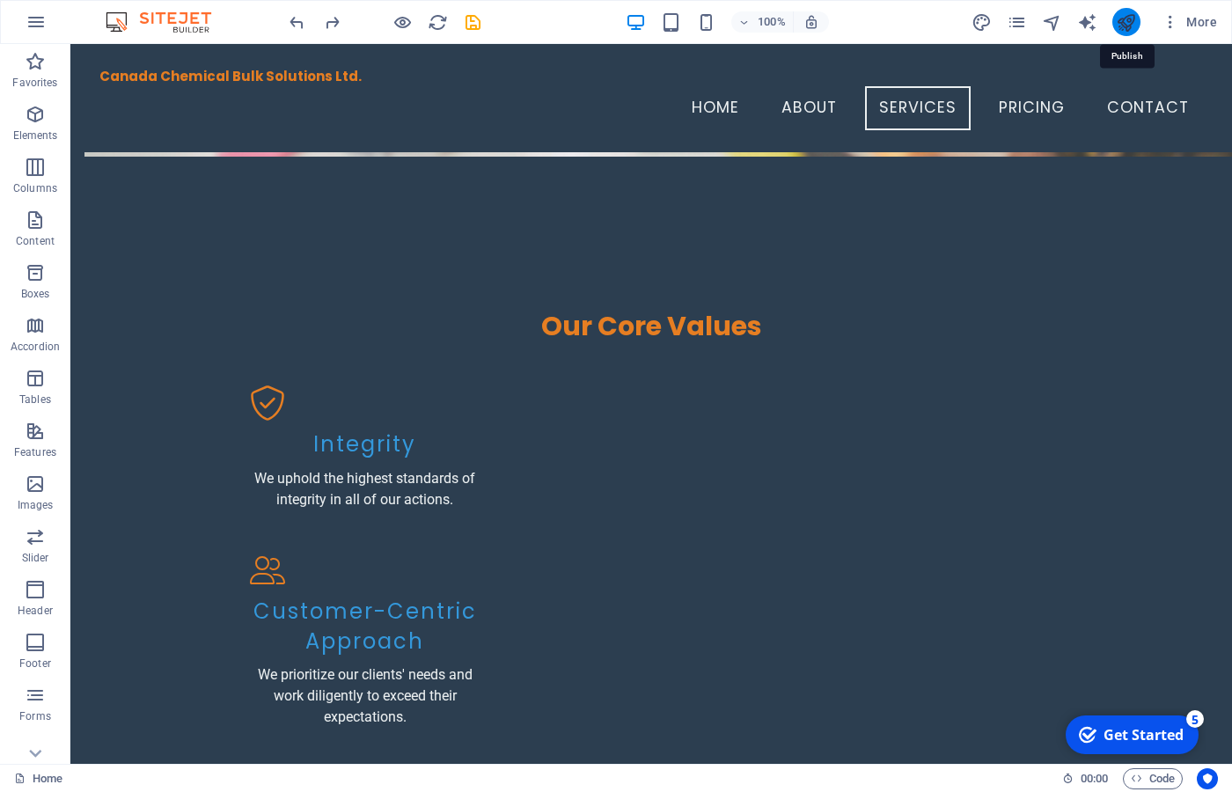
click at [1124, 30] on icon "publish" at bounding box center [1126, 22] width 20 height 20
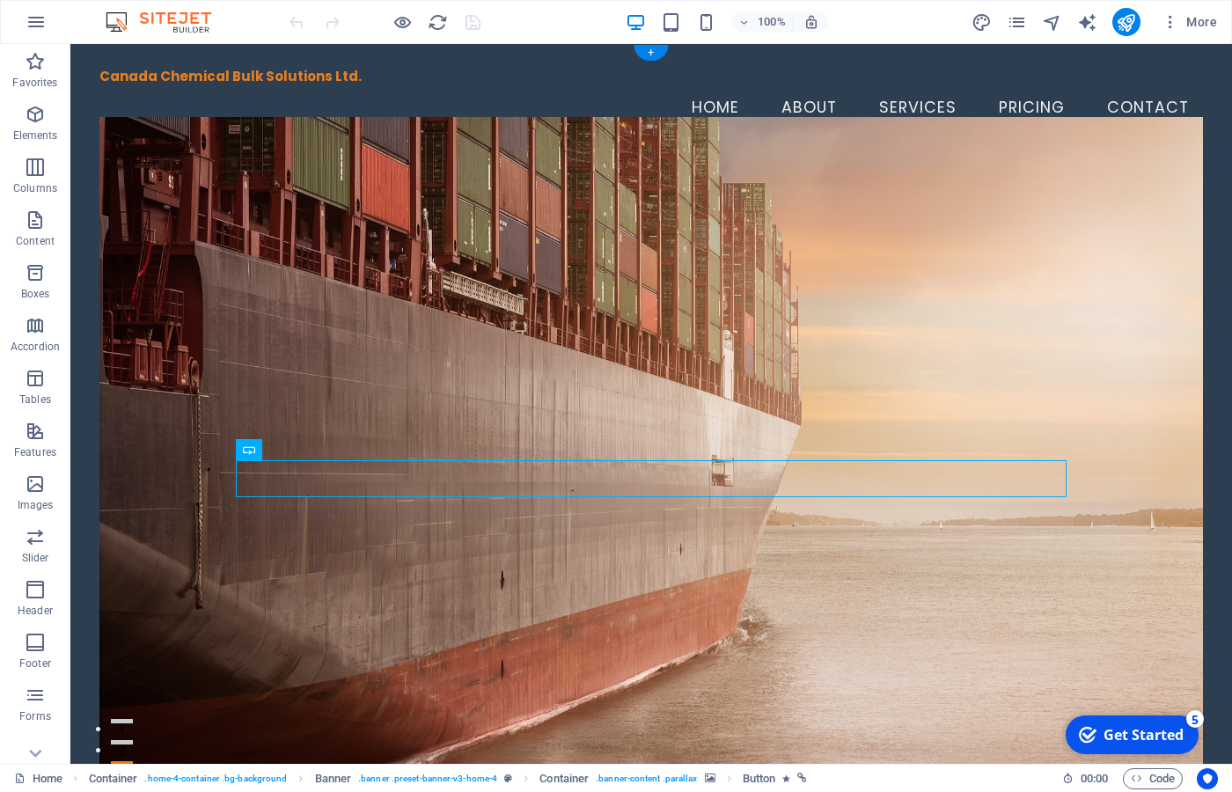
click at [898, 629] on figure at bounding box center [651, 445] width 1104 height 656
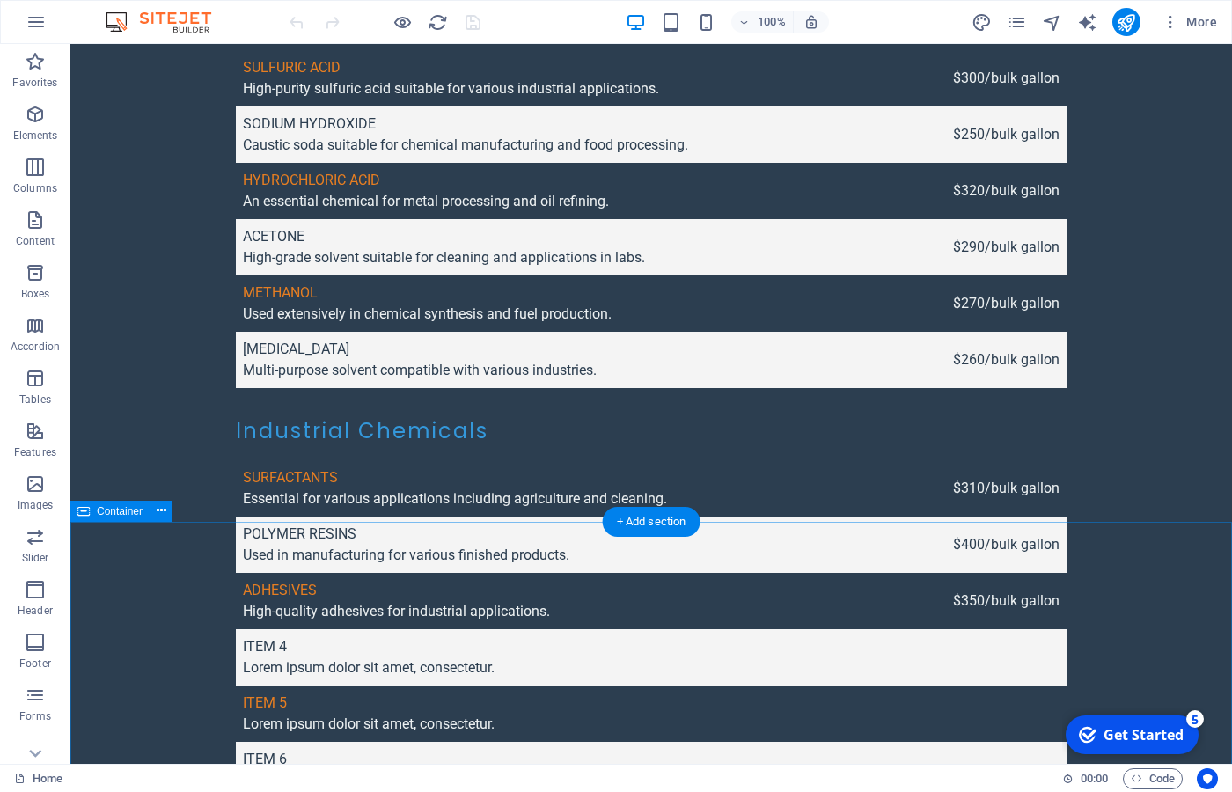
scroll to position [5319, 0]
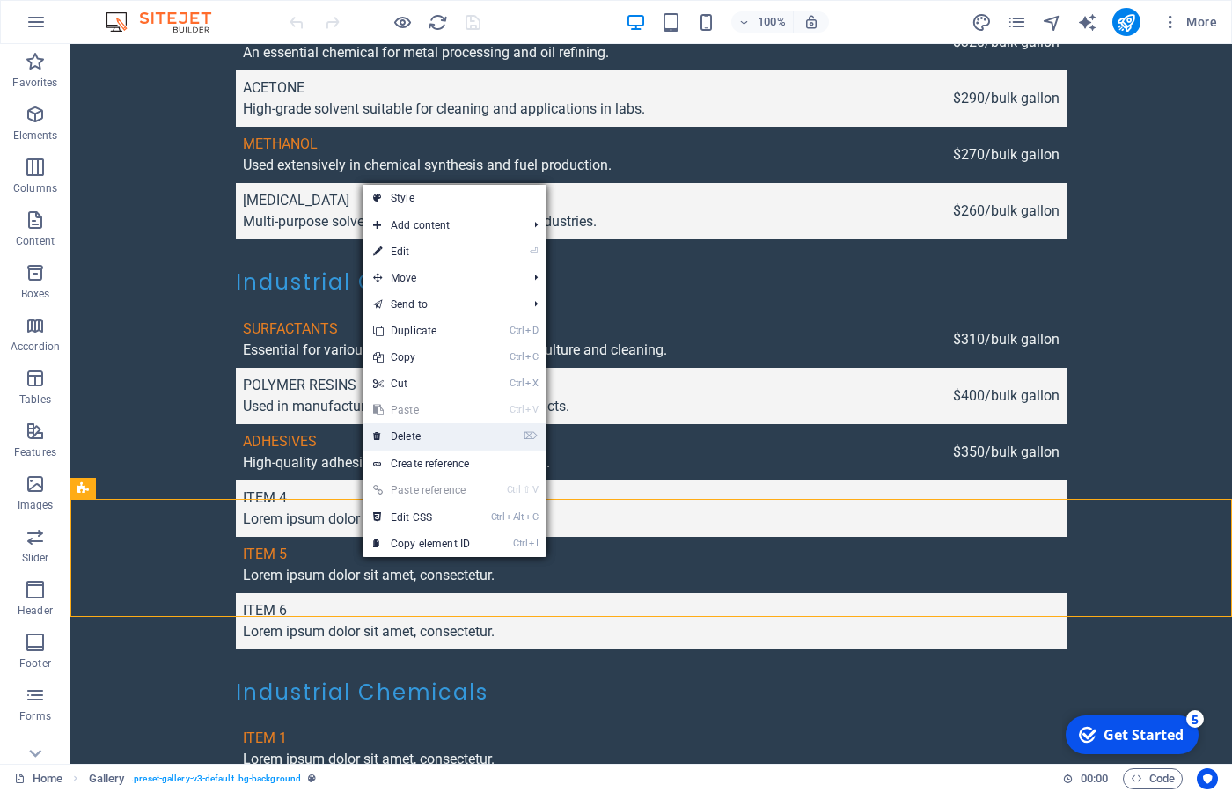
click at [406, 438] on link "⌦ Delete" at bounding box center [422, 436] width 118 height 26
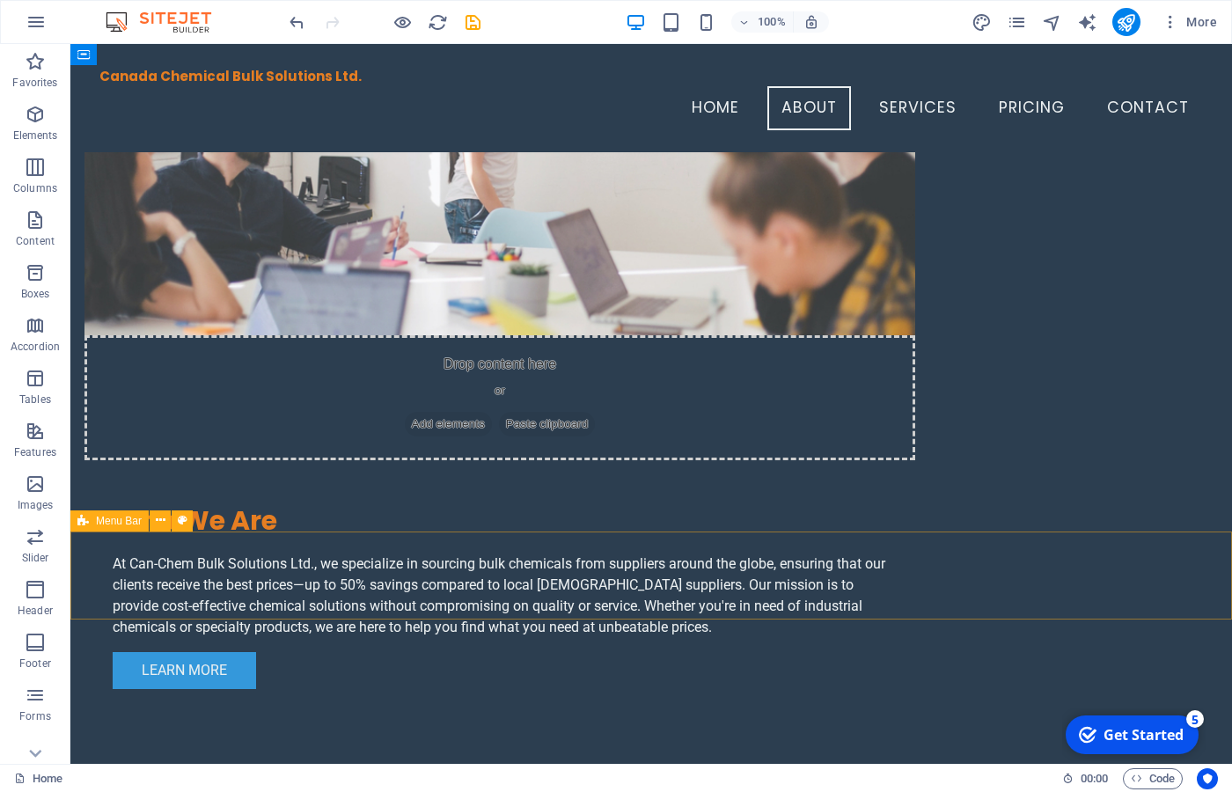
scroll to position [1052, 0]
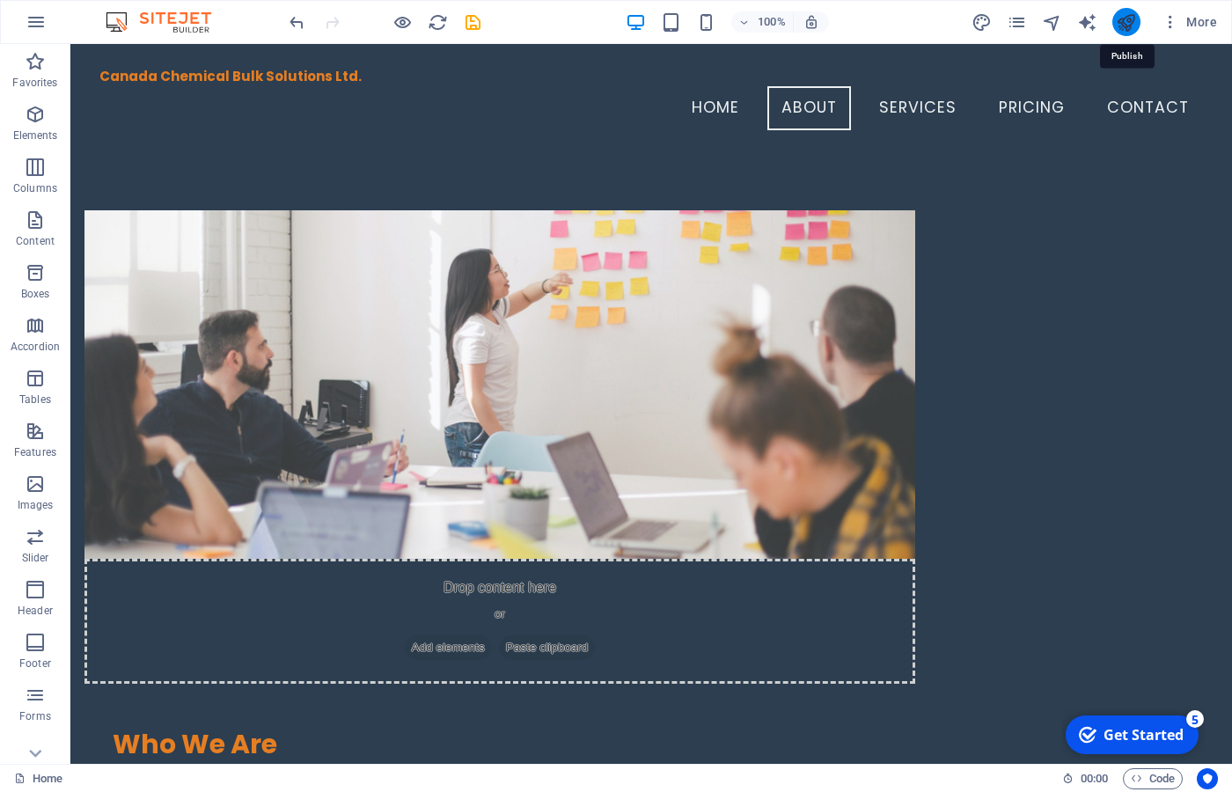
click at [1130, 26] on icon "publish" at bounding box center [1126, 22] width 20 height 20
